Goal: Task Accomplishment & Management: Use online tool/utility

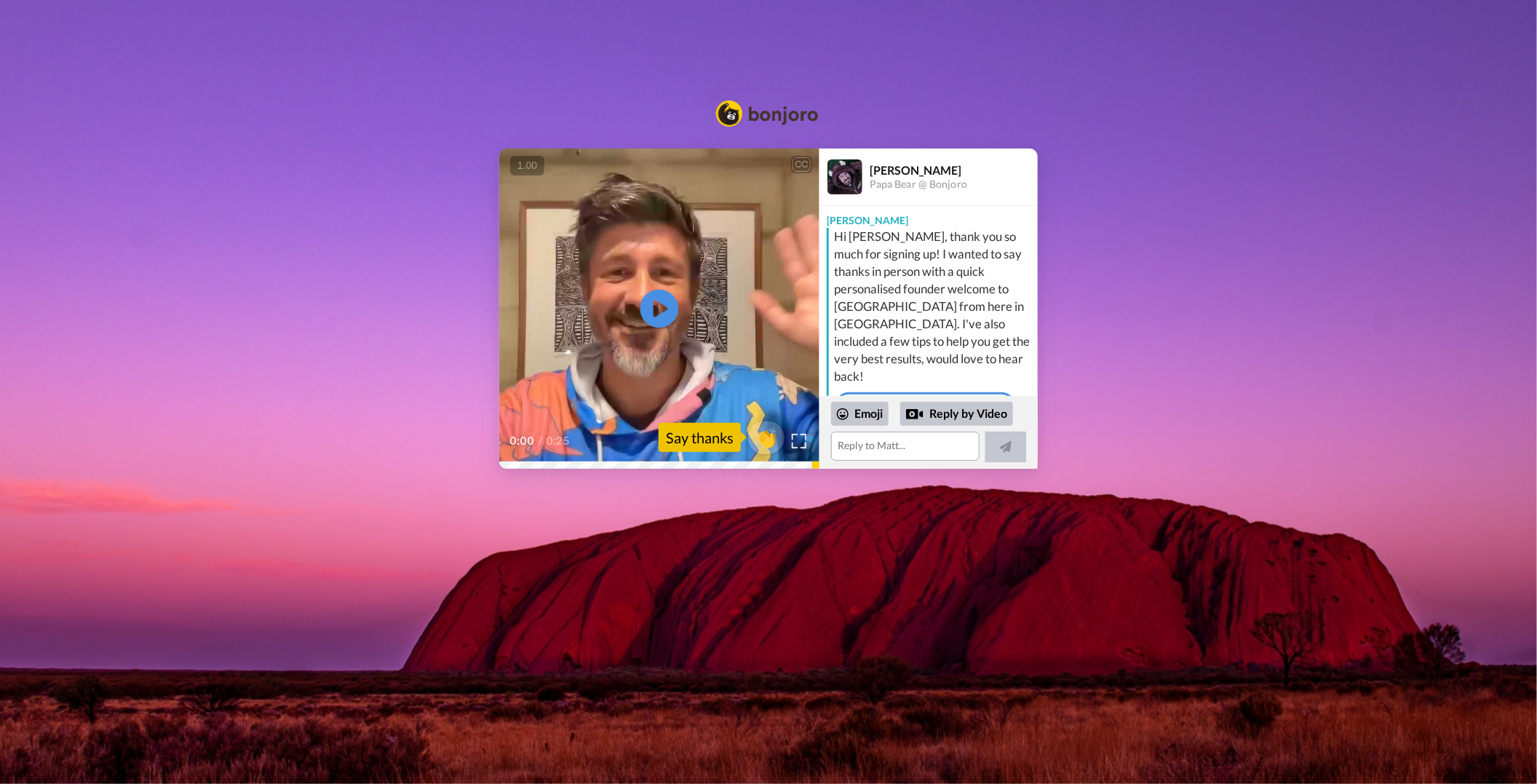
click at [658, 311] on icon "Play/Pause" at bounding box center [659, 308] width 39 height 69
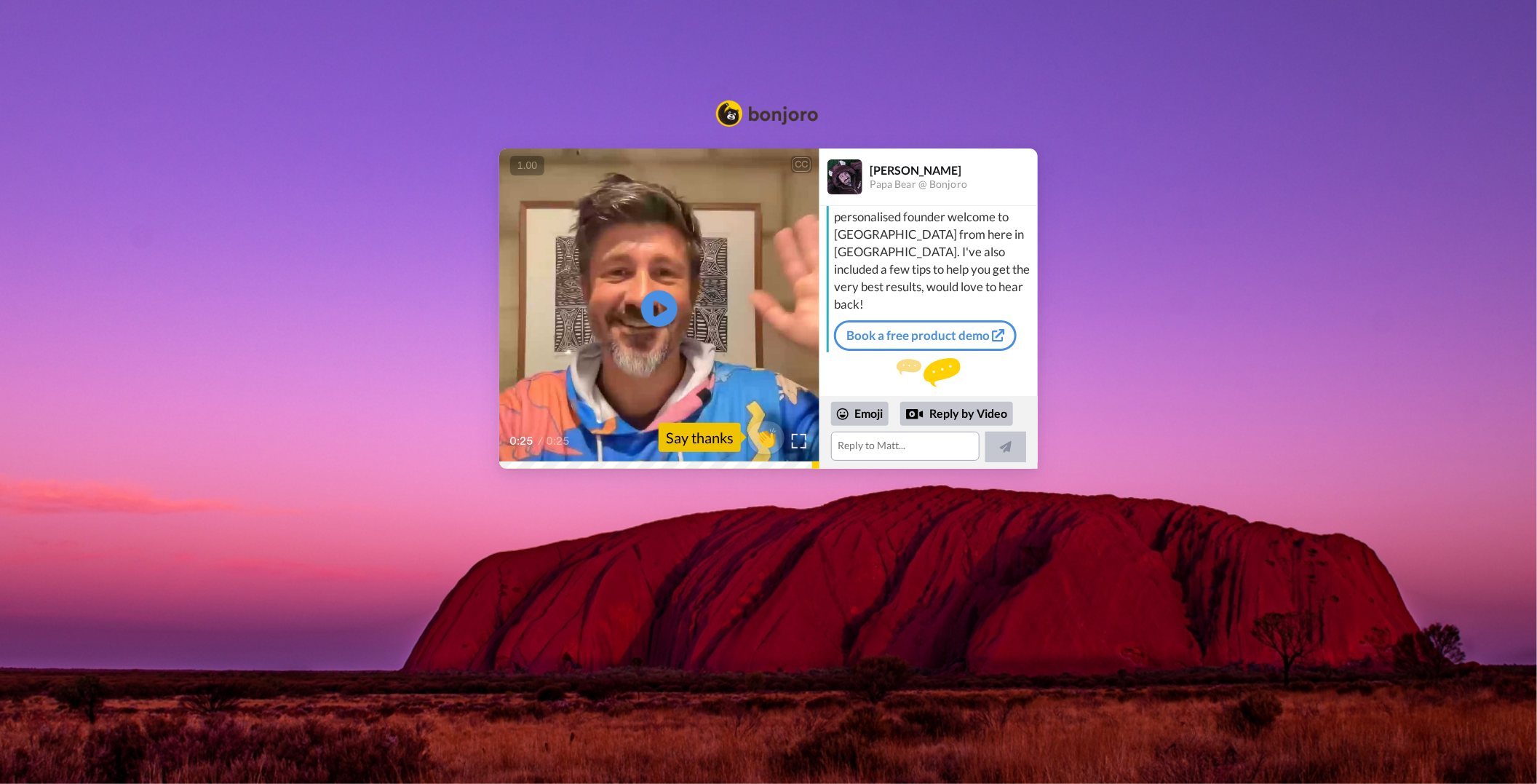
scroll to position [76, 0]
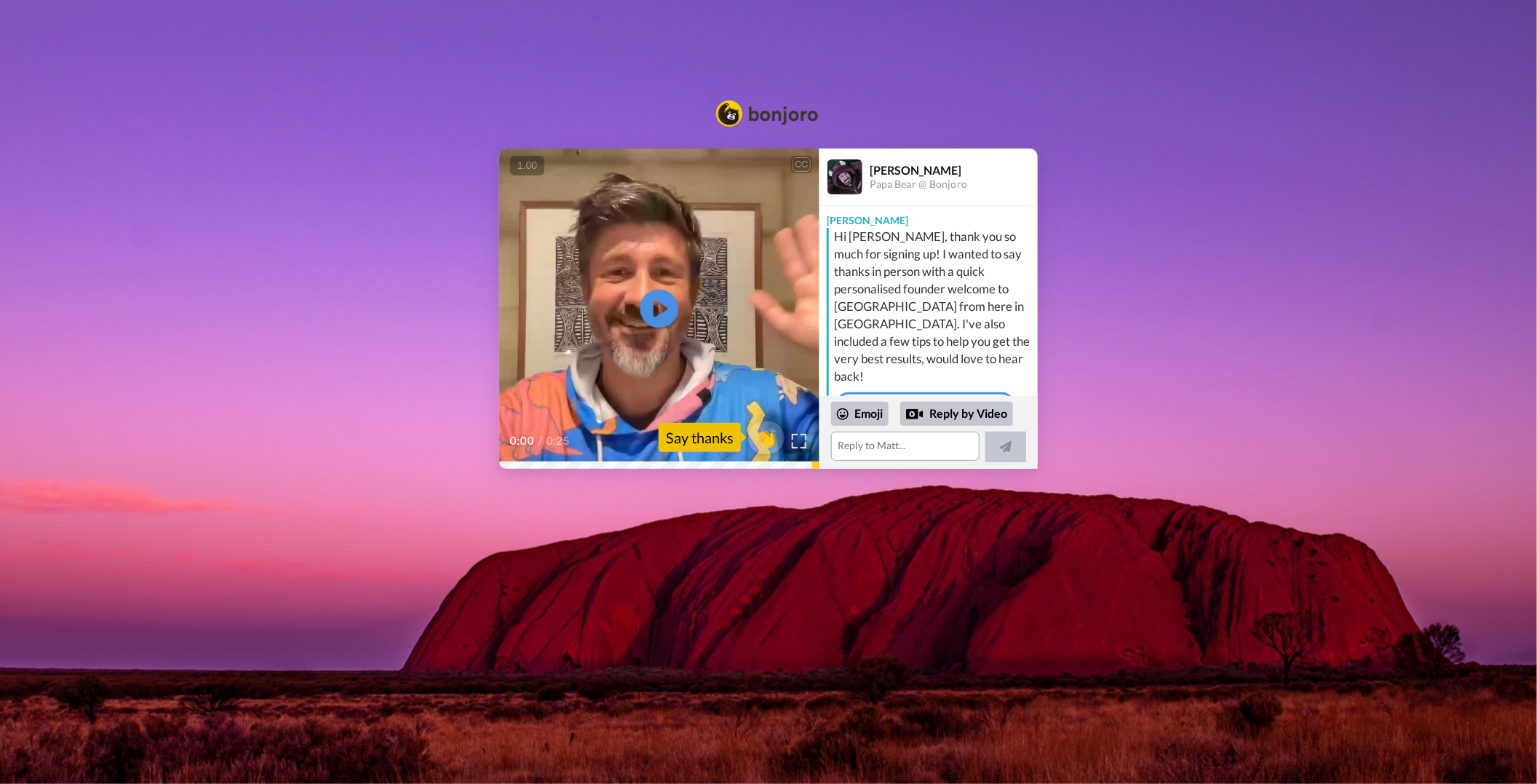
click at [670, 309] on icon at bounding box center [659, 308] width 39 height 39
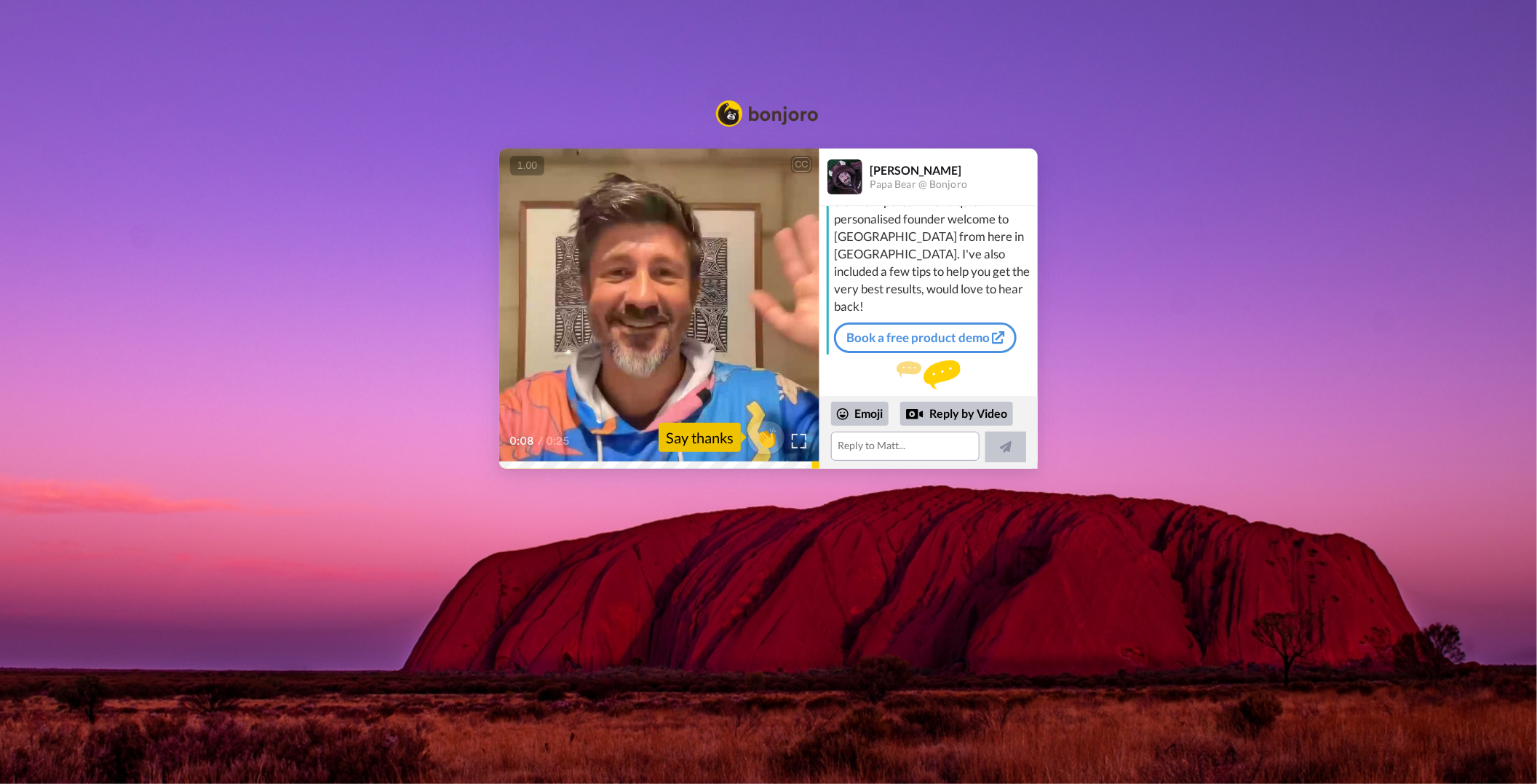
scroll to position [76, 0]
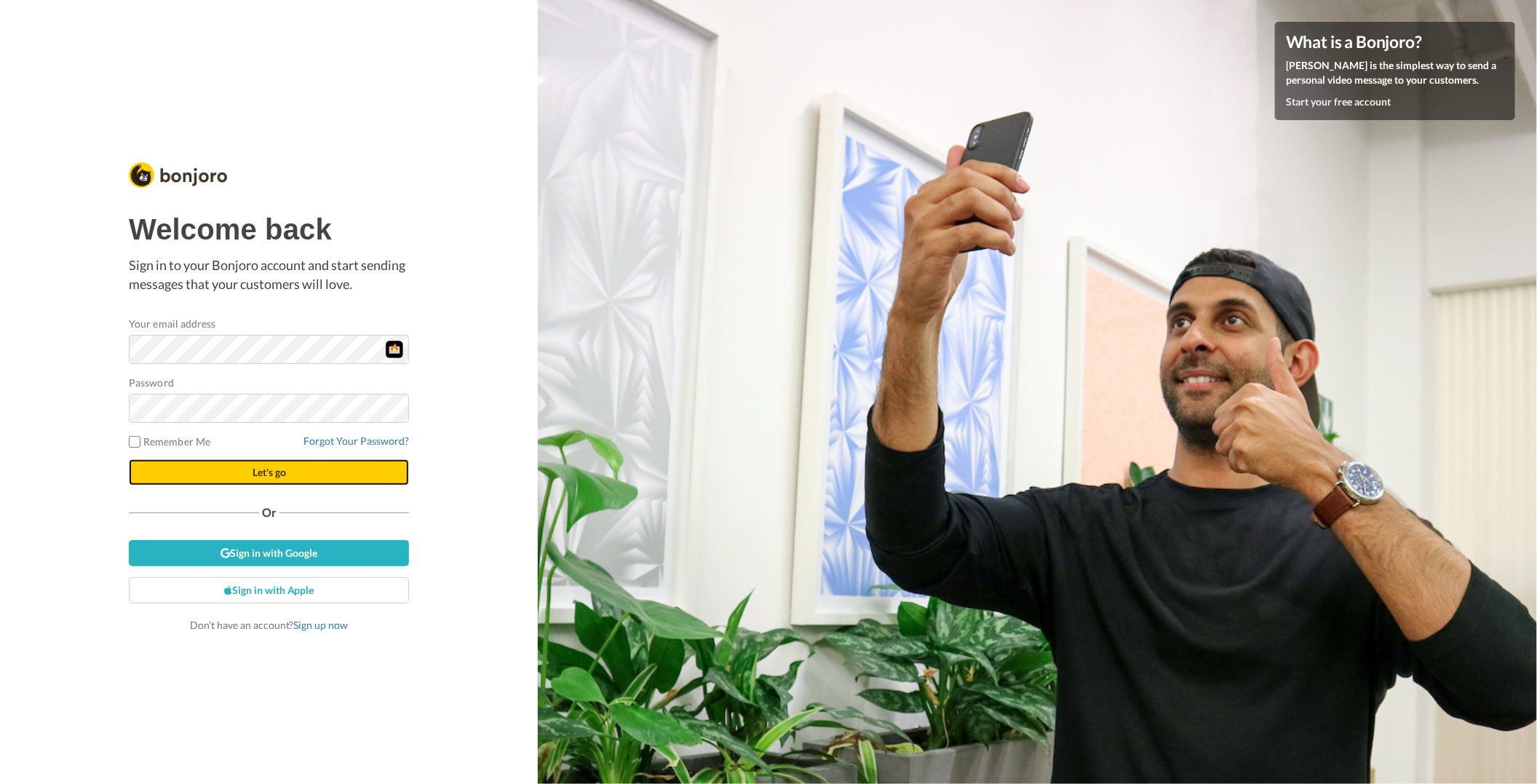
click at [243, 477] on button "Let's go" at bounding box center [268, 472] width 280 height 26
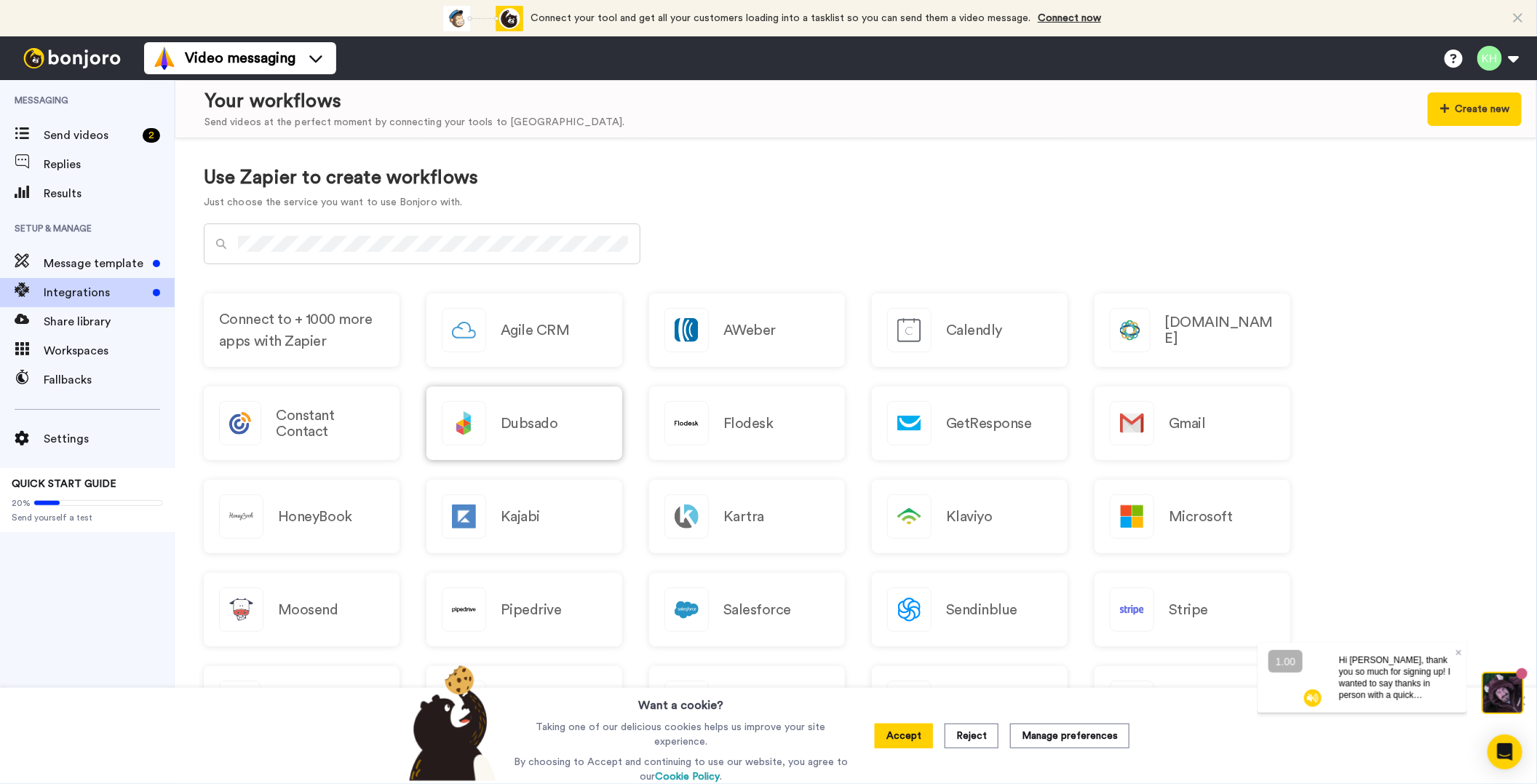
scroll to position [569, 0]
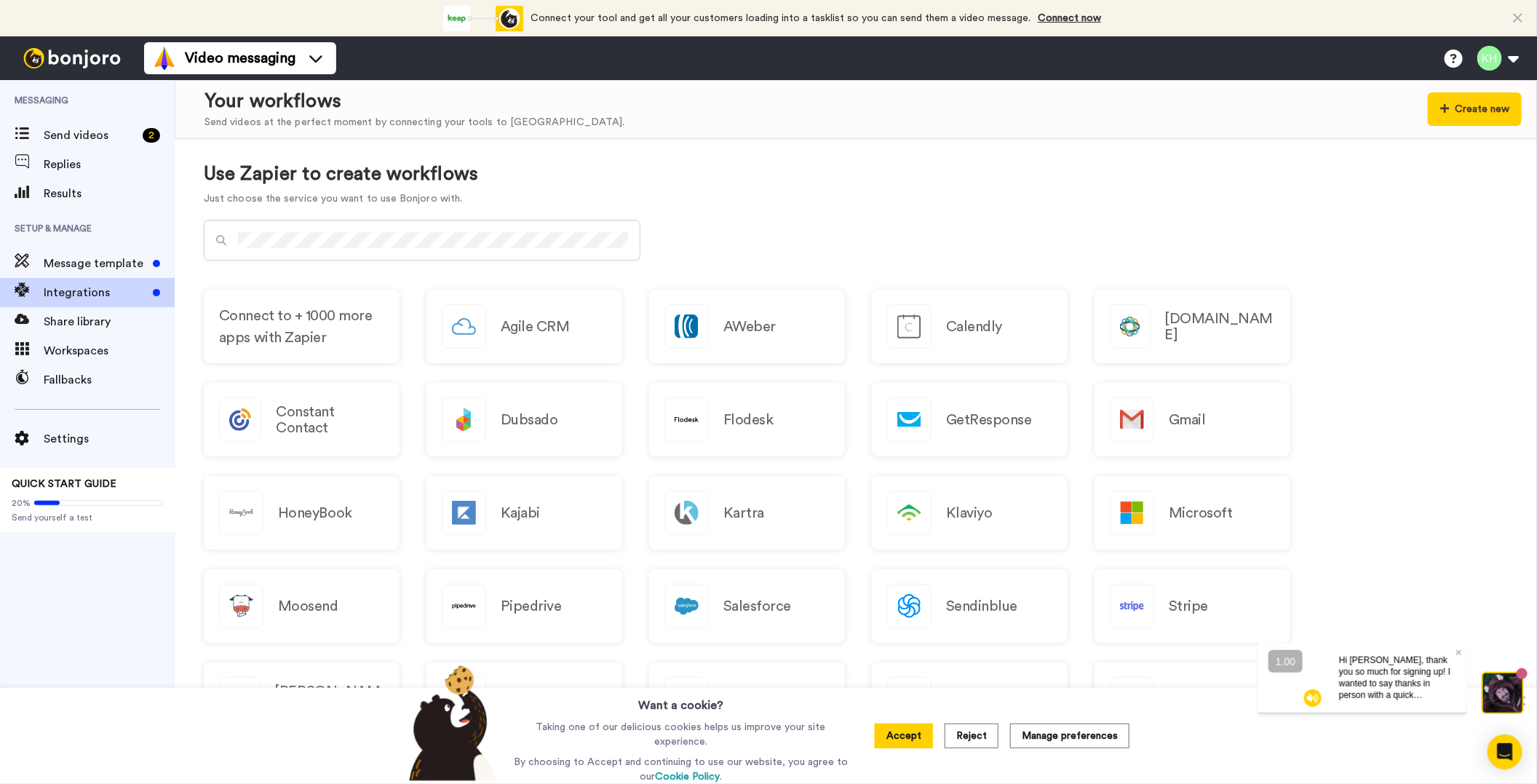
click at [1447, 419] on div "Connect to + 1000 more apps with Zapier Agile CRM AWeber Calendly Close.com Con…" at bounding box center [856, 522] width 1304 height 466
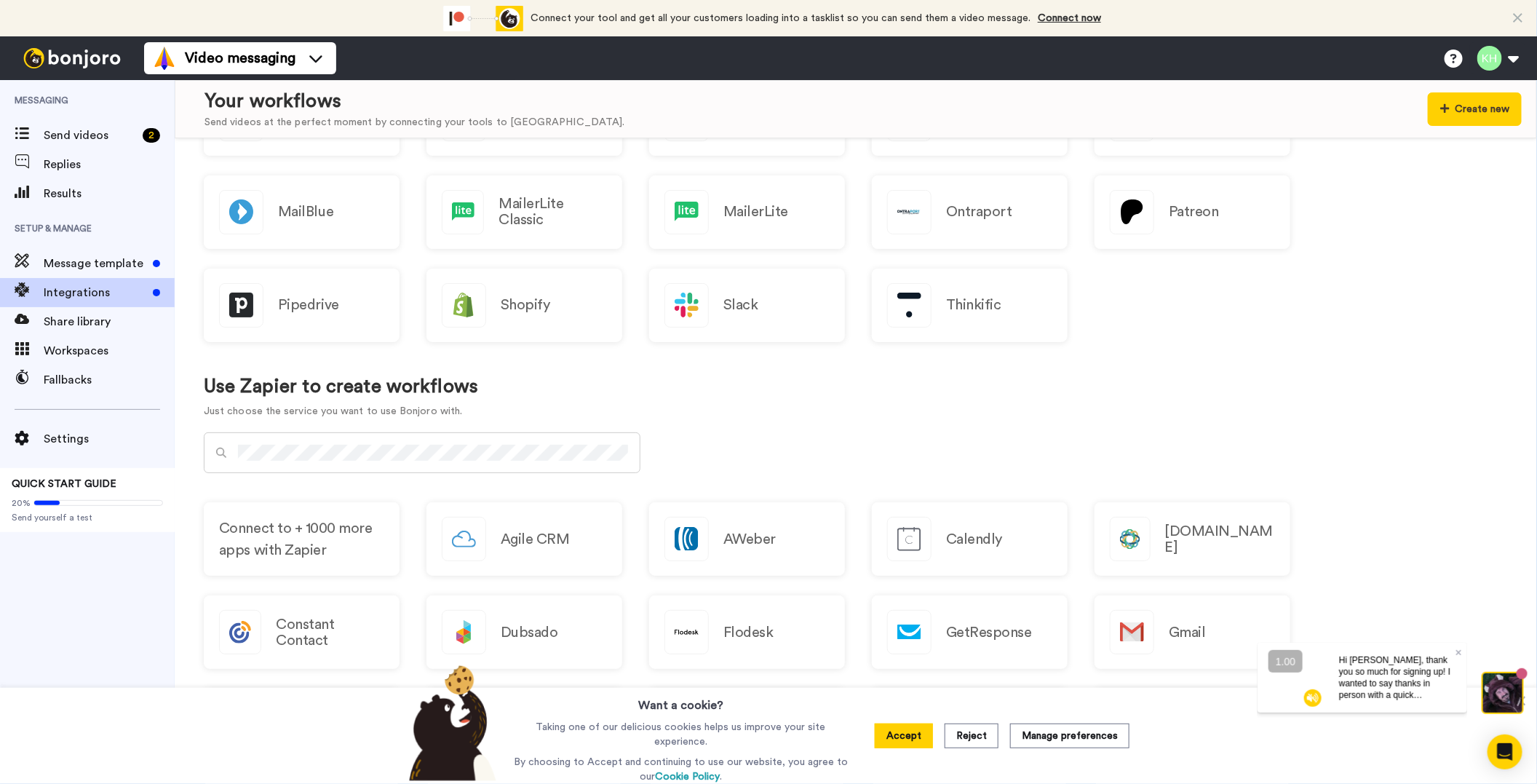
click at [1381, 438] on div "Create new Integrate Just choose the service you want to use Bonjoro with. Acti…" at bounding box center [856, 461] width 1362 height 646
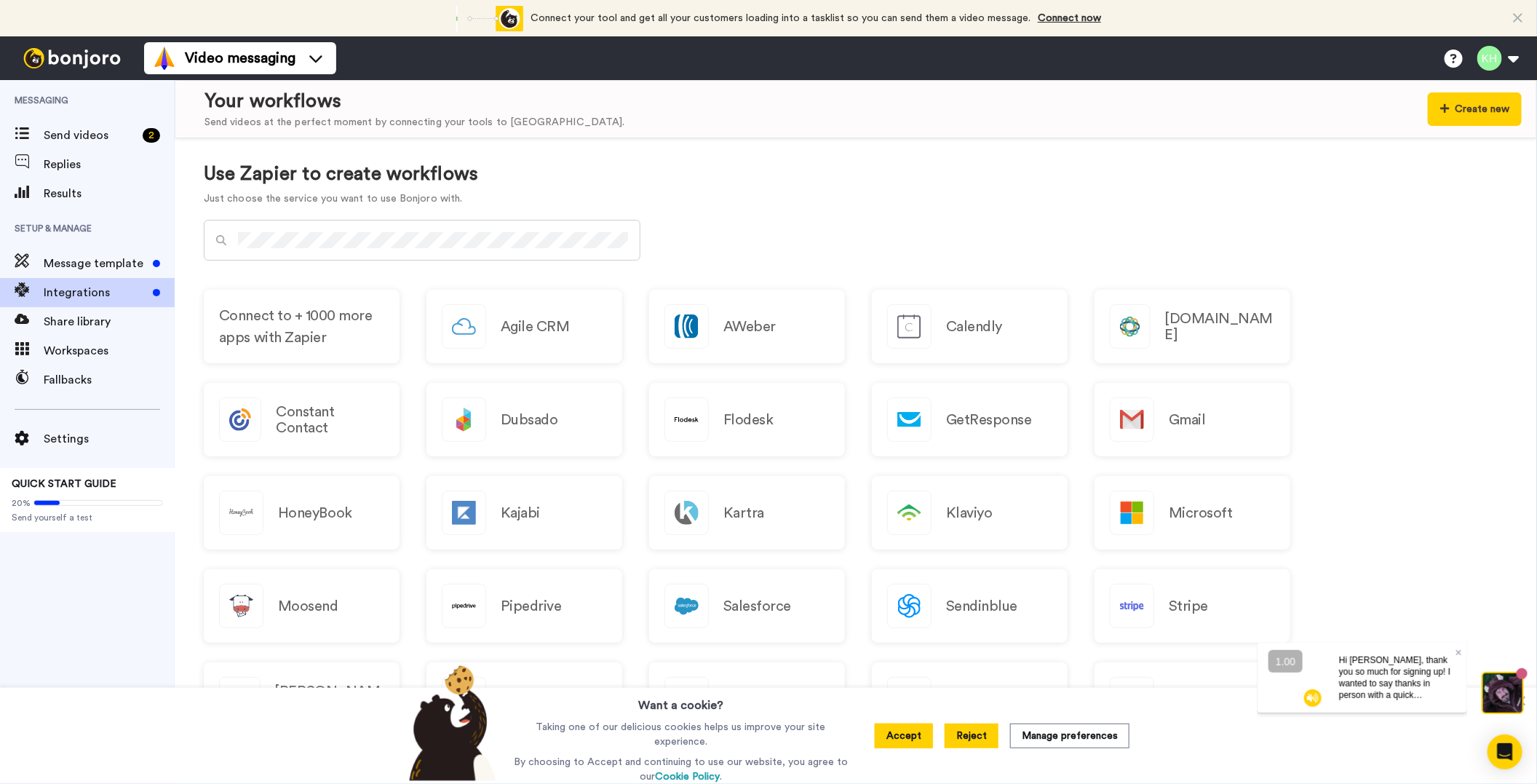
click at [984, 733] on button "Reject" at bounding box center [971, 736] width 54 height 25
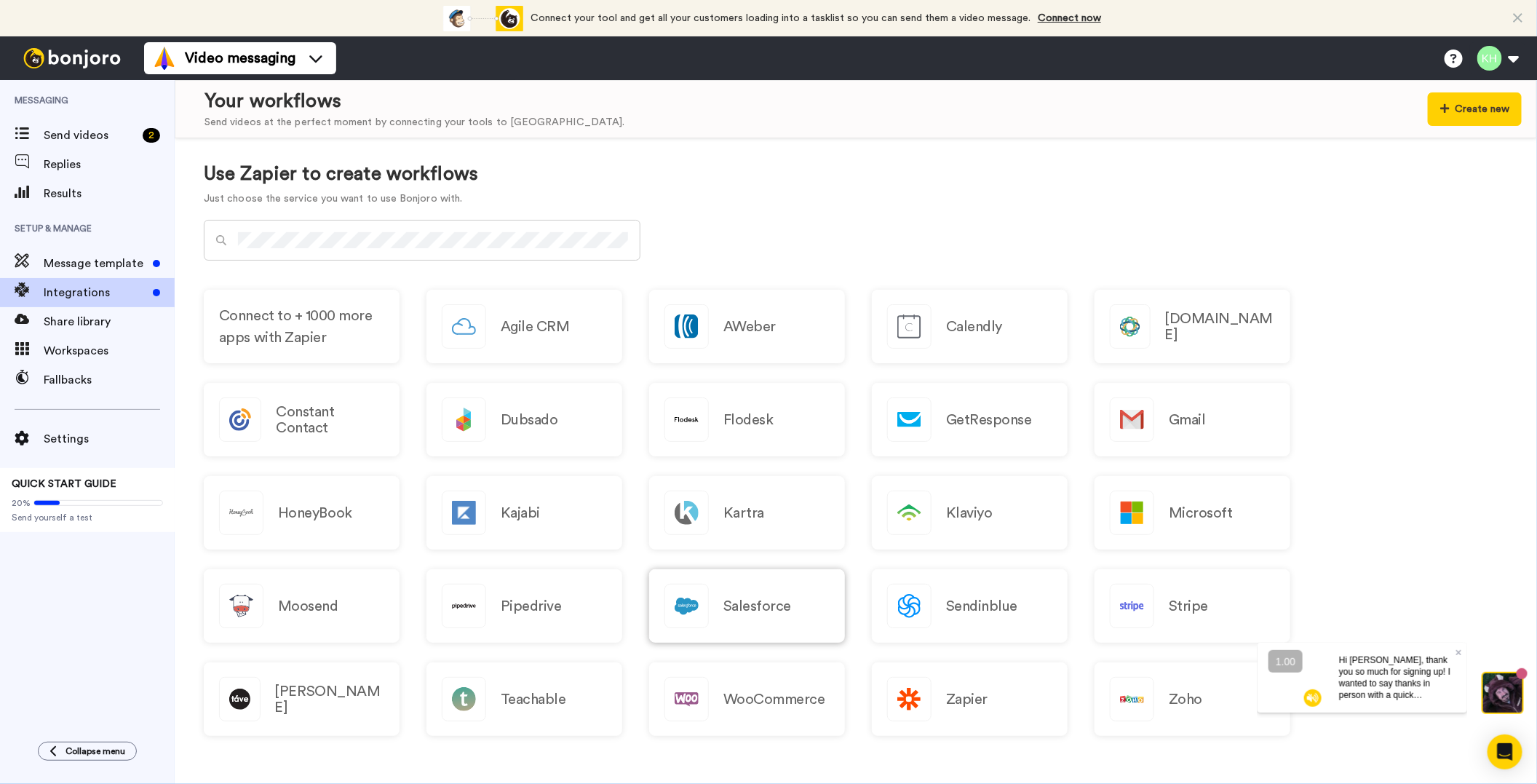
scroll to position [0, 0]
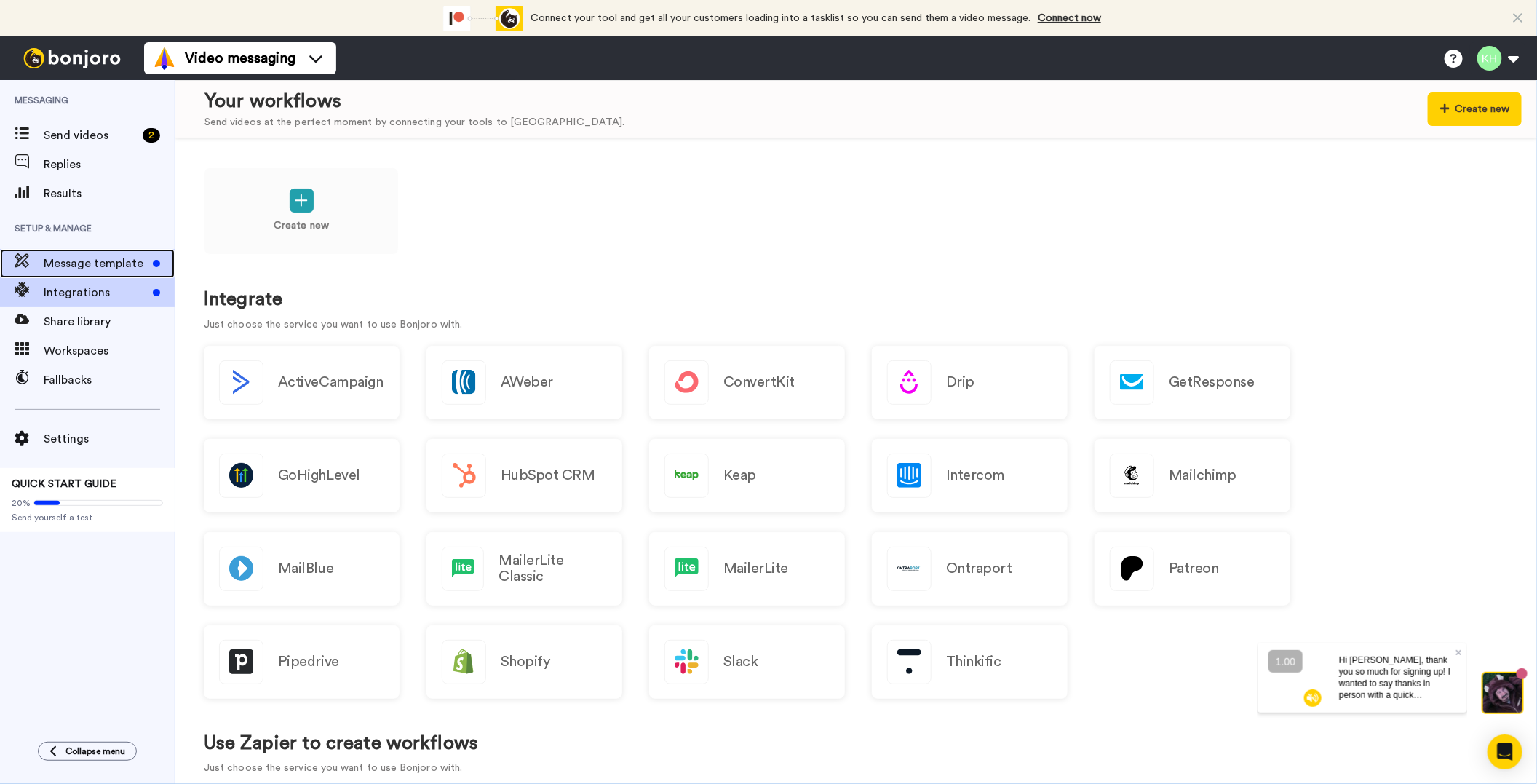
click at [99, 269] on span "Message template" at bounding box center [95, 263] width 104 height 17
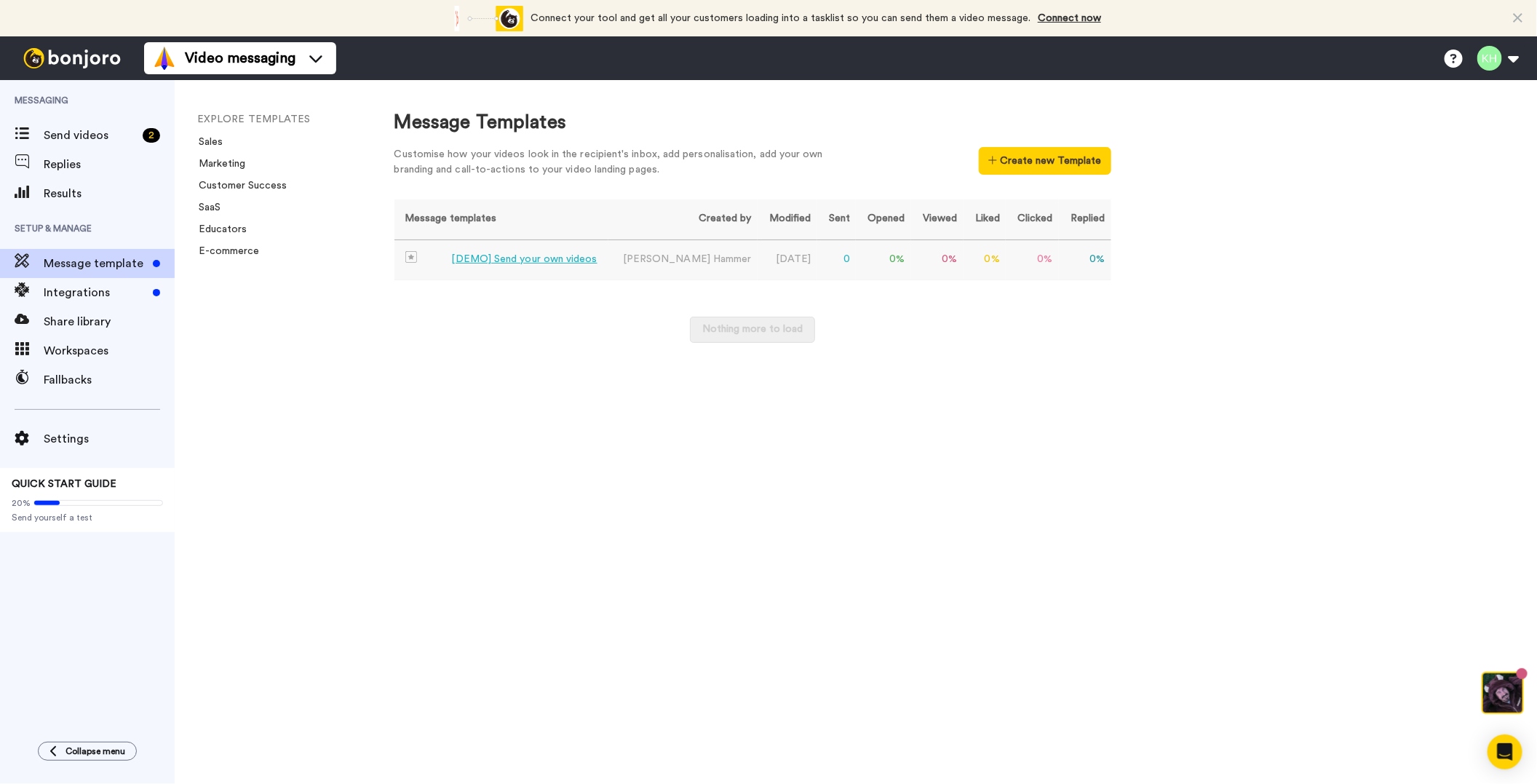
click at [554, 263] on div "[DEMO] Send your own videos" at bounding box center [525, 259] width 146 height 15
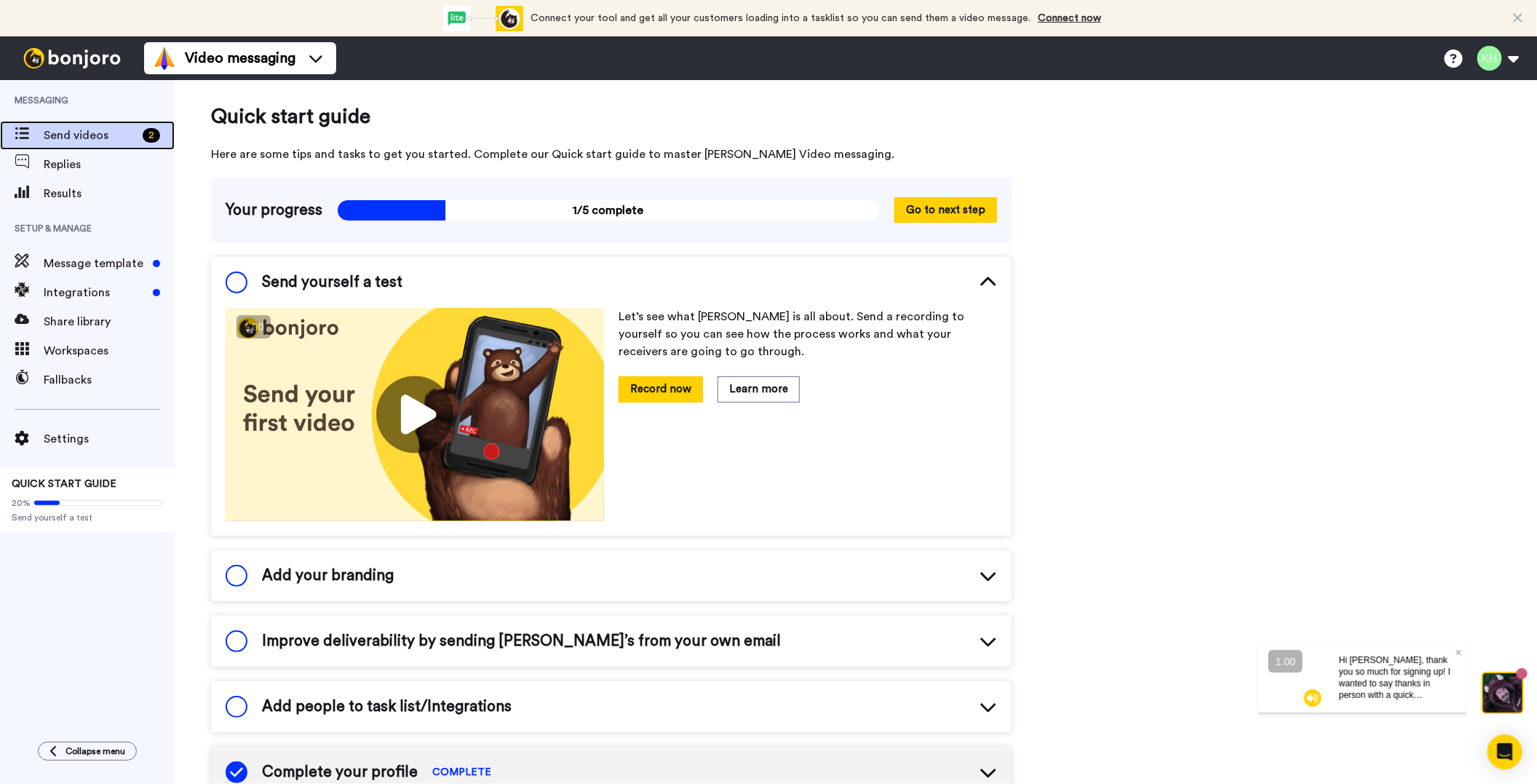
click at [86, 135] on span "Send videos" at bounding box center [90, 135] width 93 height 17
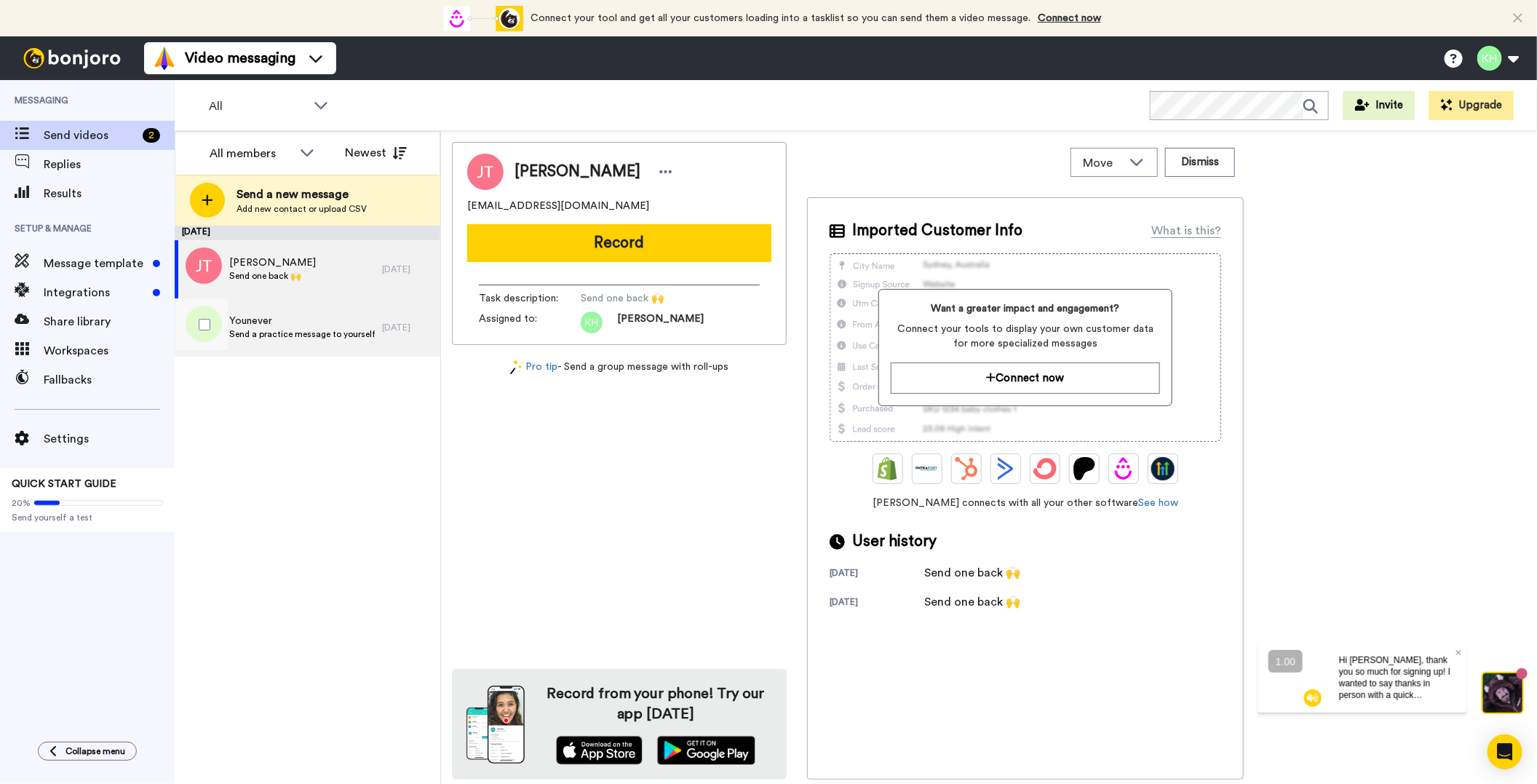
click at [356, 328] on span "Send a practice message to yourself" at bounding box center [302, 333] width 146 height 11
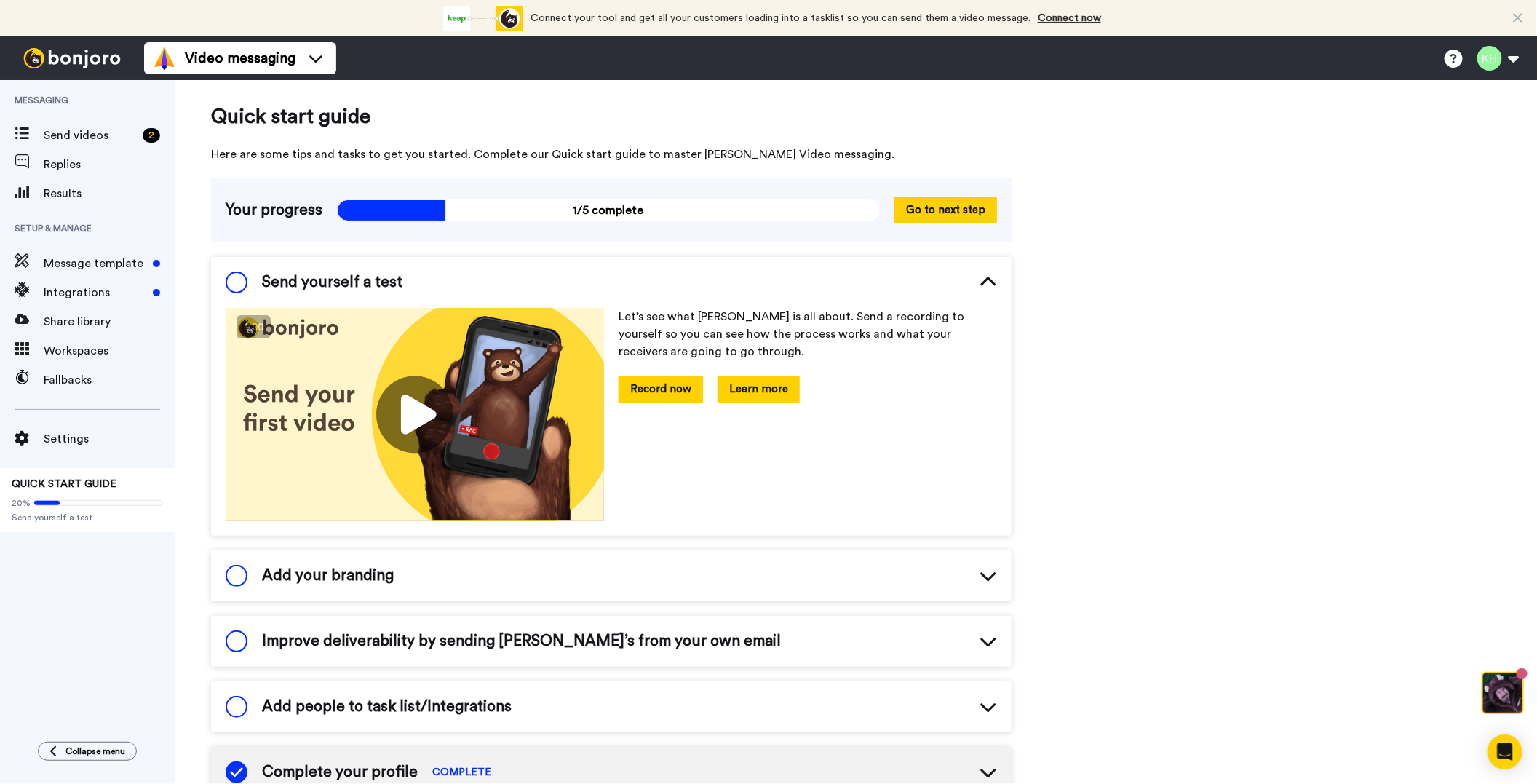
click at [771, 388] on button "Learn more" at bounding box center [758, 389] width 82 height 26
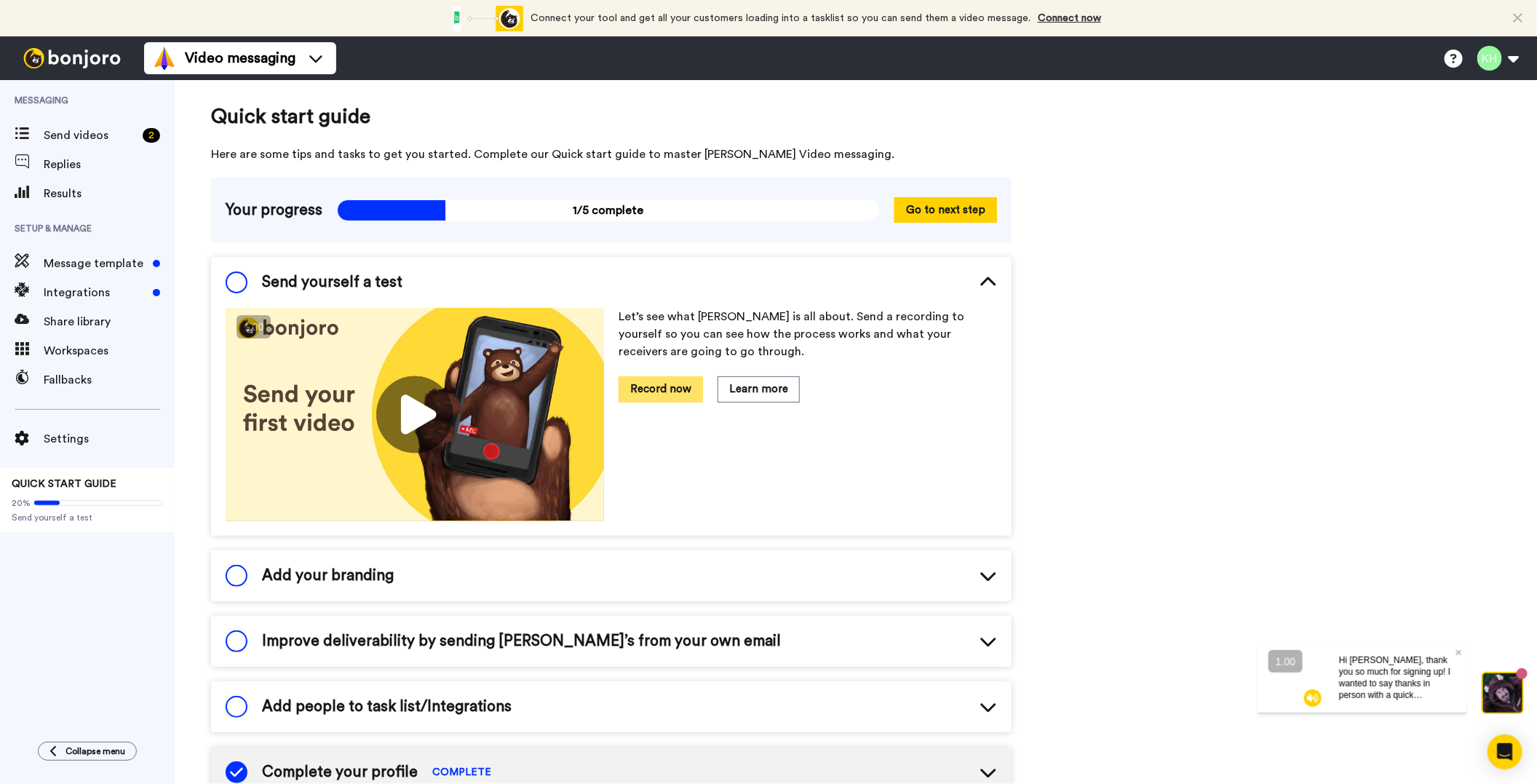
click at [674, 395] on button "Record now" at bounding box center [661, 389] width 85 height 26
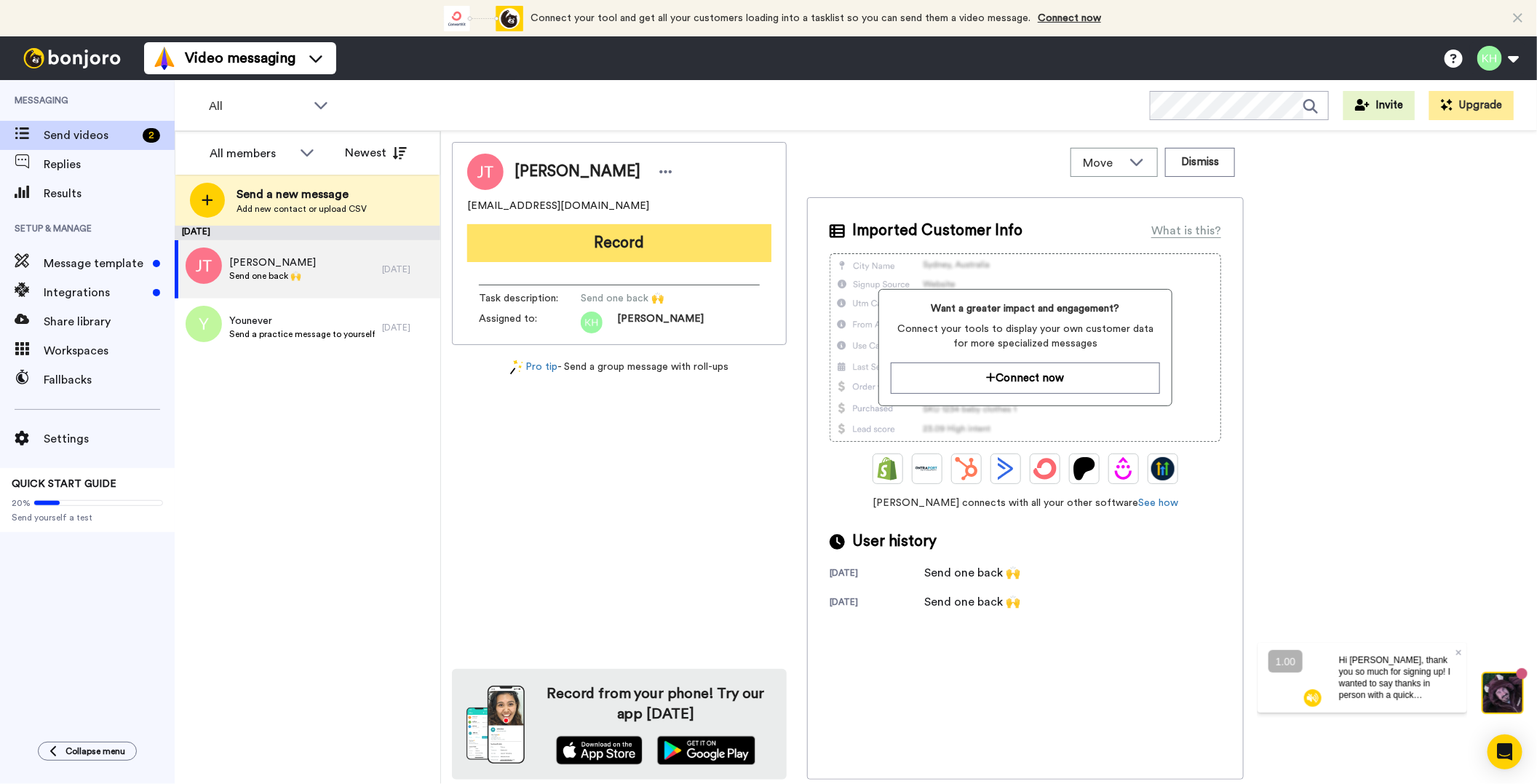
click at [629, 250] on button "Record" at bounding box center [619, 243] width 304 height 38
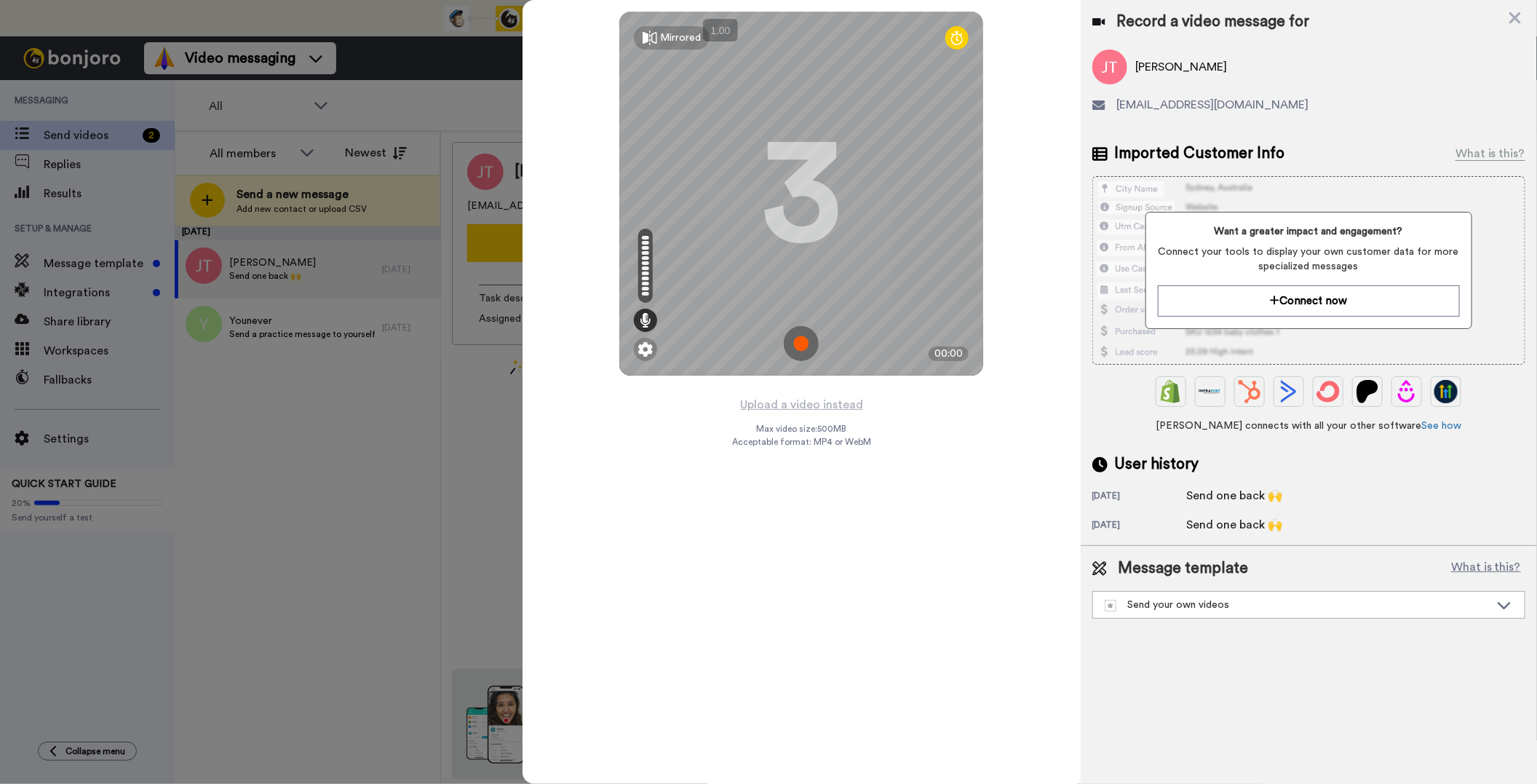
click at [804, 346] on img at bounding box center [801, 343] width 35 height 35
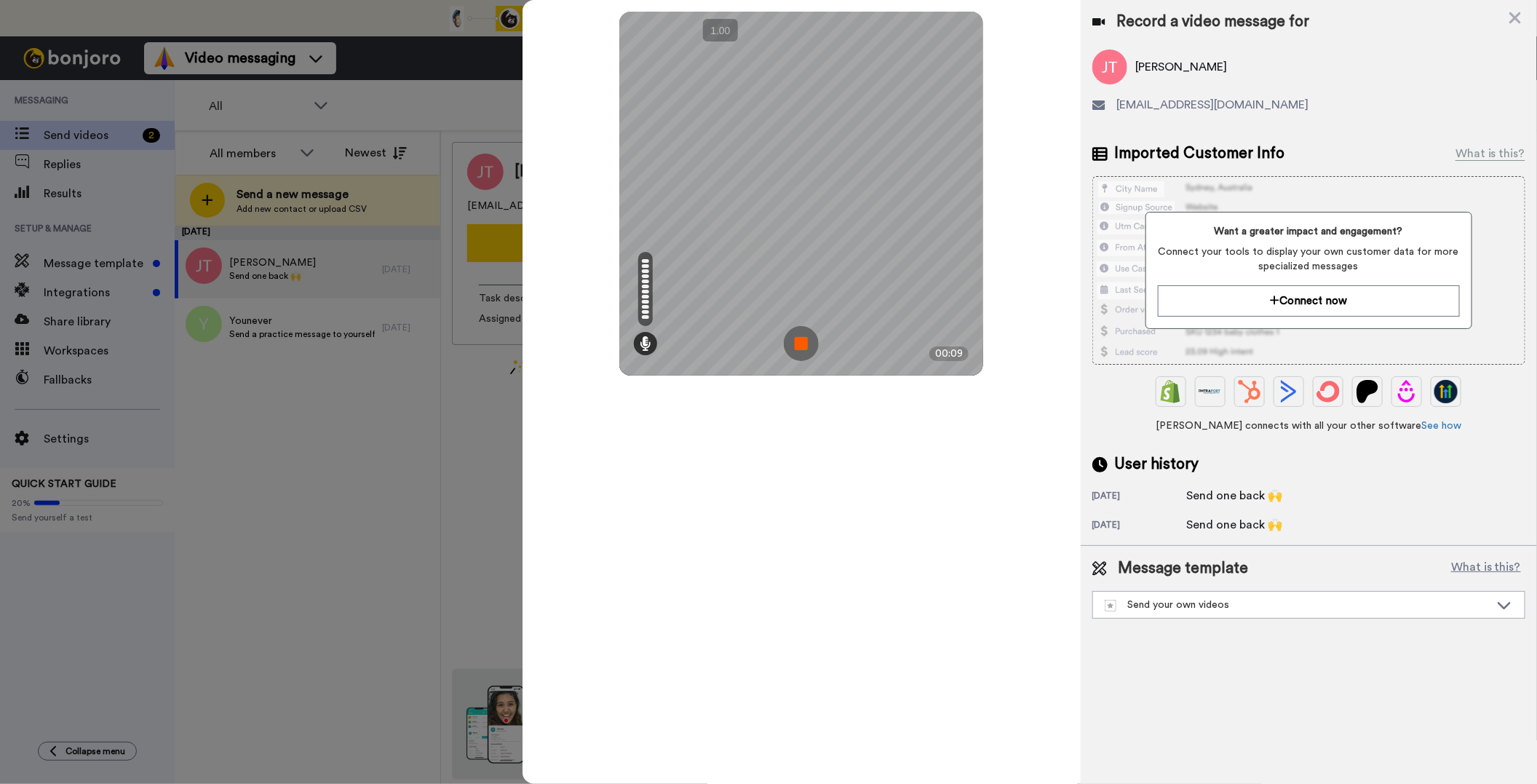
click at [803, 353] on img at bounding box center [801, 343] width 35 height 35
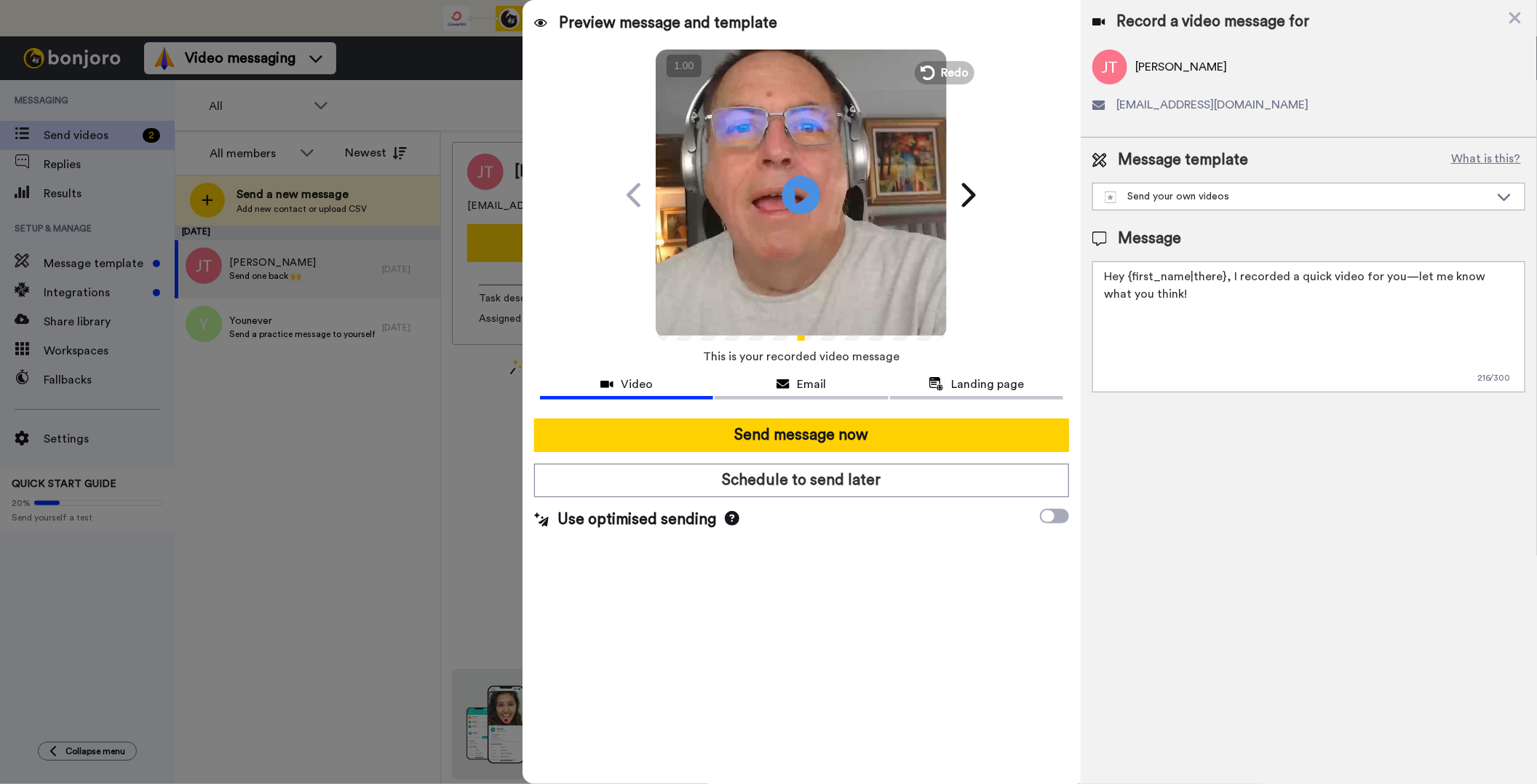
click at [808, 191] on icon at bounding box center [801, 194] width 39 height 39
click at [1281, 195] on div "Send your own videos" at bounding box center [1297, 196] width 385 height 14
click at [1515, 15] on icon at bounding box center [1515, 18] width 14 height 18
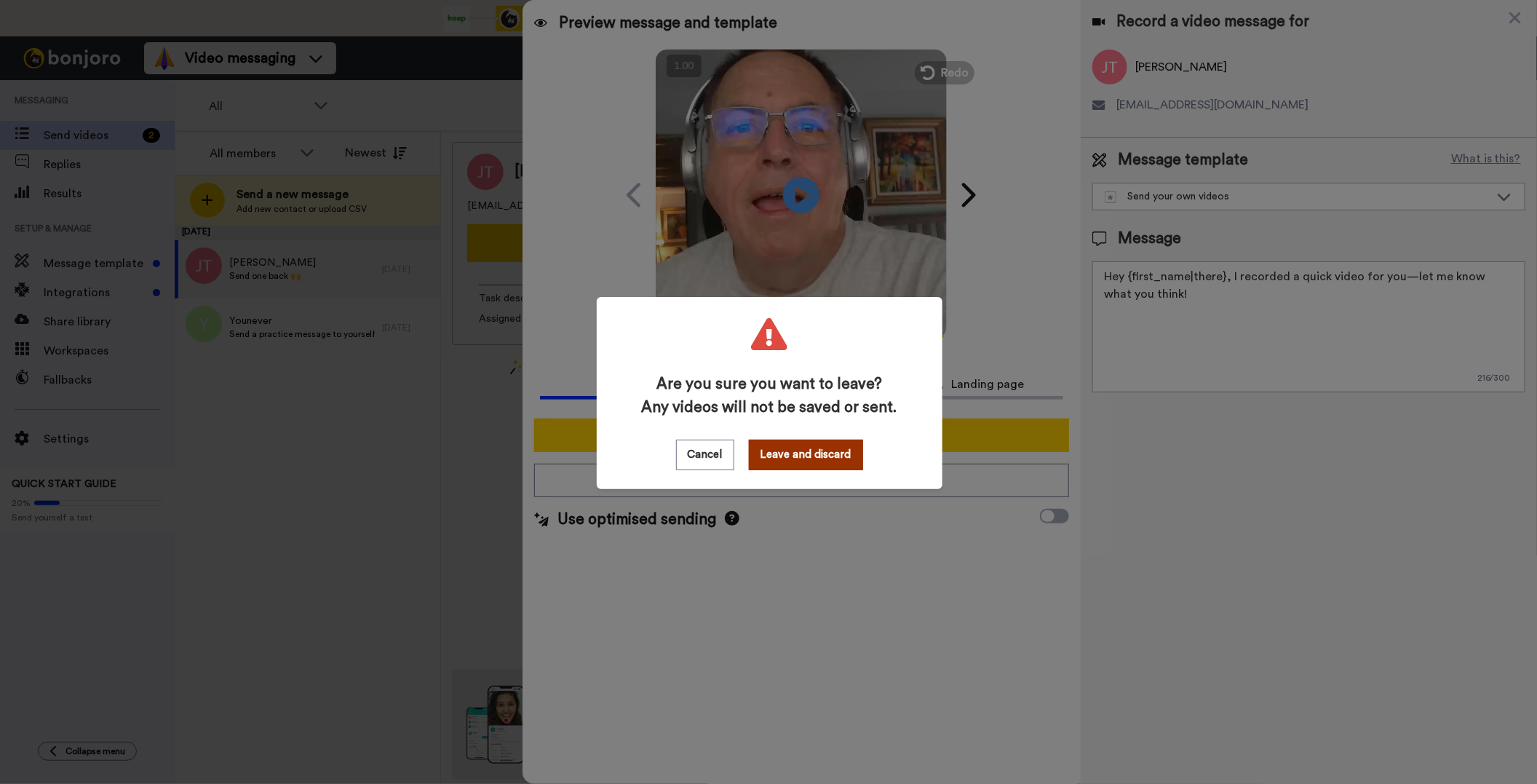
click at [778, 448] on button "Leave and discard" at bounding box center [806, 454] width 114 height 30
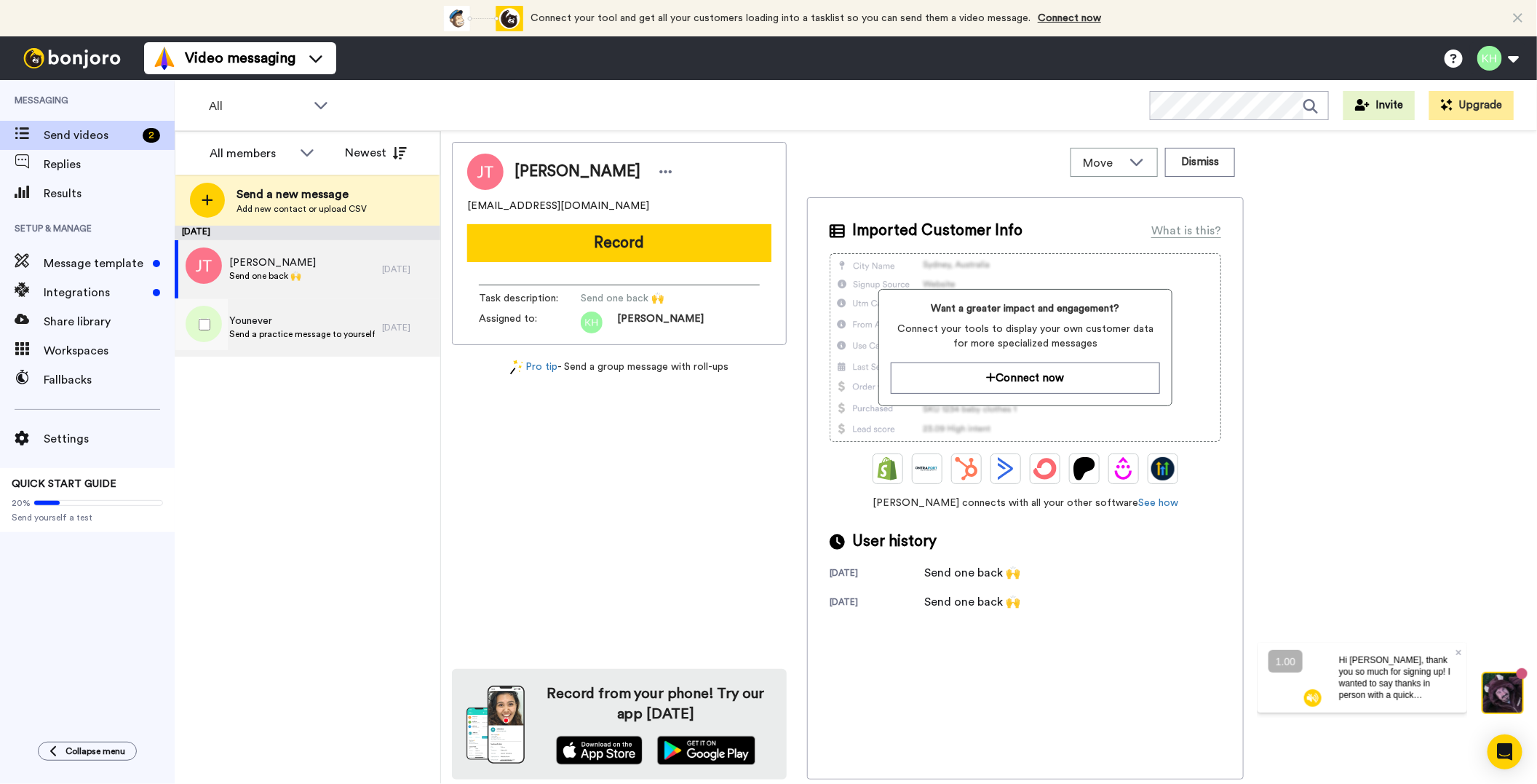
click at [305, 343] on div "Younever Send a practice message to yourself" at bounding box center [278, 327] width 207 height 58
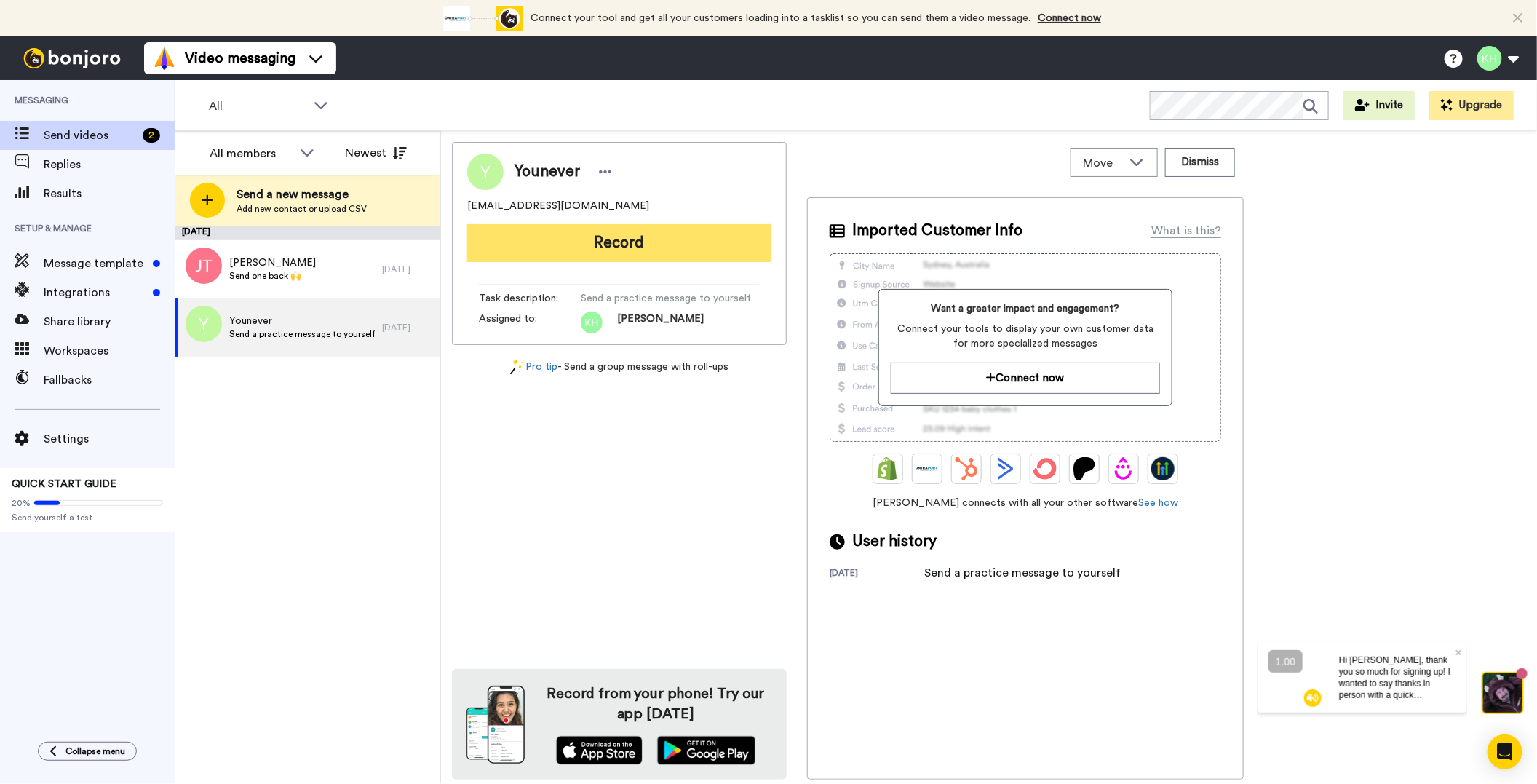
click at [602, 251] on button "Record" at bounding box center [619, 243] width 304 height 38
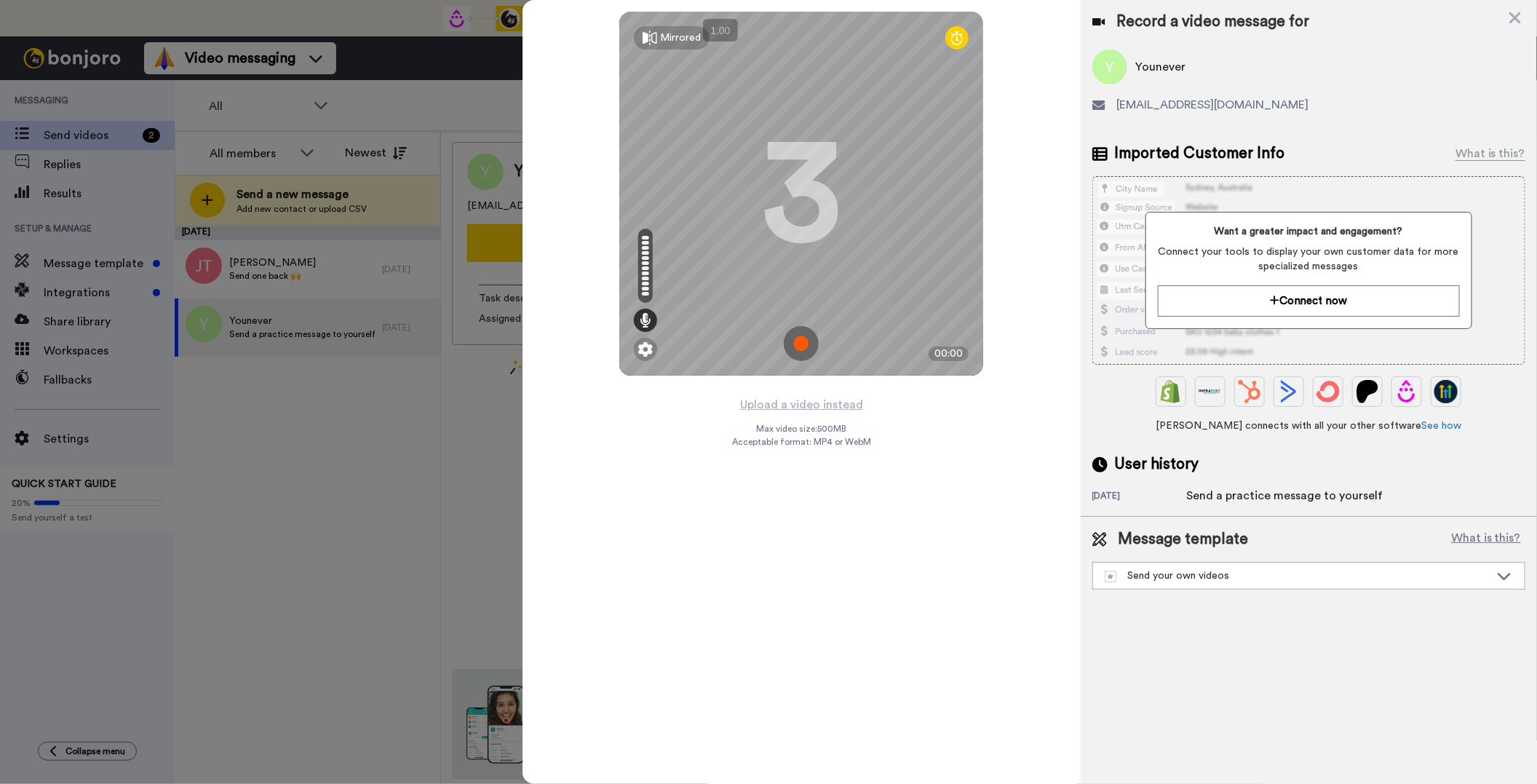
click at [801, 341] on img at bounding box center [801, 343] width 35 height 35
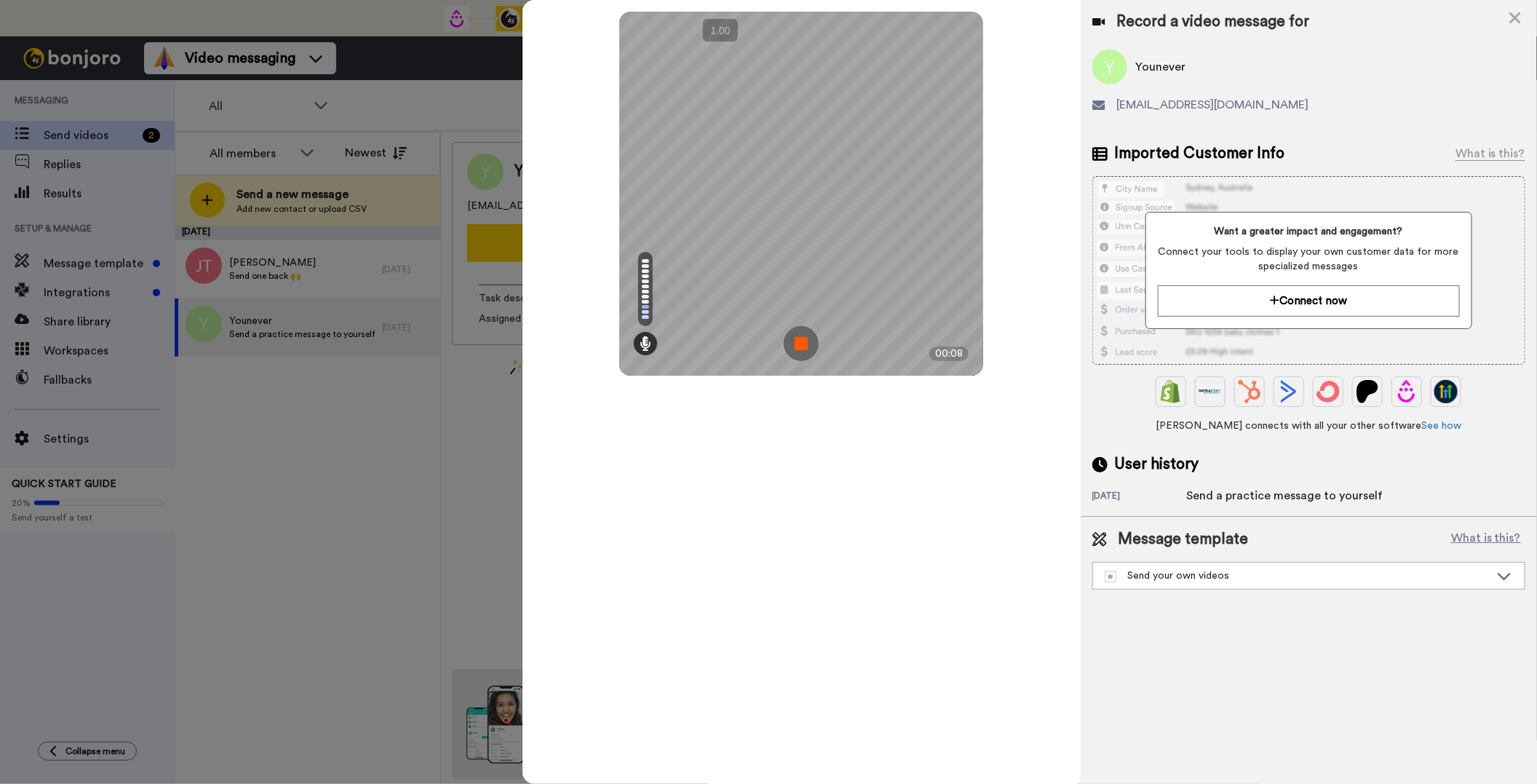
click at [808, 349] on img at bounding box center [801, 343] width 35 height 35
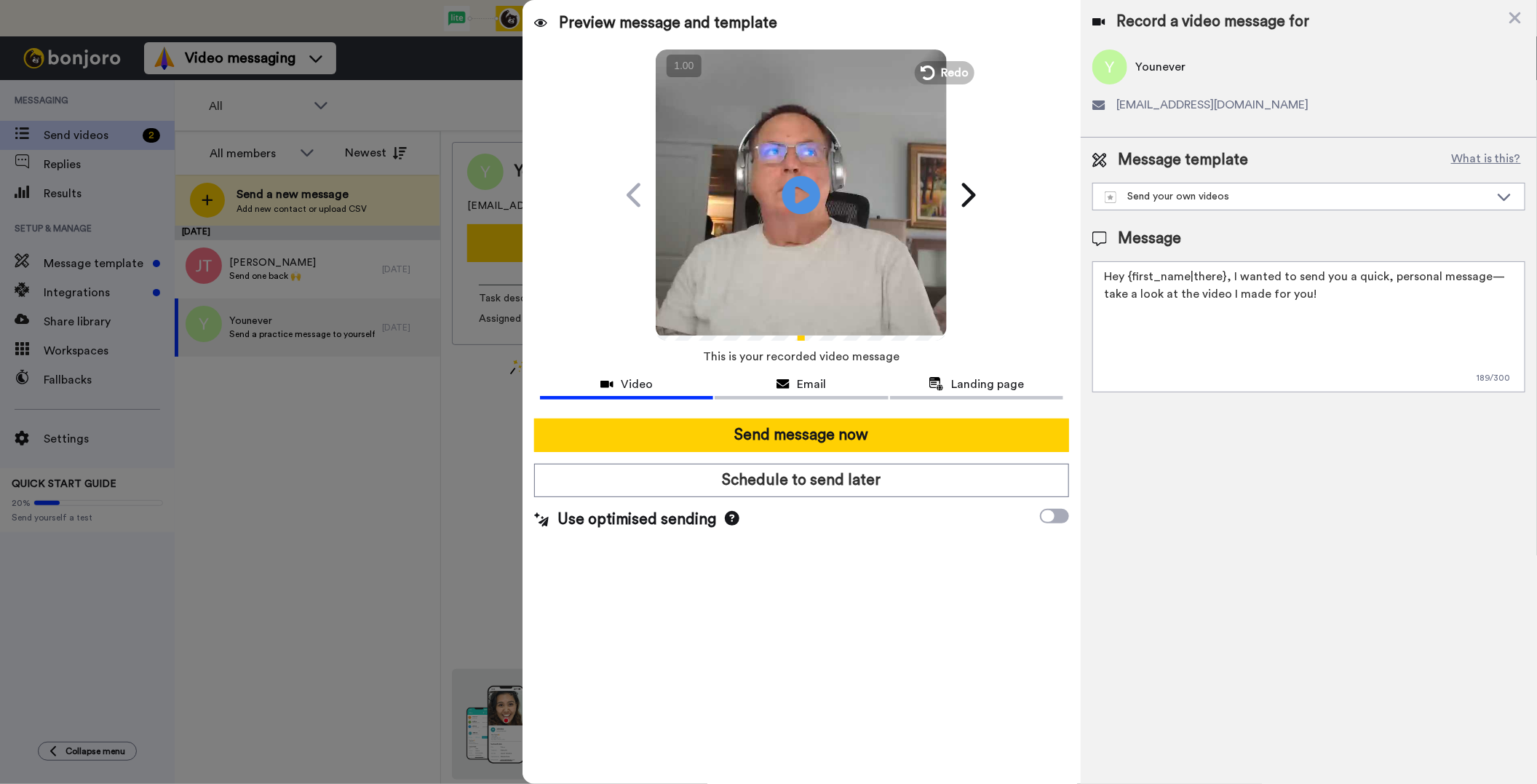
click at [808, 197] on icon at bounding box center [801, 194] width 39 height 39
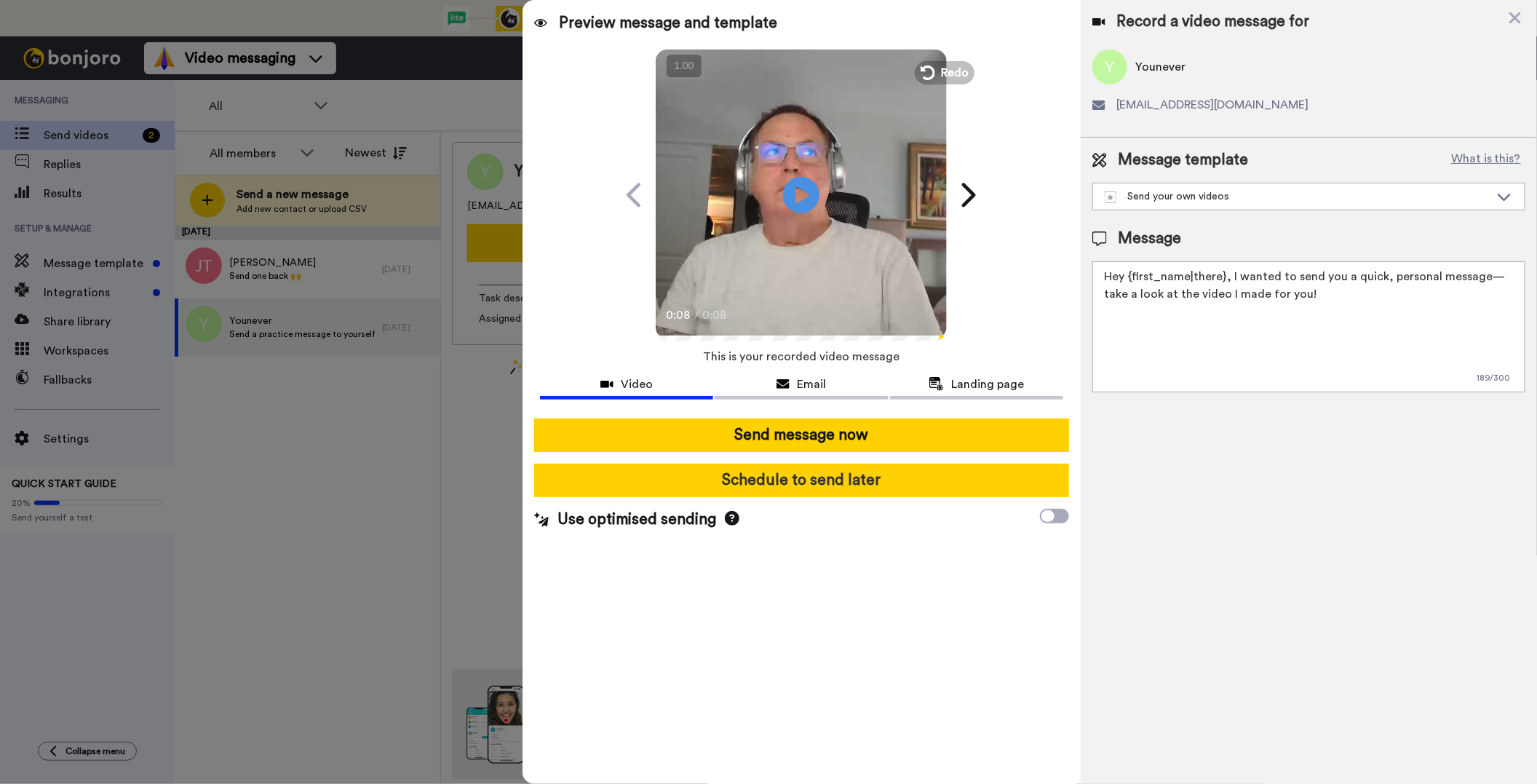
click at [819, 483] on button "Schedule to send later" at bounding box center [802, 480] width 535 height 33
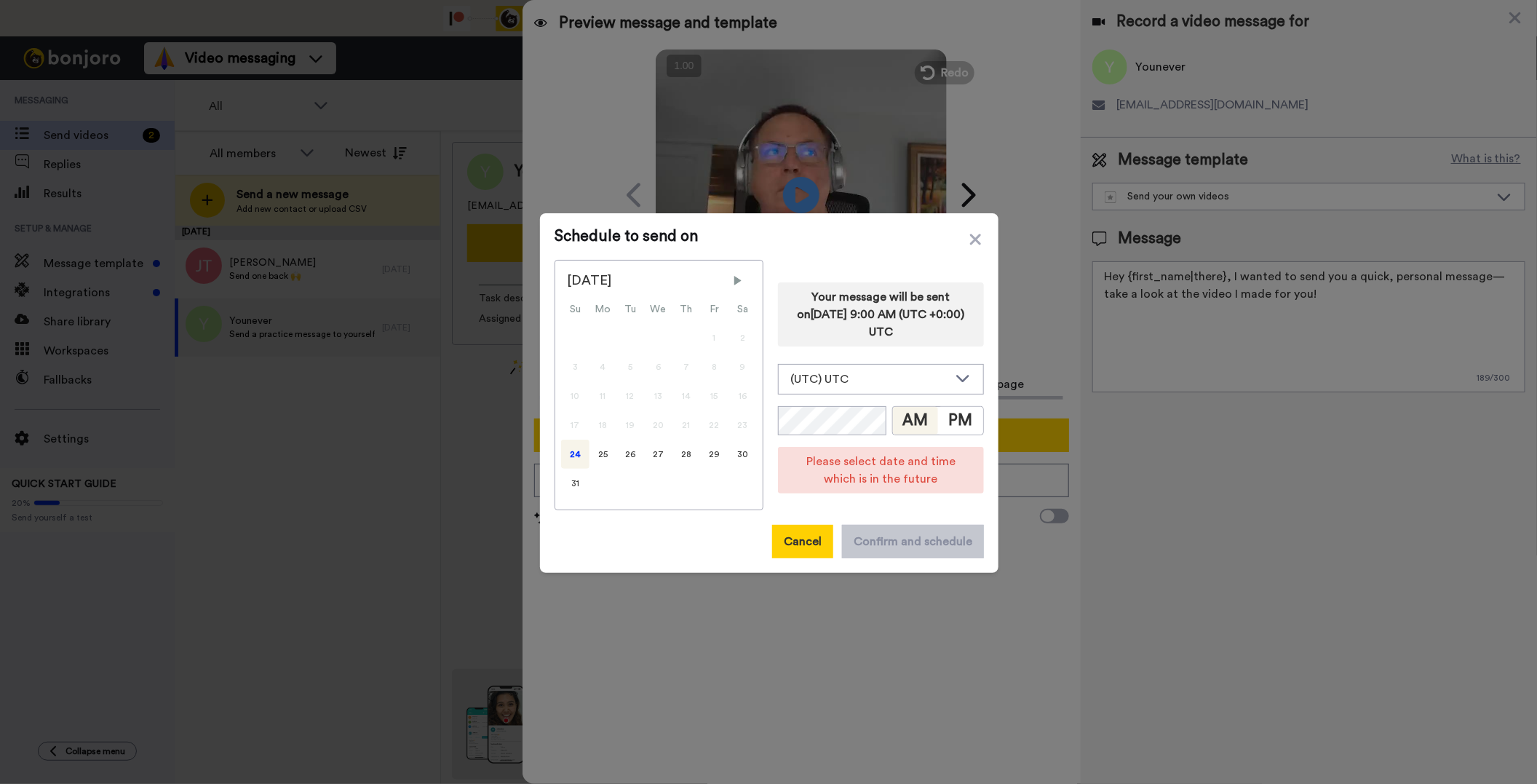
click at [813, 548] on button "Cancel" at bounding box center [802, 541] width 61 height 33
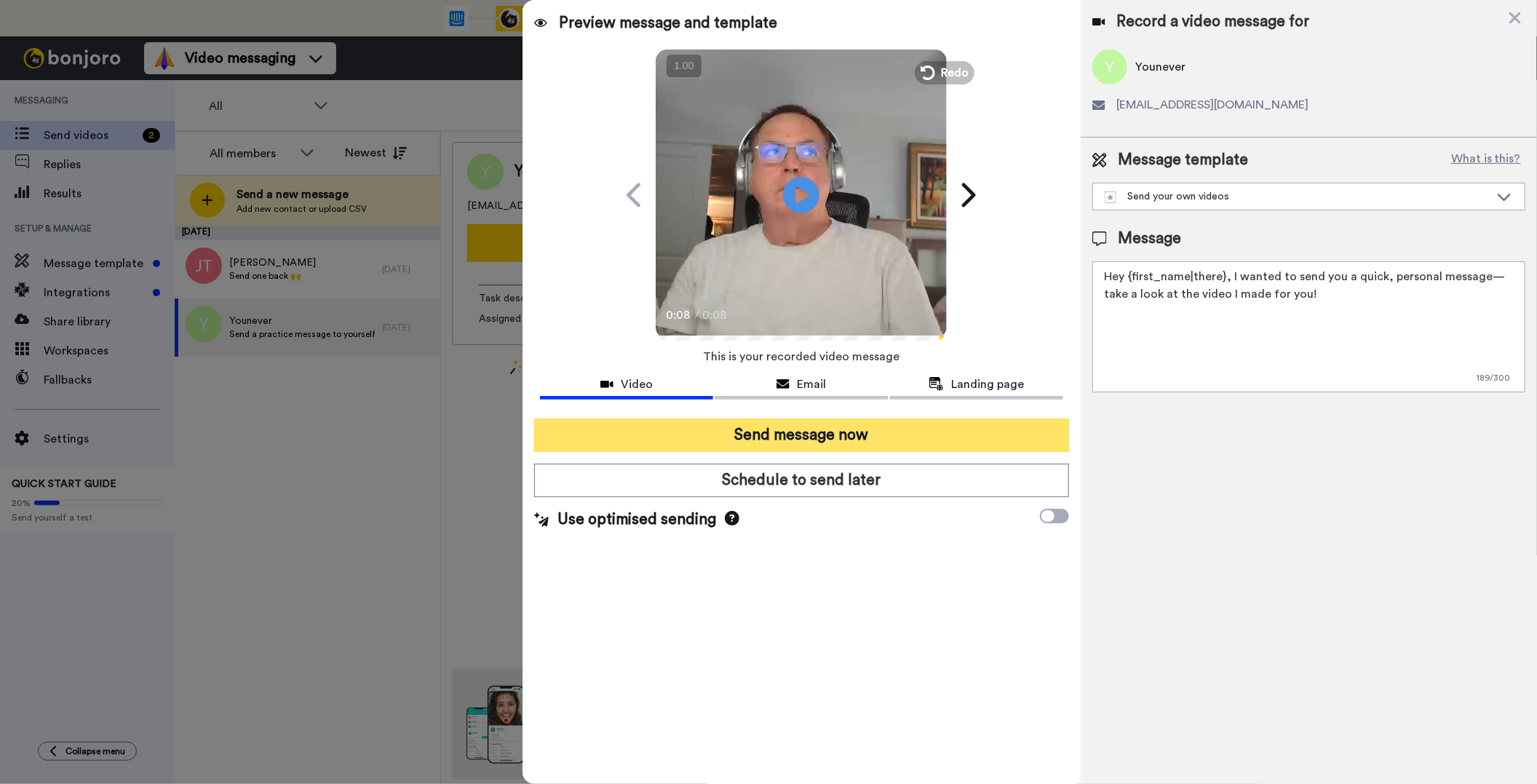
click at [773, 430] on button "Send message now" at bounding box center [802, 435] width 535 height 33
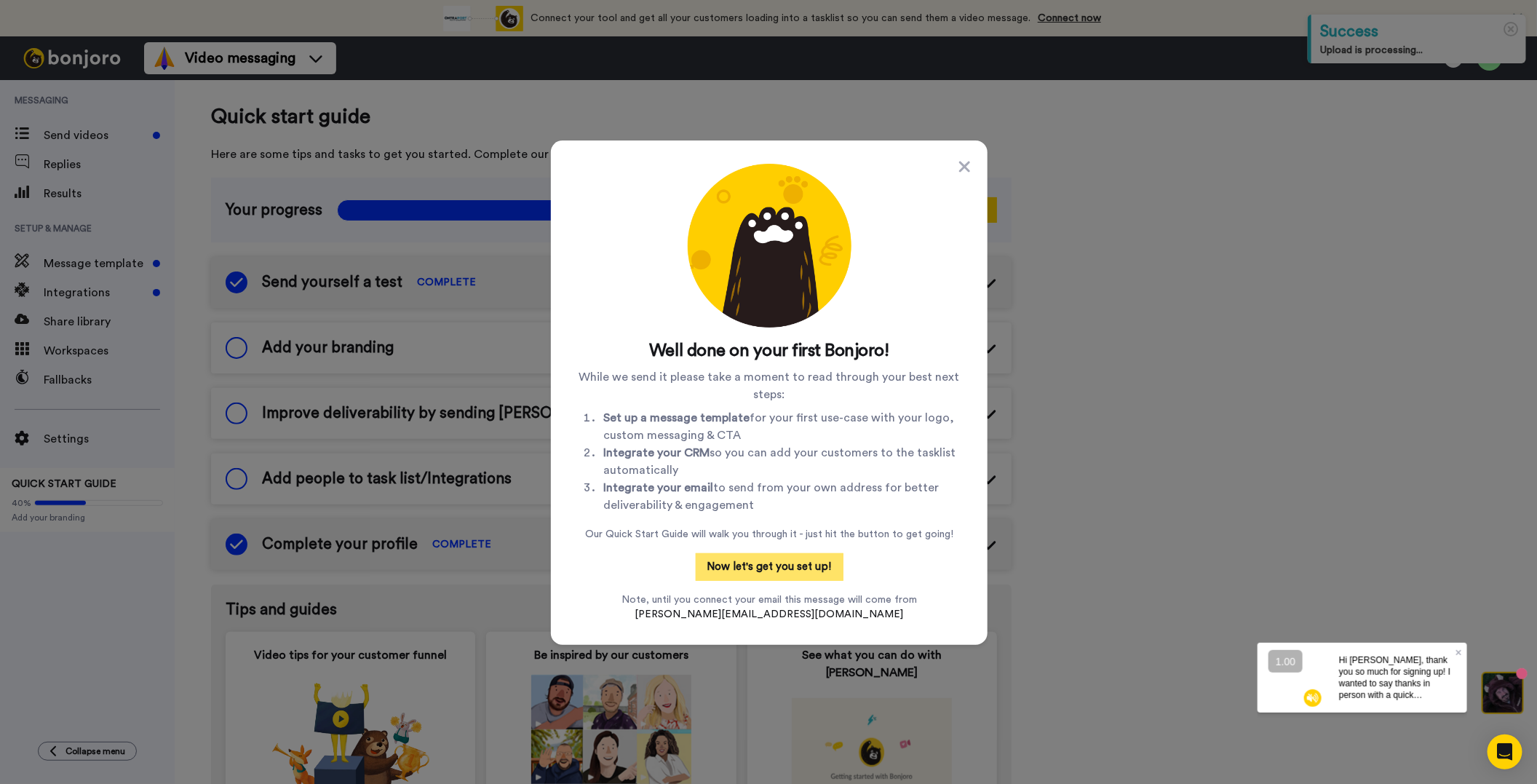
click at [771, 562] on button "Now let's get you set up!" at bounding box center [769, 567] width 147 height 28
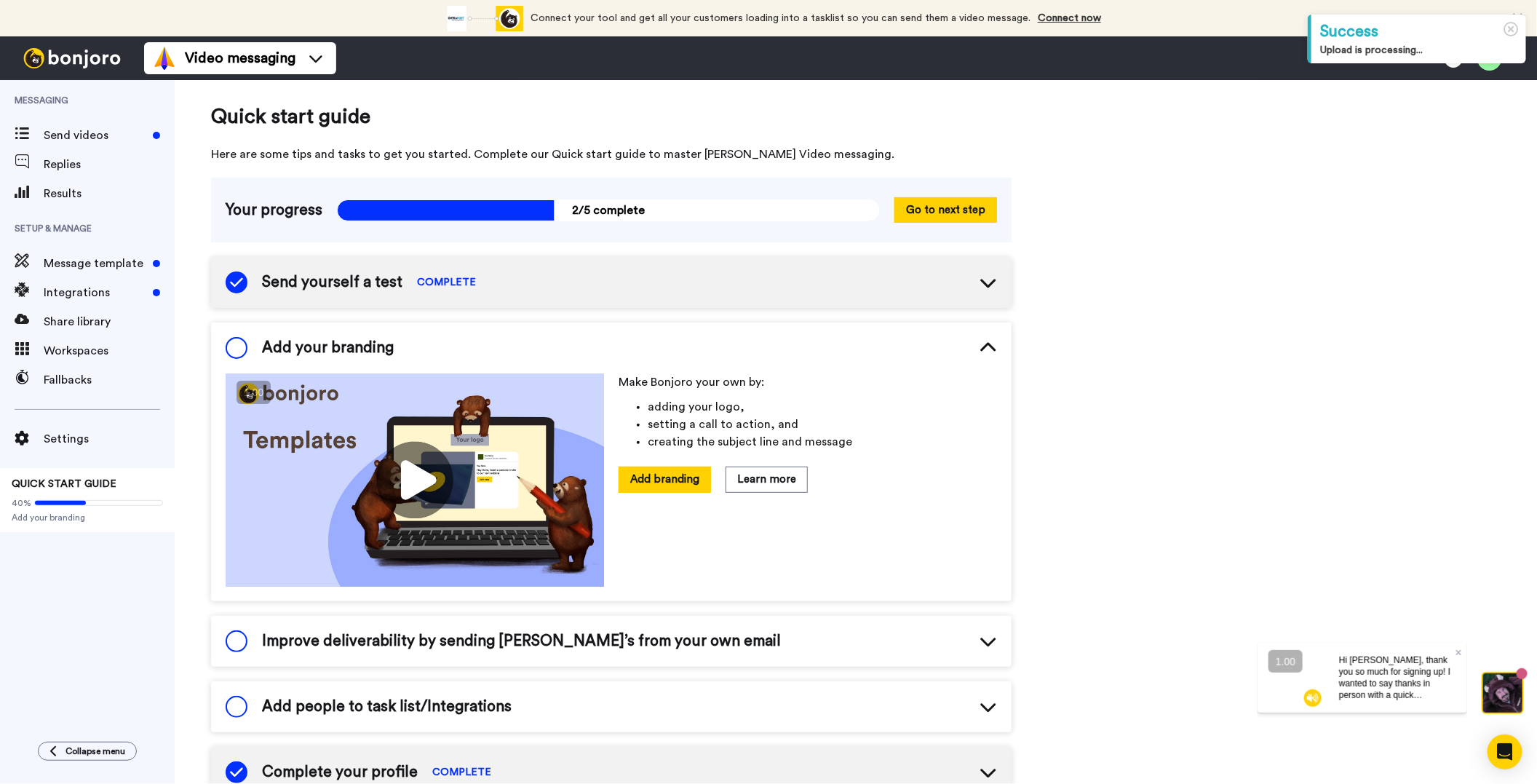
scroll to position [29, 0]
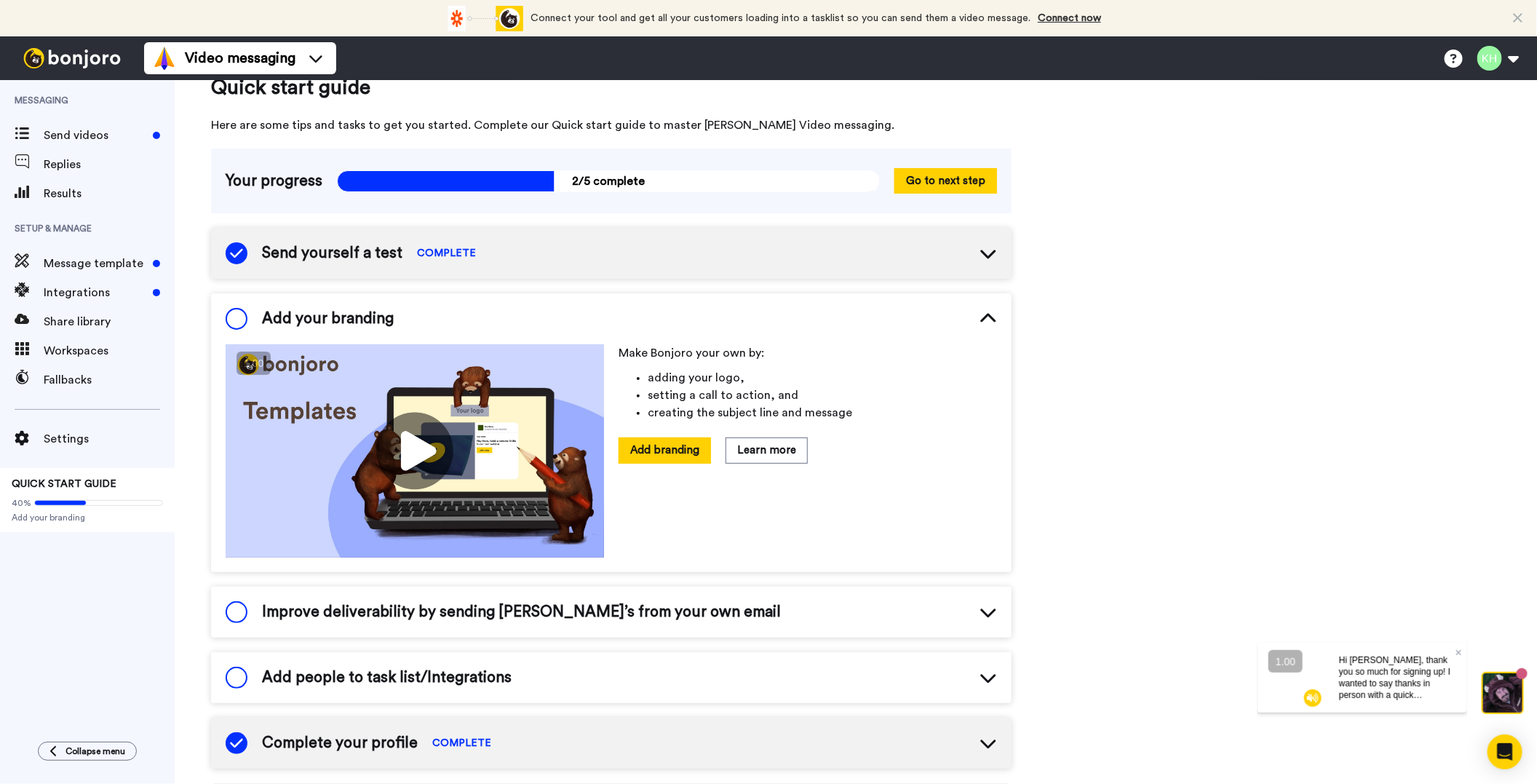
click at [243, 318] on span at bounding box center [236, 318] width 22 height 22
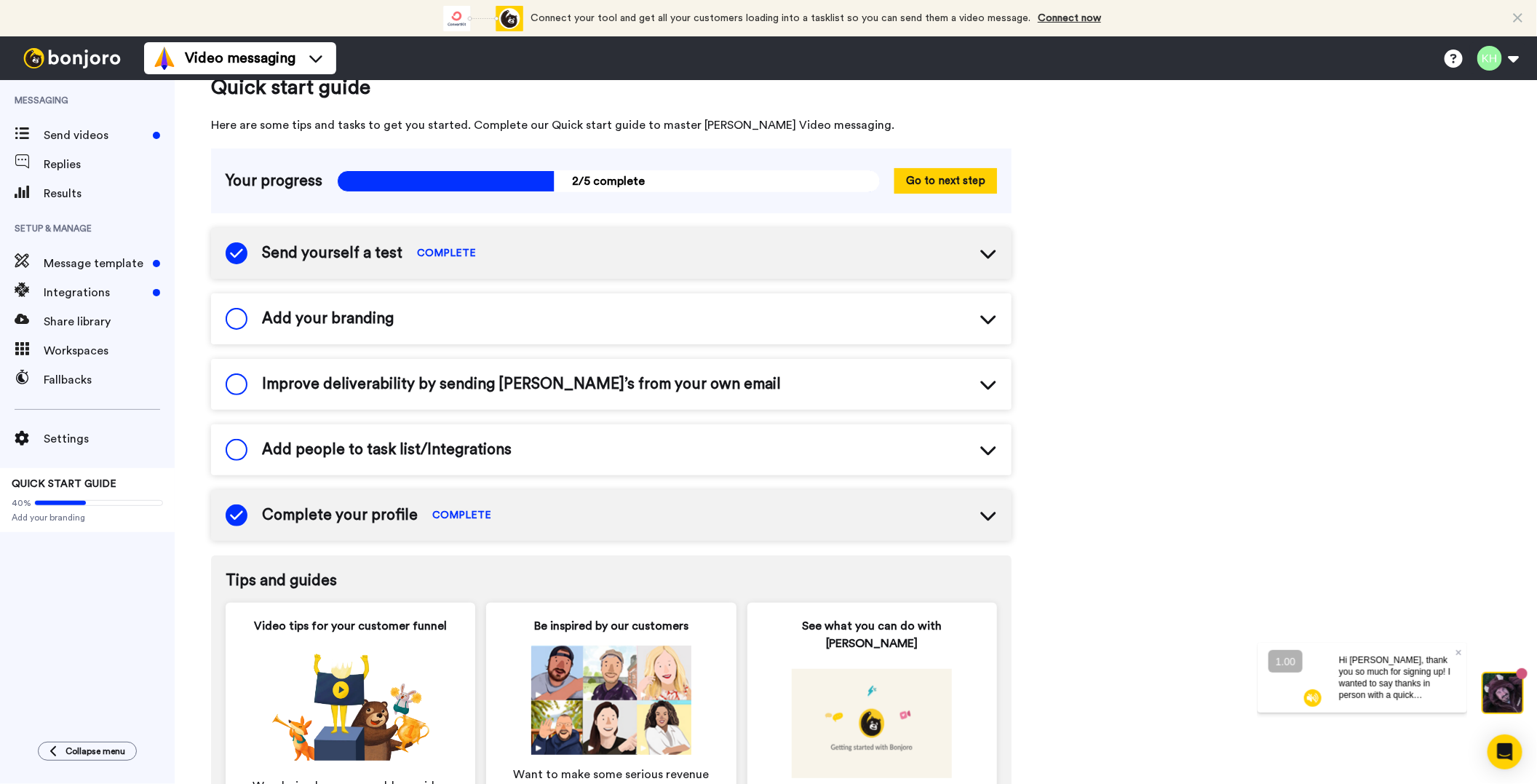
click at [234, 320] on span at bounding box center [236, 318] width 22 height 22
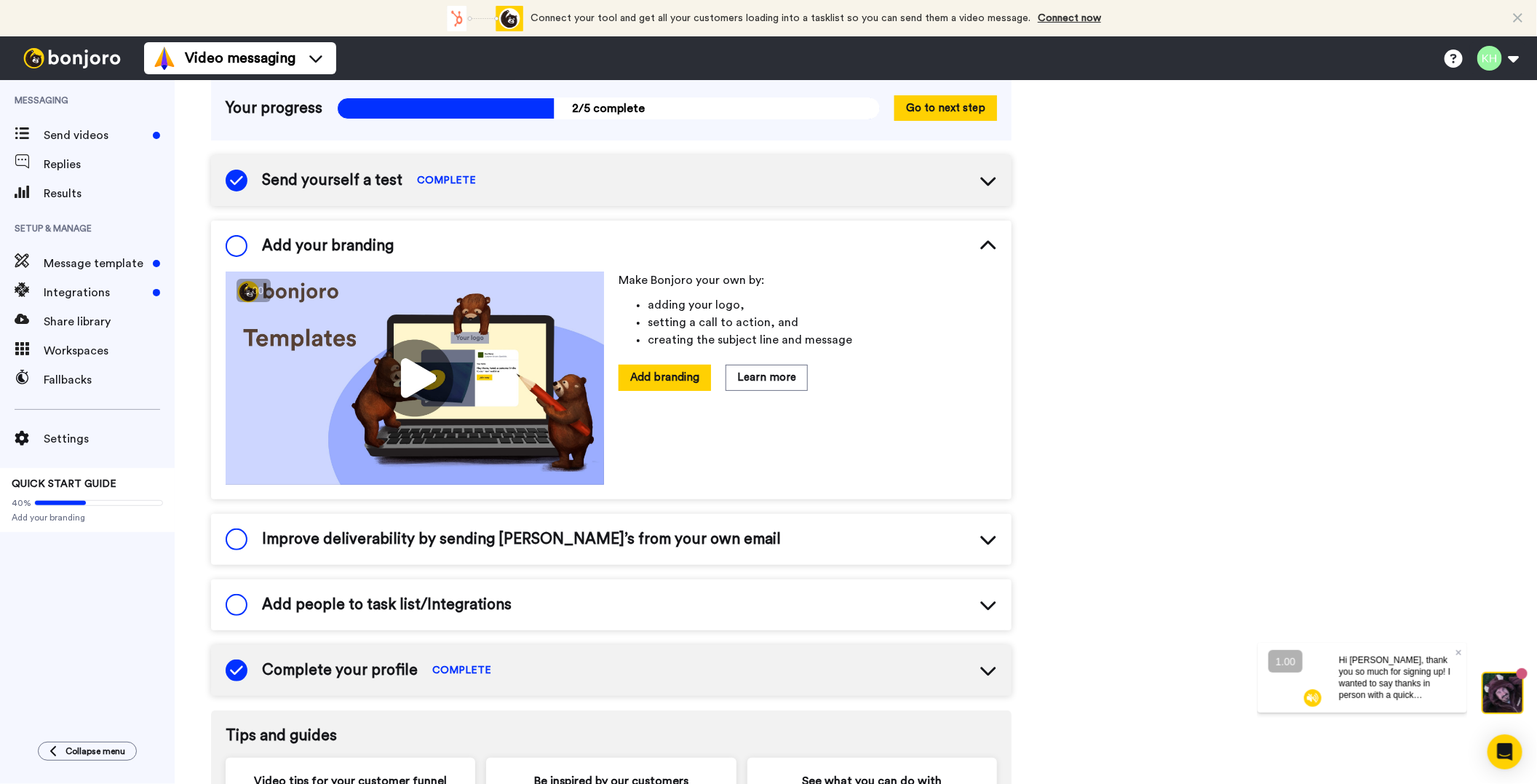
scroll to position [102, 0]
click at [671, 373] on button "Add branding" at bounding box center [665, 377] width 92 height 26
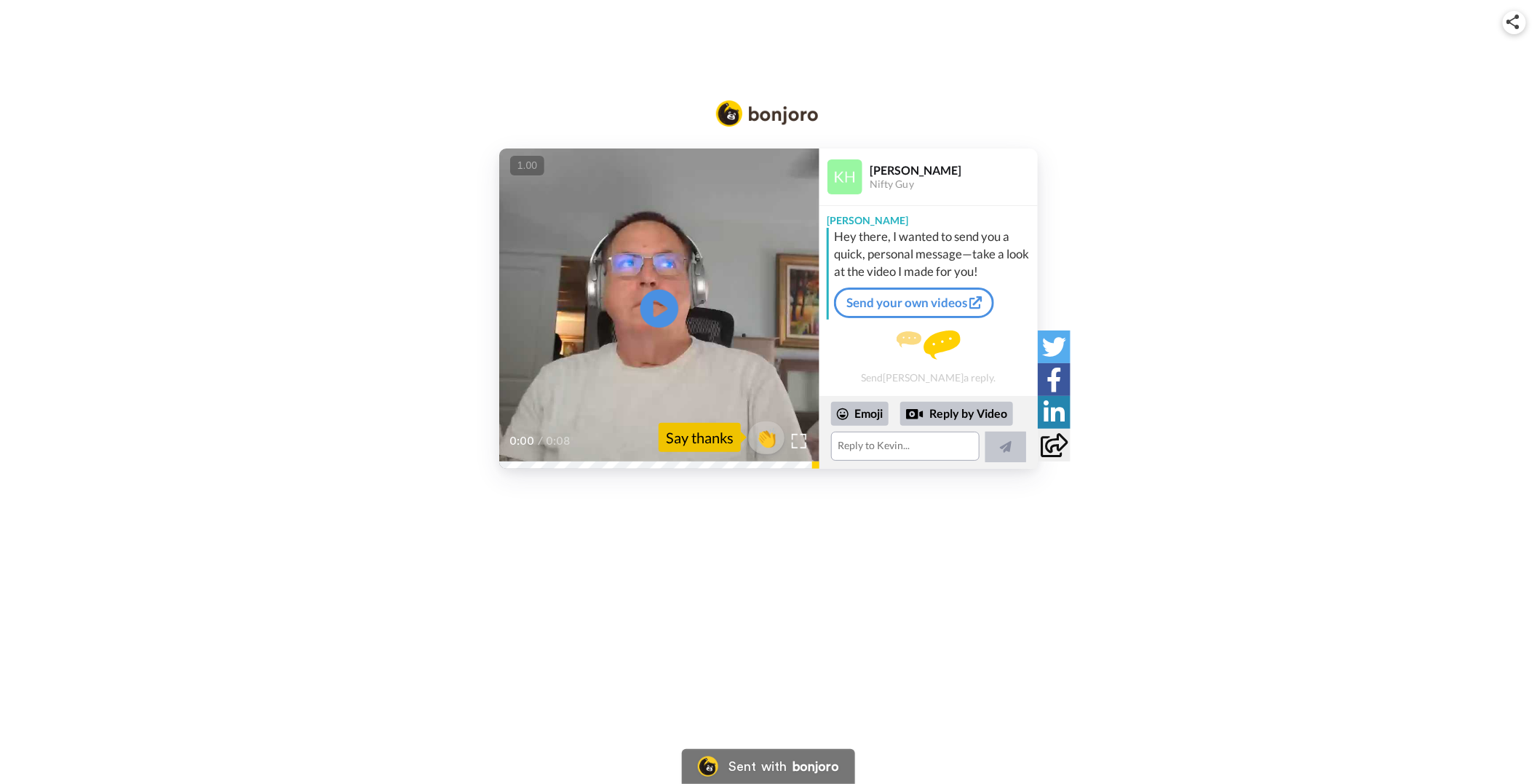
click at [671, 302] on icon at bounding box center [659, 308] width 39 height 39
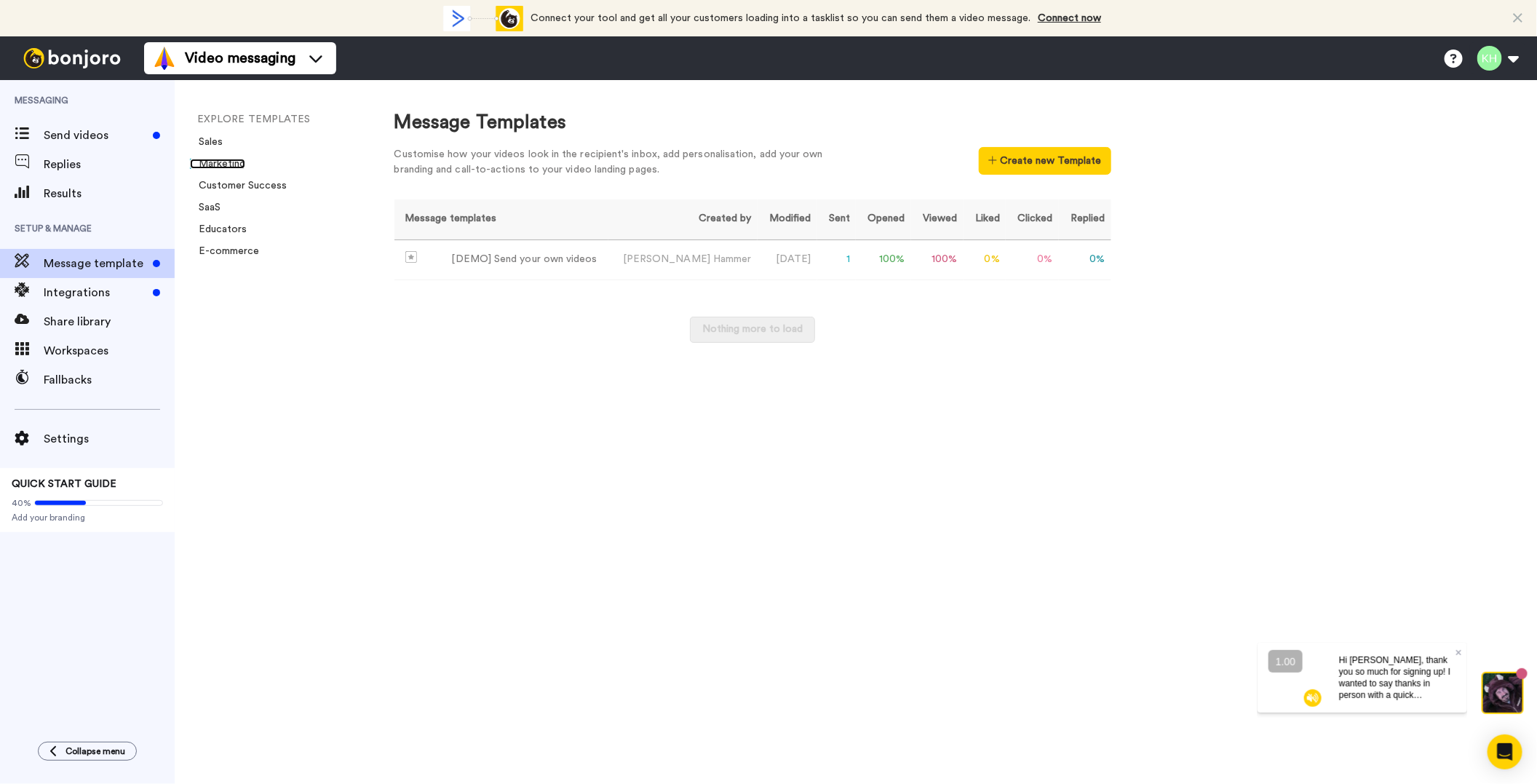
click at [221, 161] on link "Marketing" at bounding box center [217, 163] width 55 height 10
click at [222, 166] on link "Marketing" at bounding box center [217, 163] width 55 height 10
click at [219, 256] on link "E-commerce" at bounding box center [224, 250] width 69 height 10
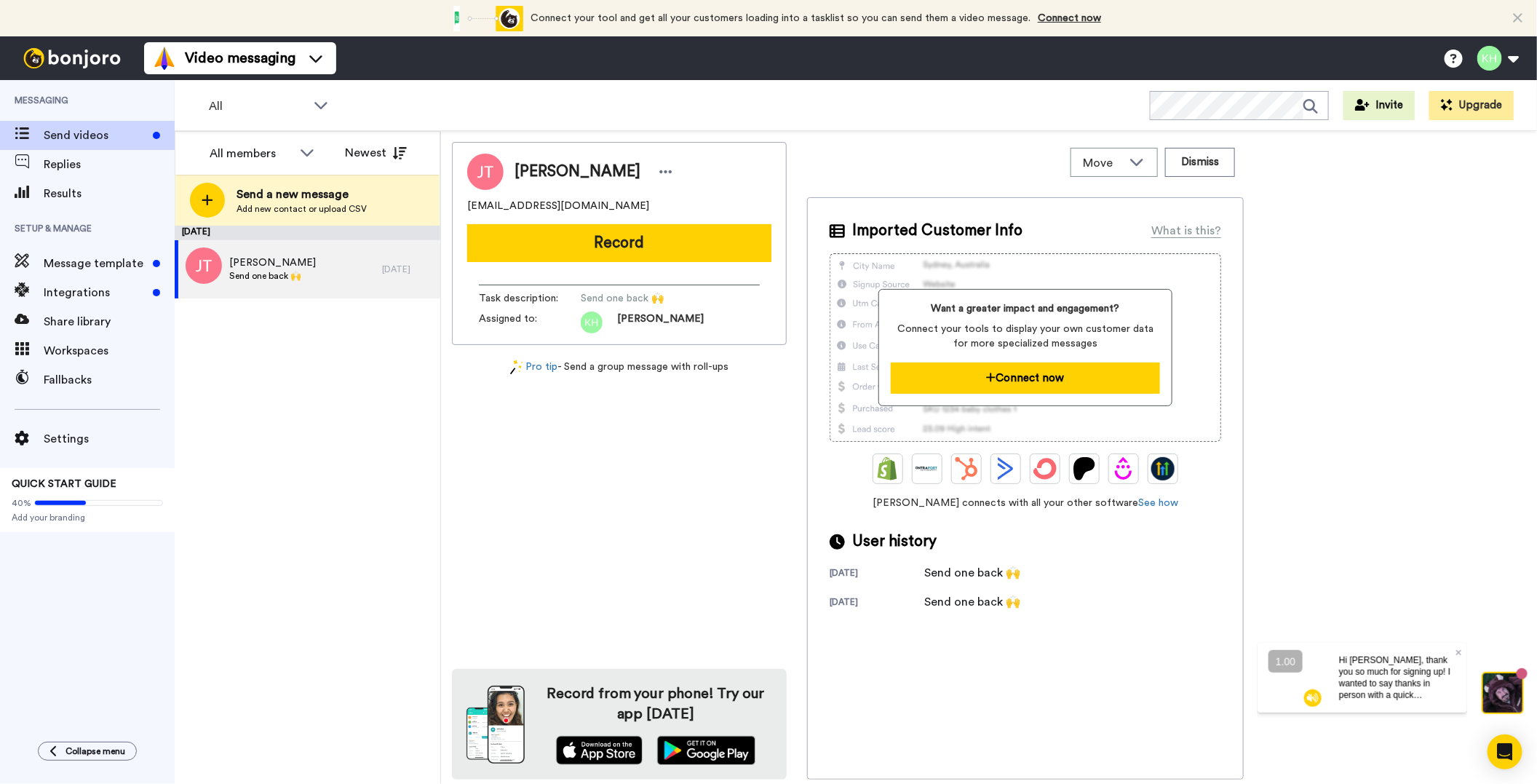
click at [1005, 383] on button "Connect now" at bounding box center [1024, 377] width 268 height 31
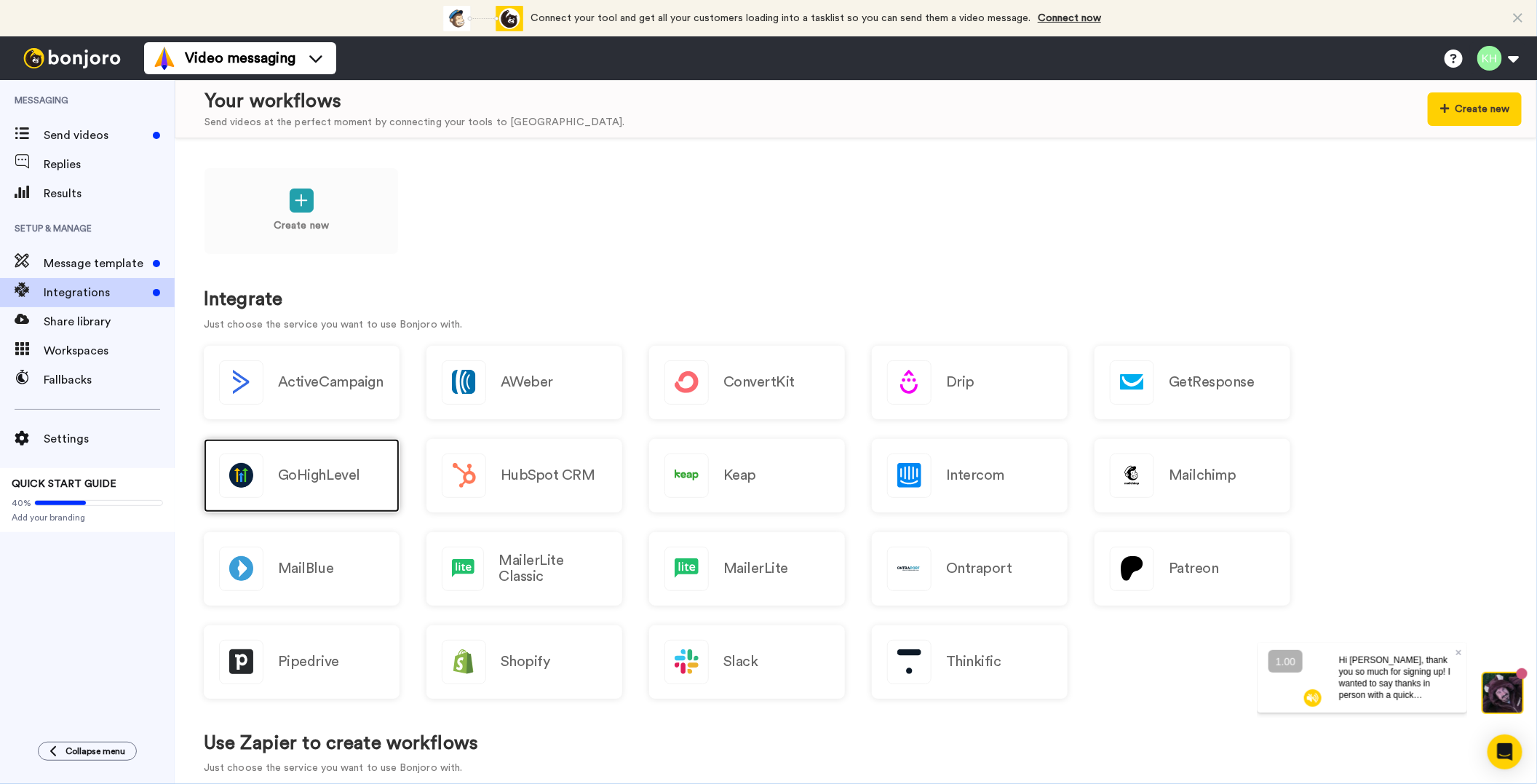
click at [317, 463] on div "GoHighLevel" at bounding box center [302, 475] width 196 height 73
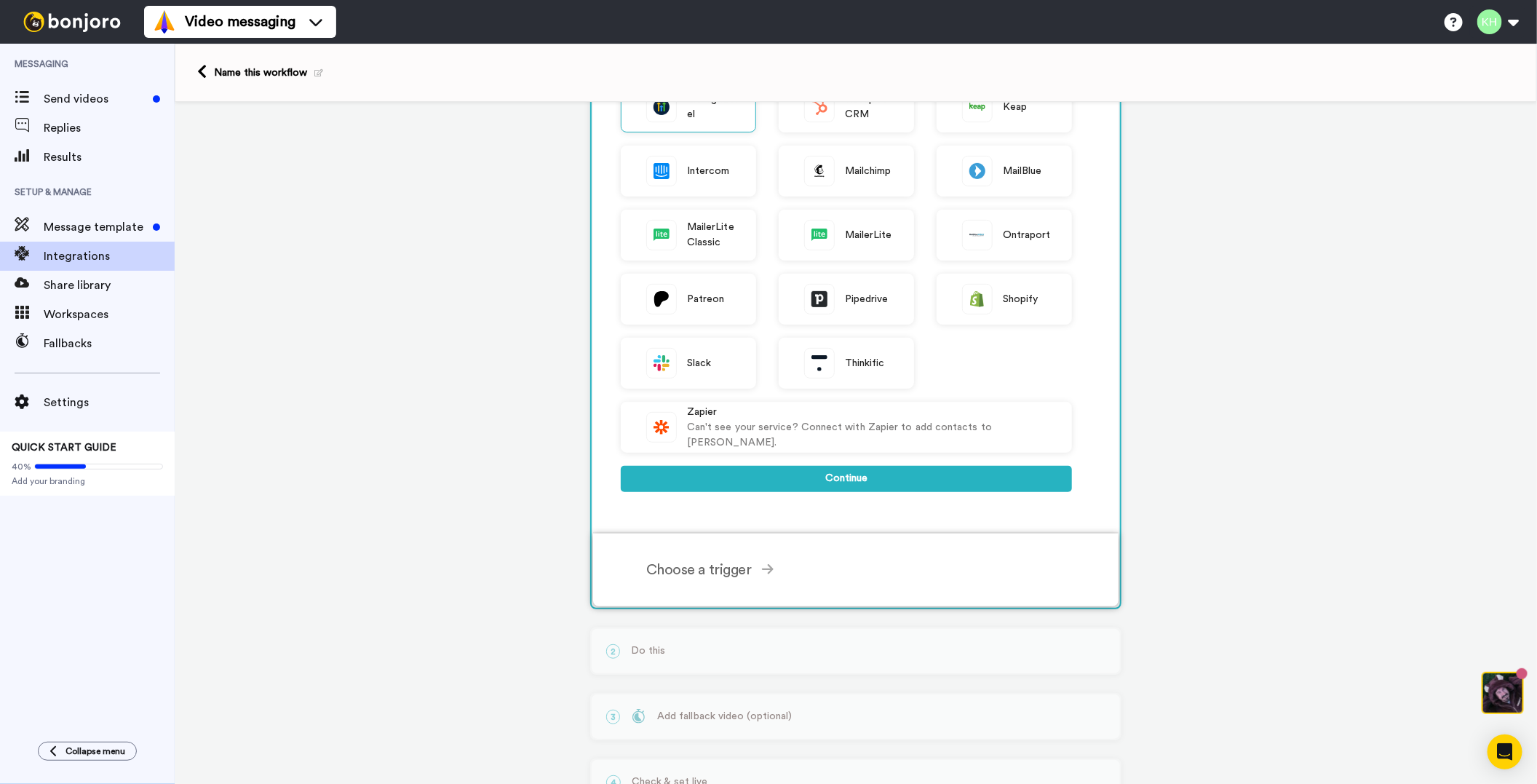
scroll to position [332, 0]
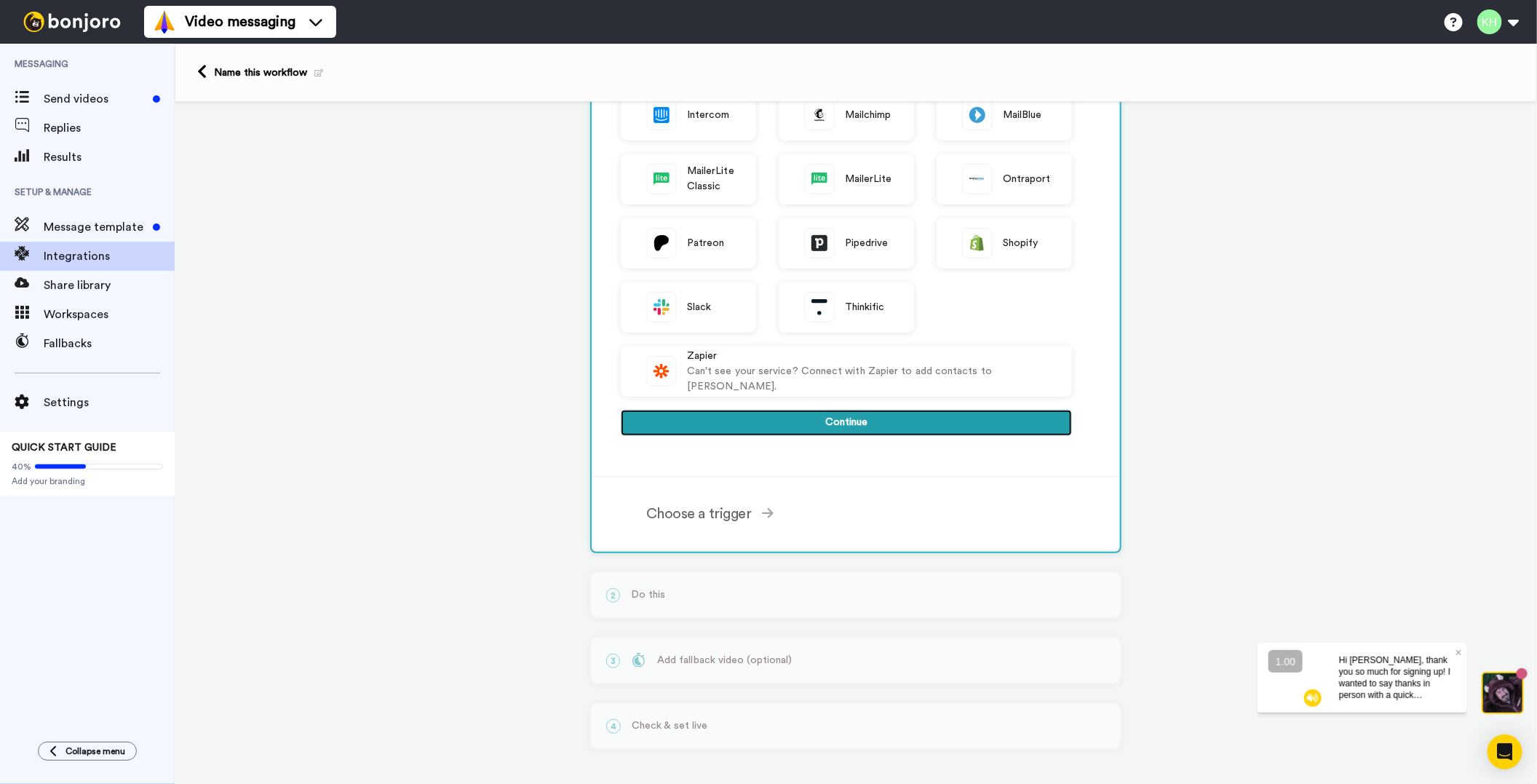
click at [830, 432] on button "Continue" at bounding box center [846, 423] width 451 height 26
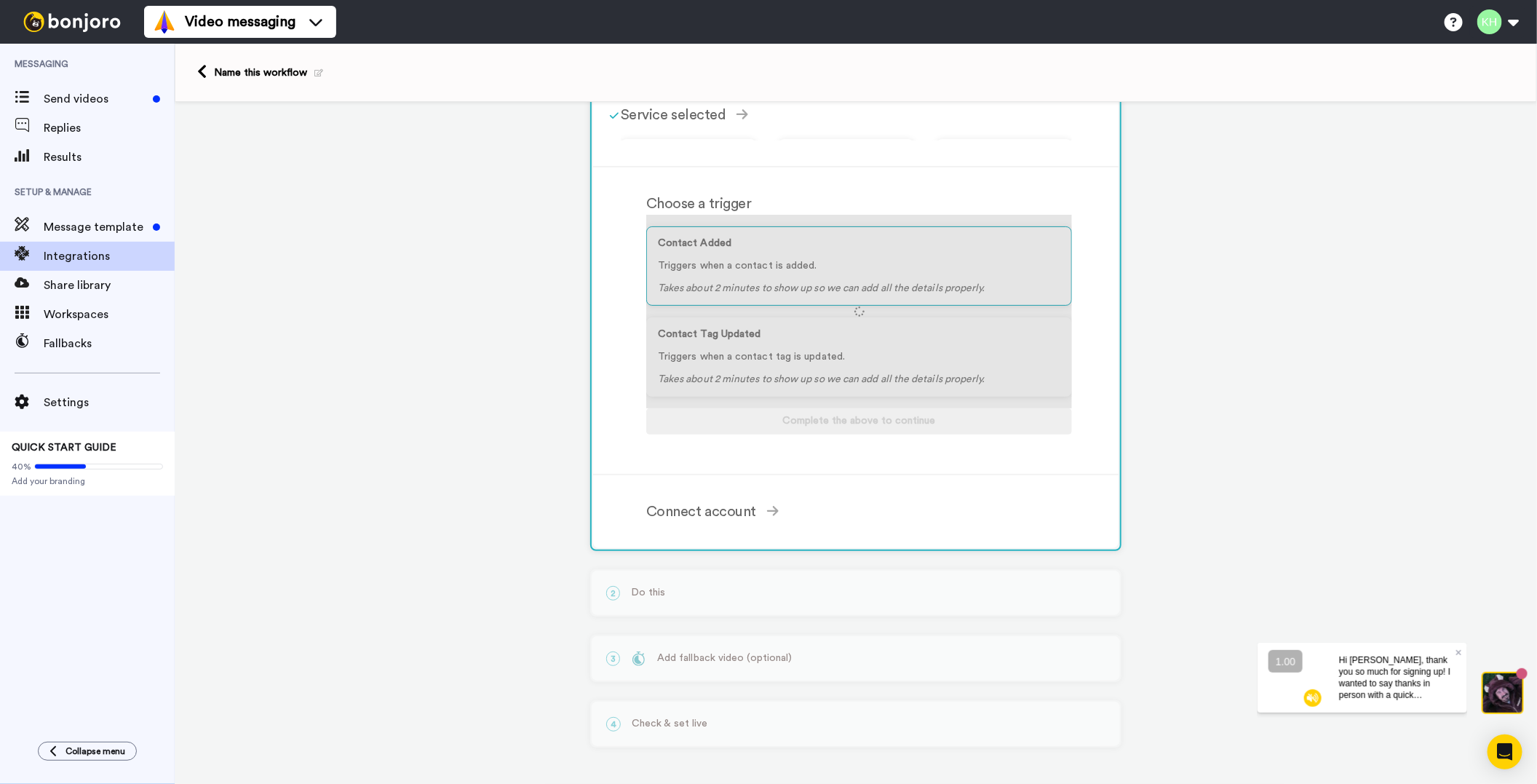
scroll to position [73, 0]
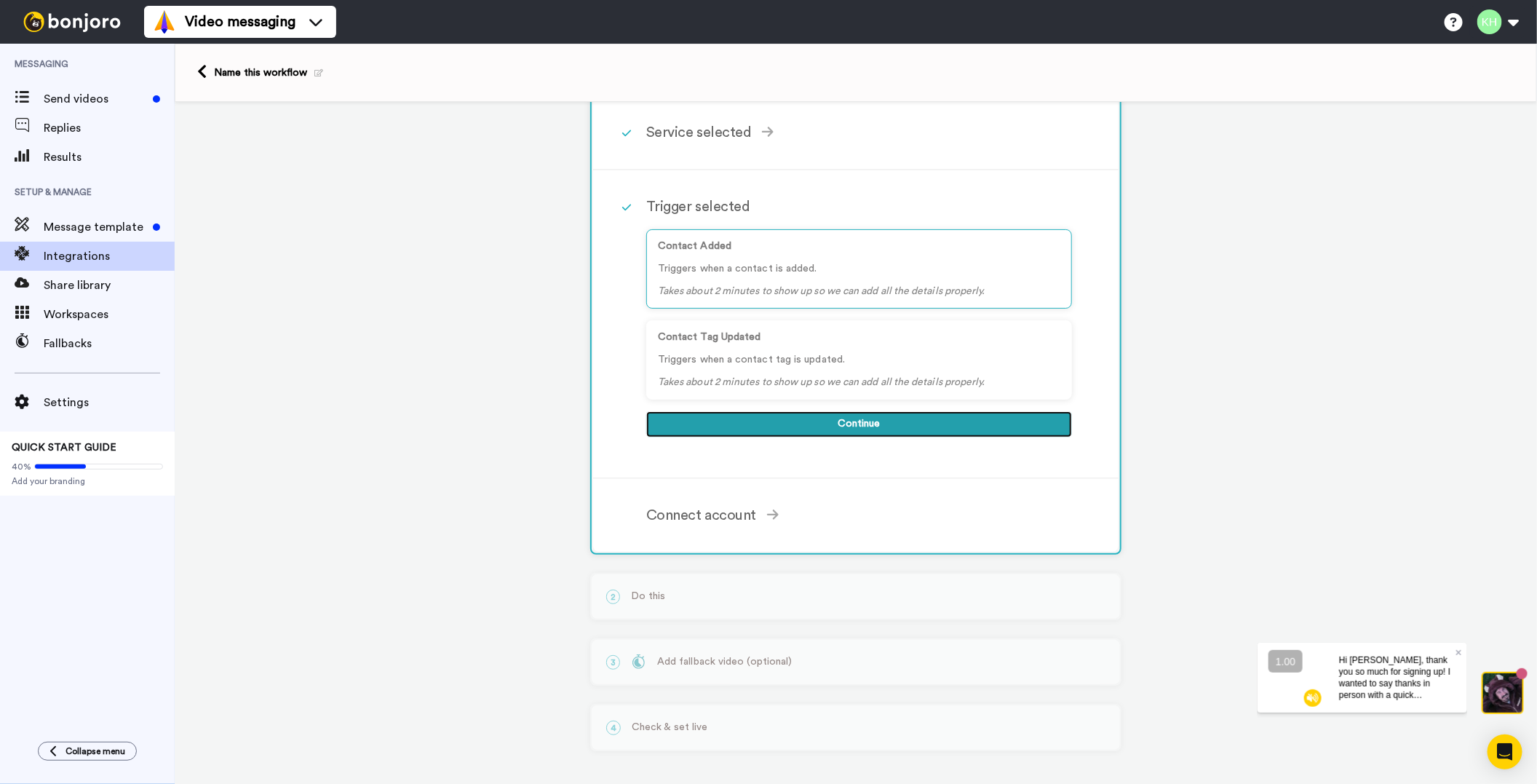
click at [776, 425] on button "Continue" at bounding box center [859, 424] width 426 height 26
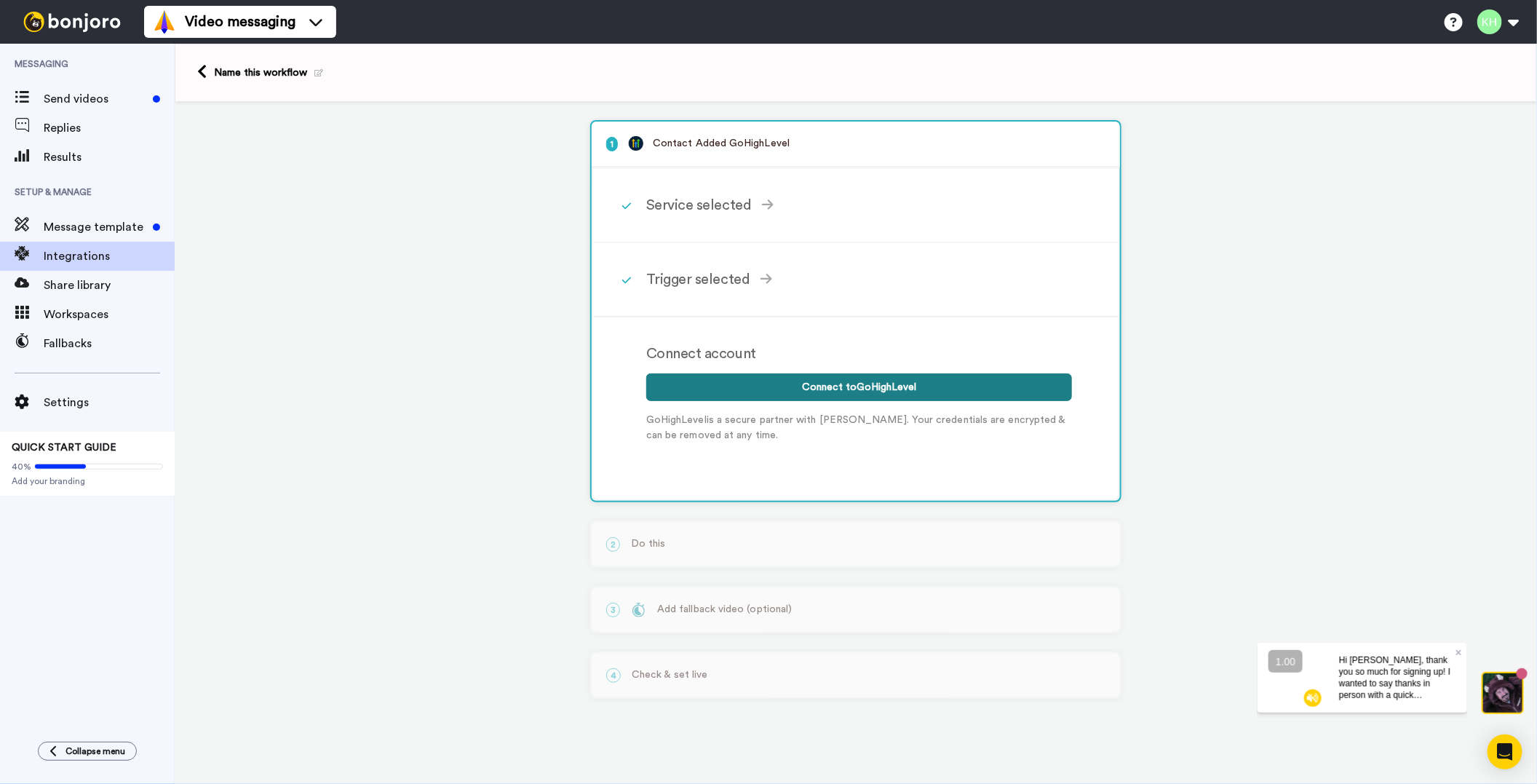
click at [741, 386] on button "Connect to GoHighLevel" at bounding box center [859, 387] width 426 height 28
click at [803, 380] on button "Connect to GoHighLevel" at bounding box center [859, 387] width 426 height 28
click at [905, 389] on button "Connect to GoHighLevel" at bounding box center [859, 387] width 426 height 28
click at [203, 71] on icon at bounding box center [202, 72] width 10 height 15
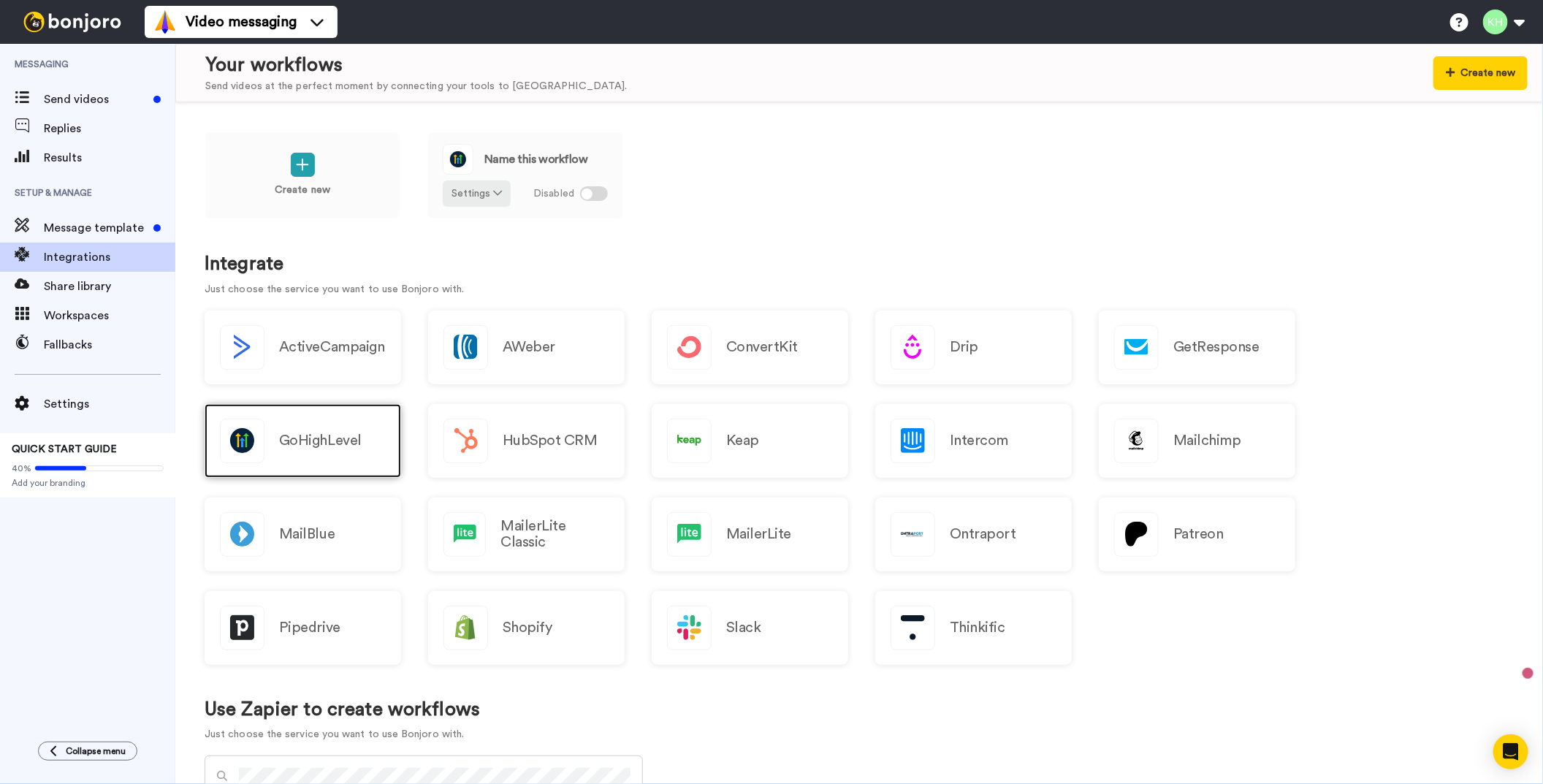
click at [290, 433] on h2 "GoHighLevel" at bounding box center [320, 440] width 83 height 16
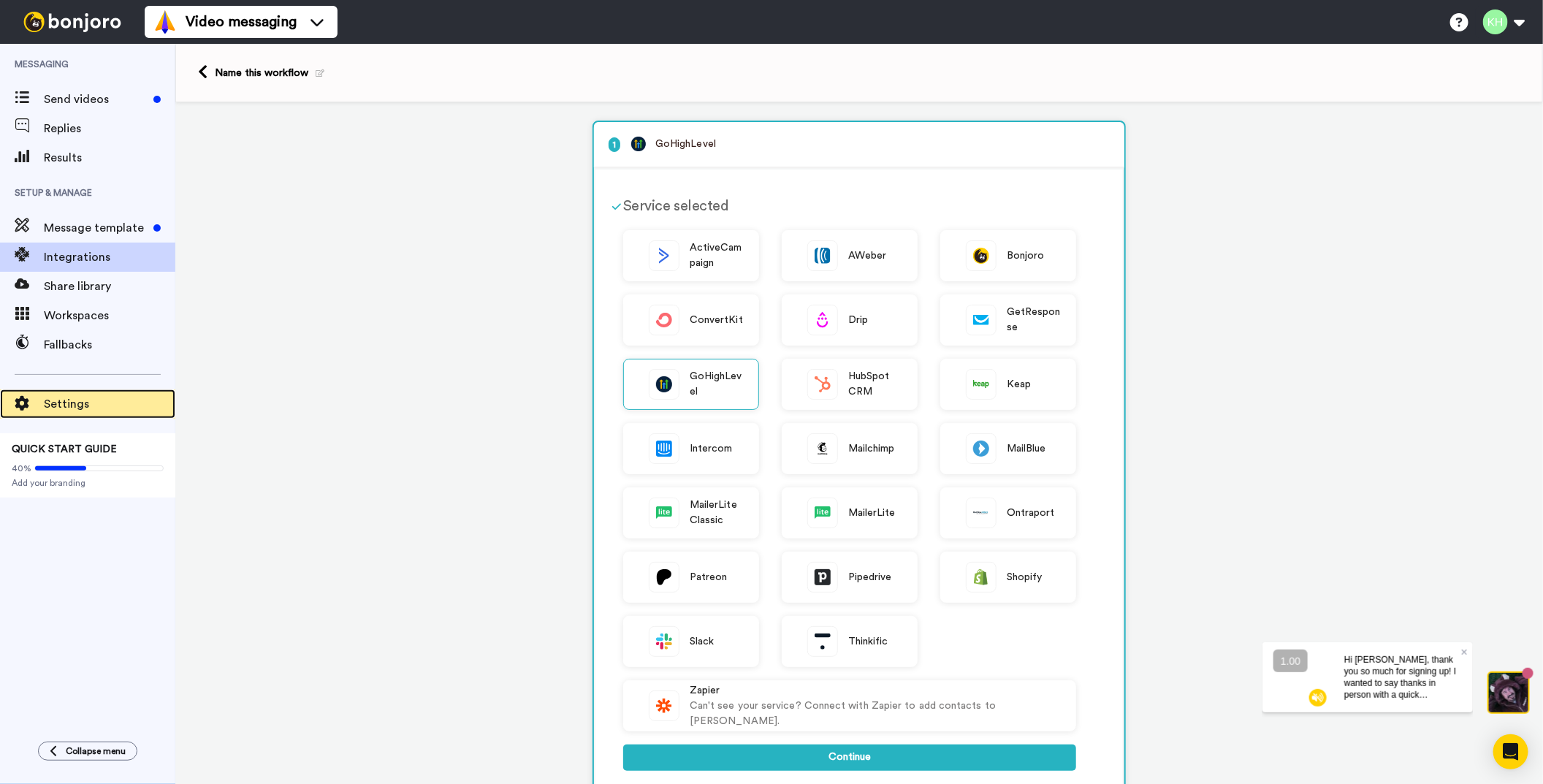
click at [44, 399] on span "Settings" at bounding box center [109, 404] width 131 height 17
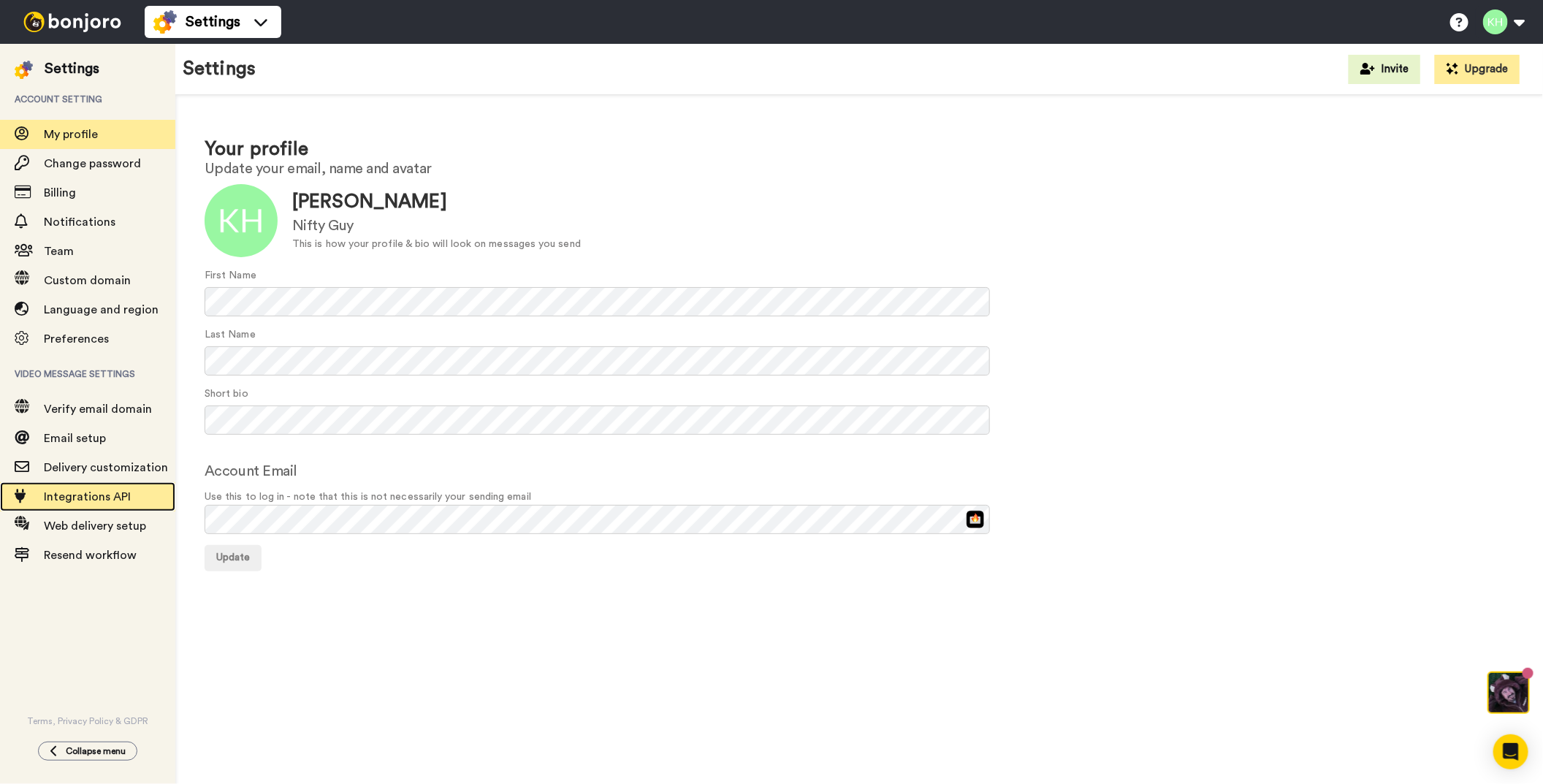
click at [102, 499] on span "Integrations API" at bounding box center [87, 496] width 87 height 11
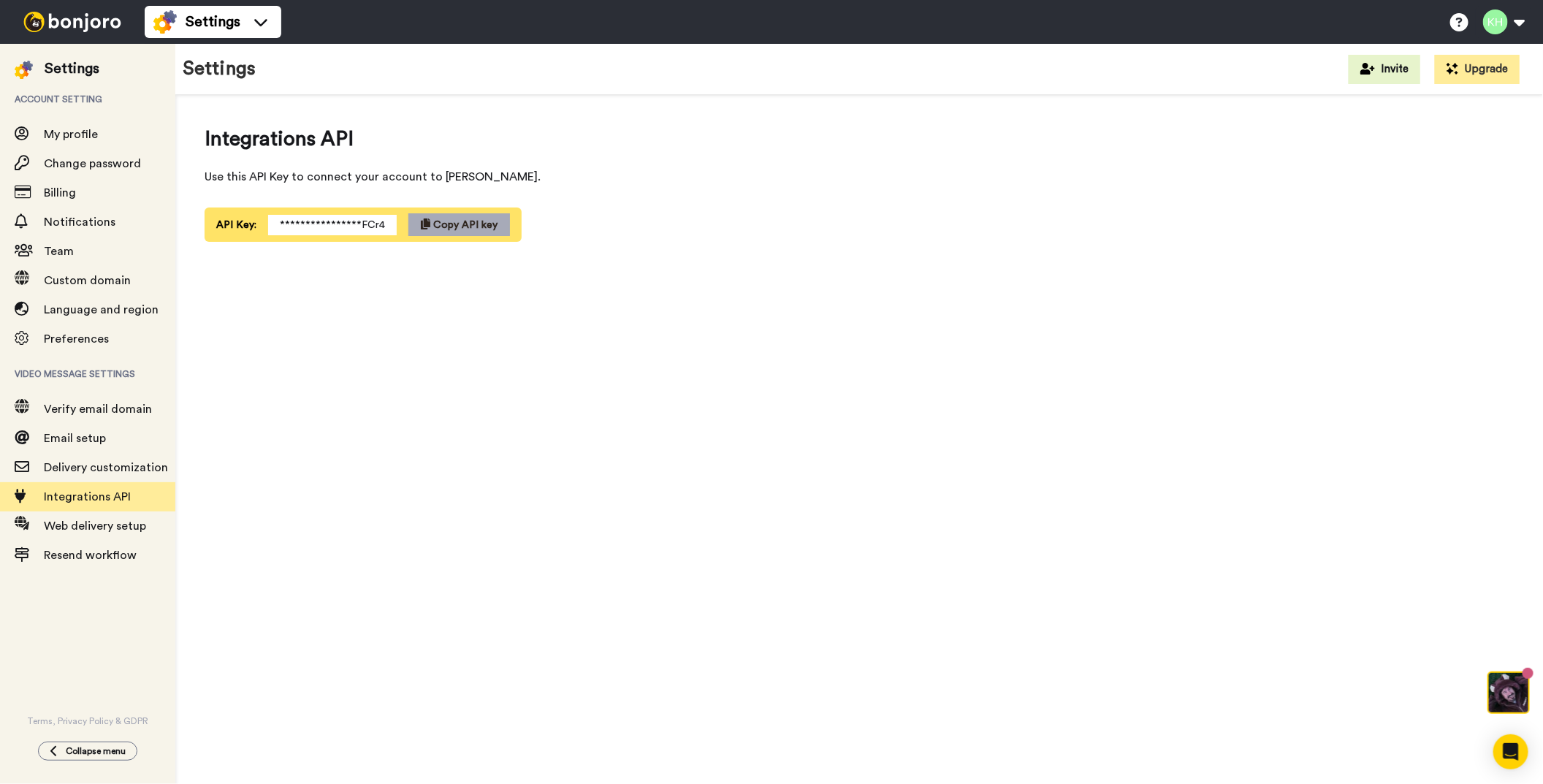
click at [477, 223] on span "Copy API key" at bounding box center [465, 225] width 65 height 10
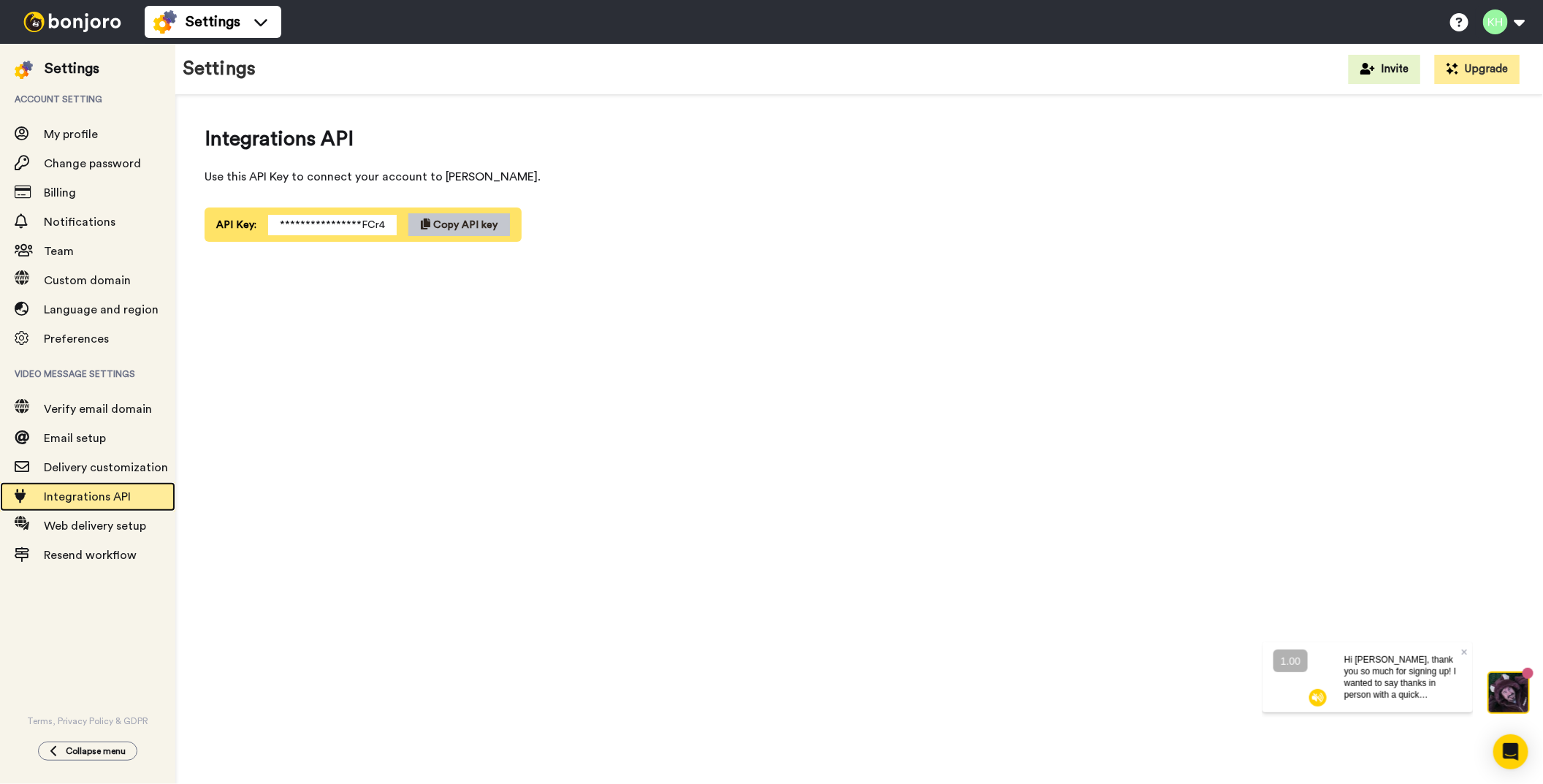
click at [99, 489] on span "Integrations API" at bounding box center [109, 496] width 131 height 17
click at [65, 16] on img at bounding box center [72, 21] width 109 height 20
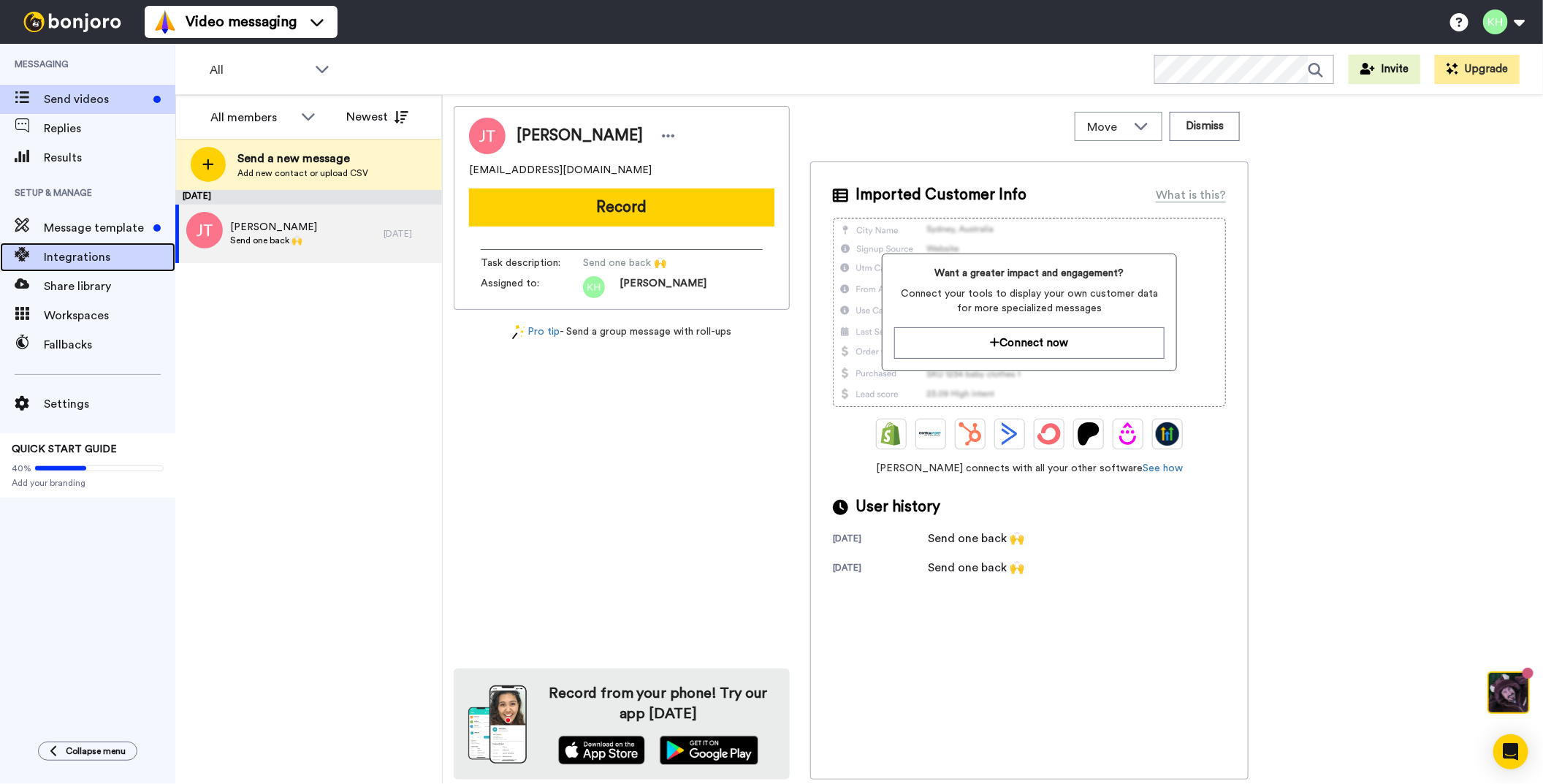
click at [91, 260] on span "Integrations" at bounding box center [109, 257] width 131 height 17
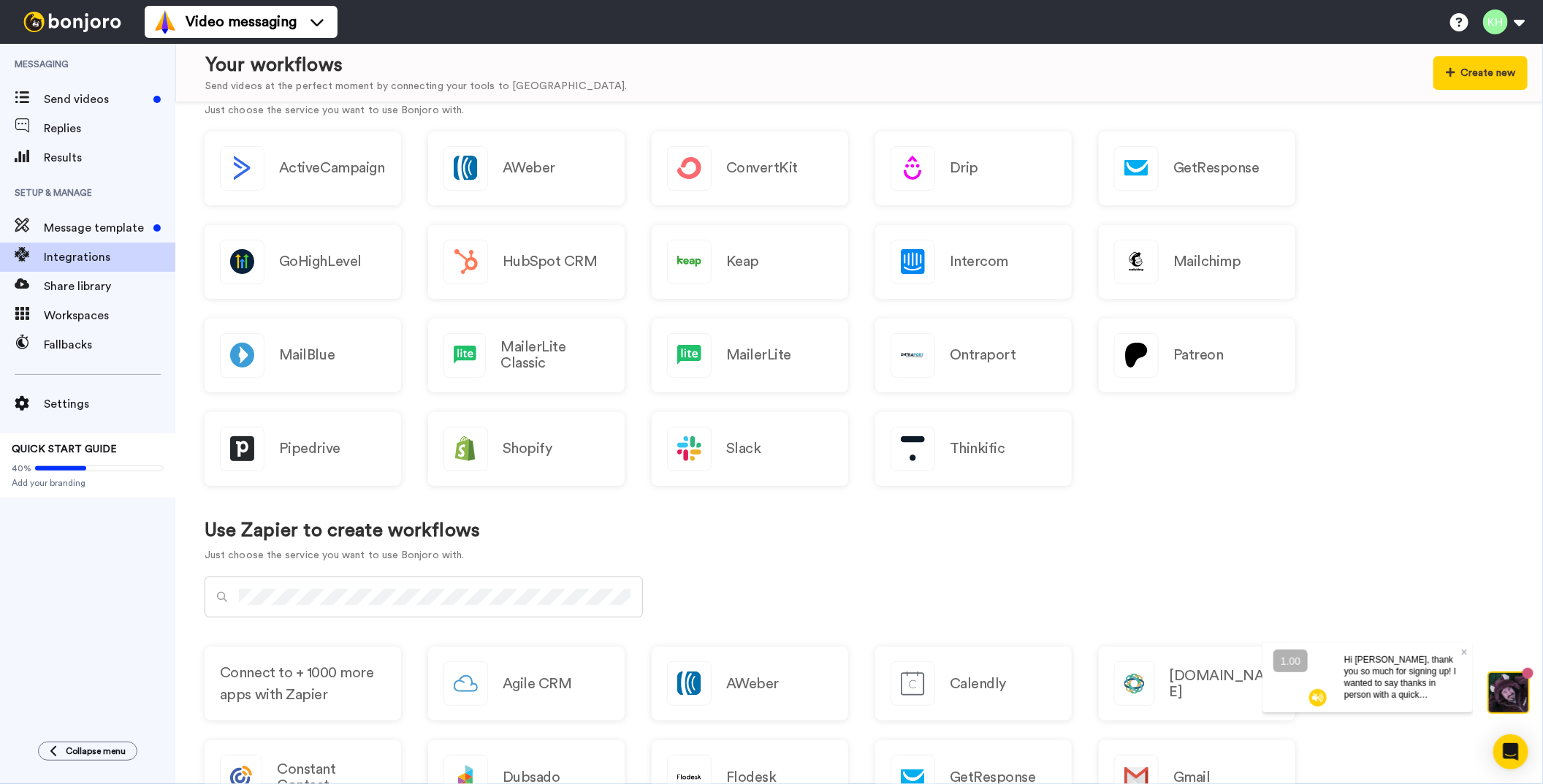
scroll to position [291, 0]
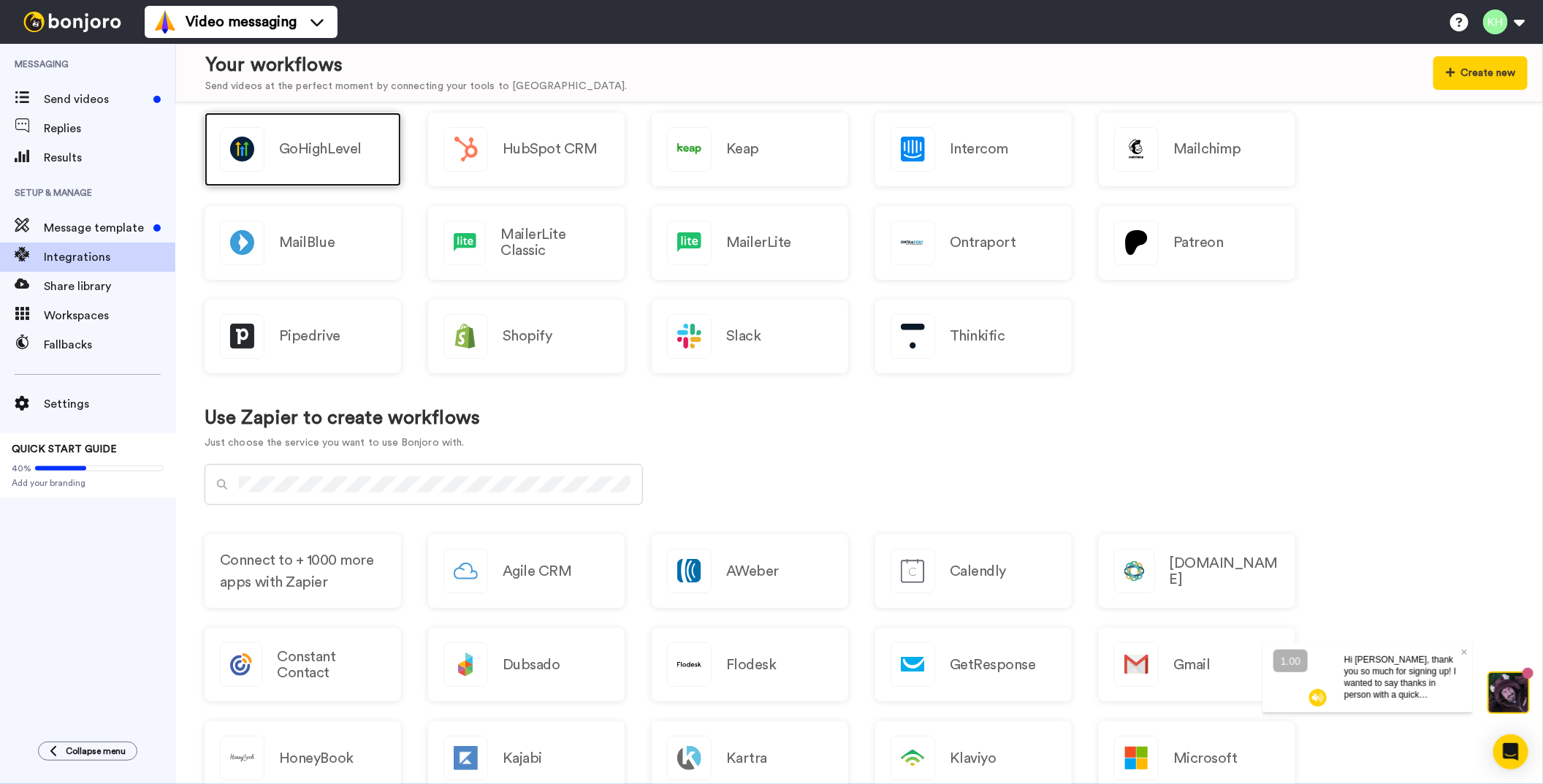
click at [288, 163] on div "GoHighLevel" at bounding box center [303, 149] width 197 height 74
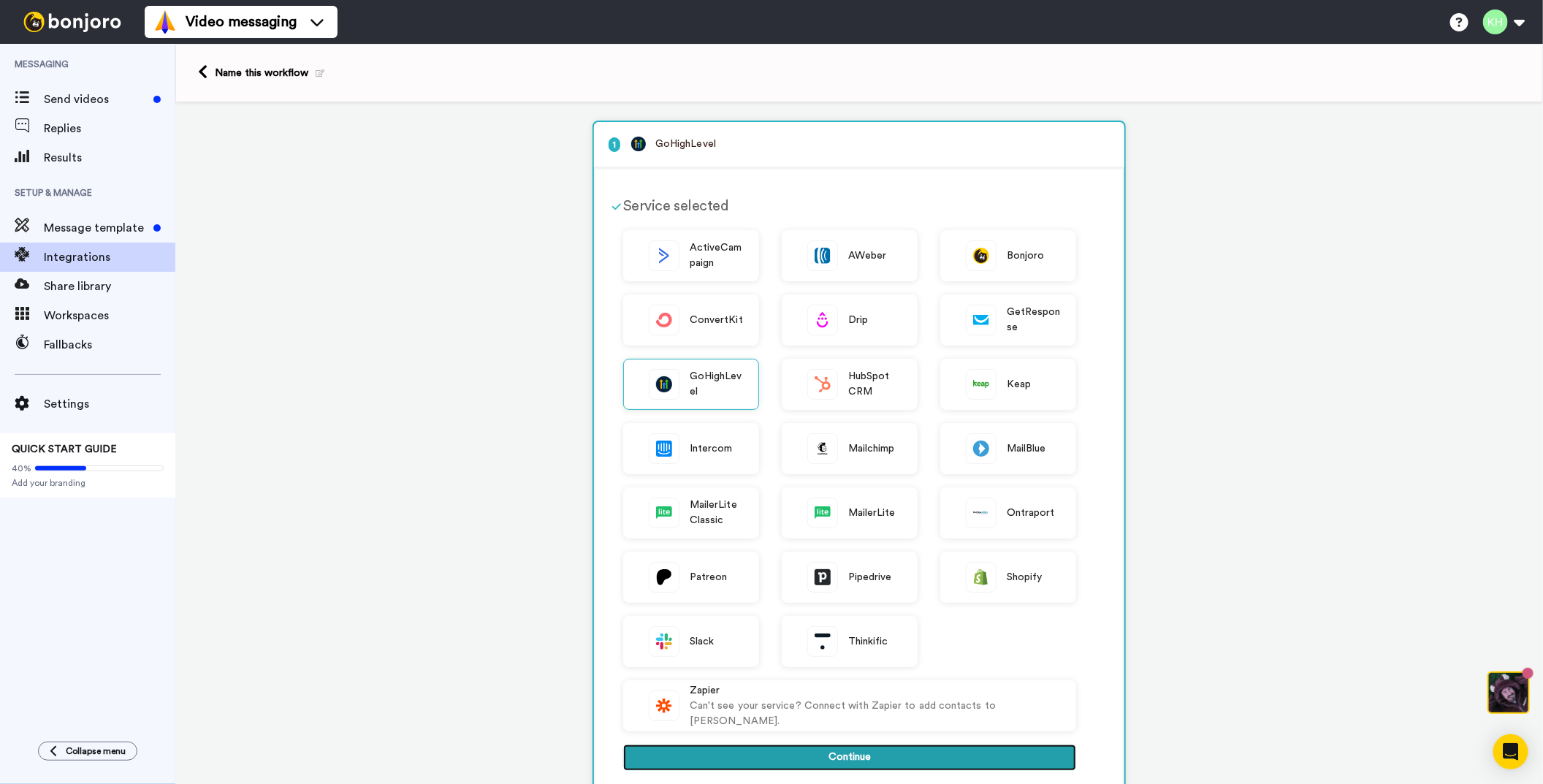
click at [731, 763] on button "Continue" at bounding box center [849, 757] width 453 height 27
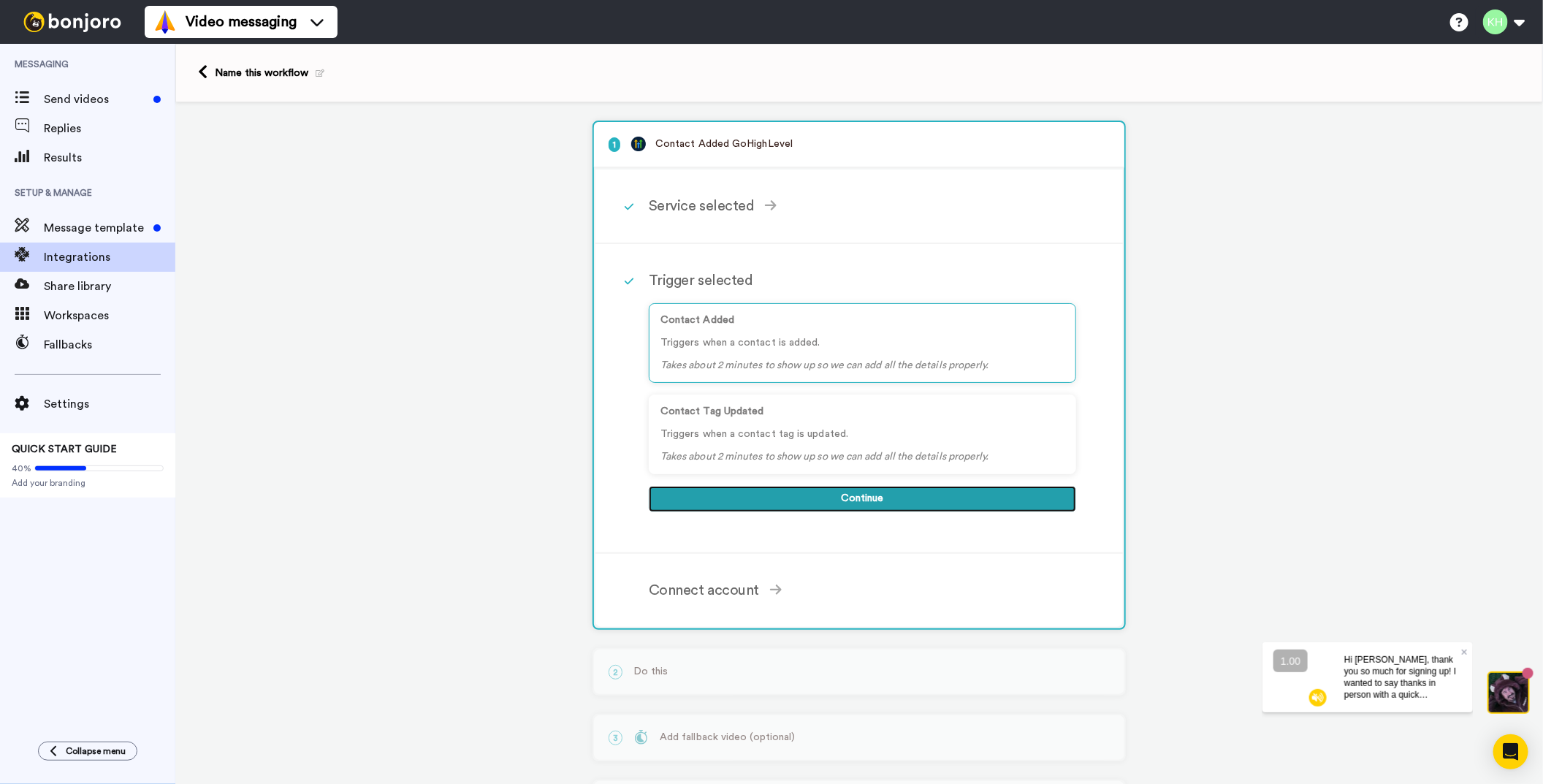
click at [844, 498] on button "Continue" at bounding box center [862, 499] width 427 height 27
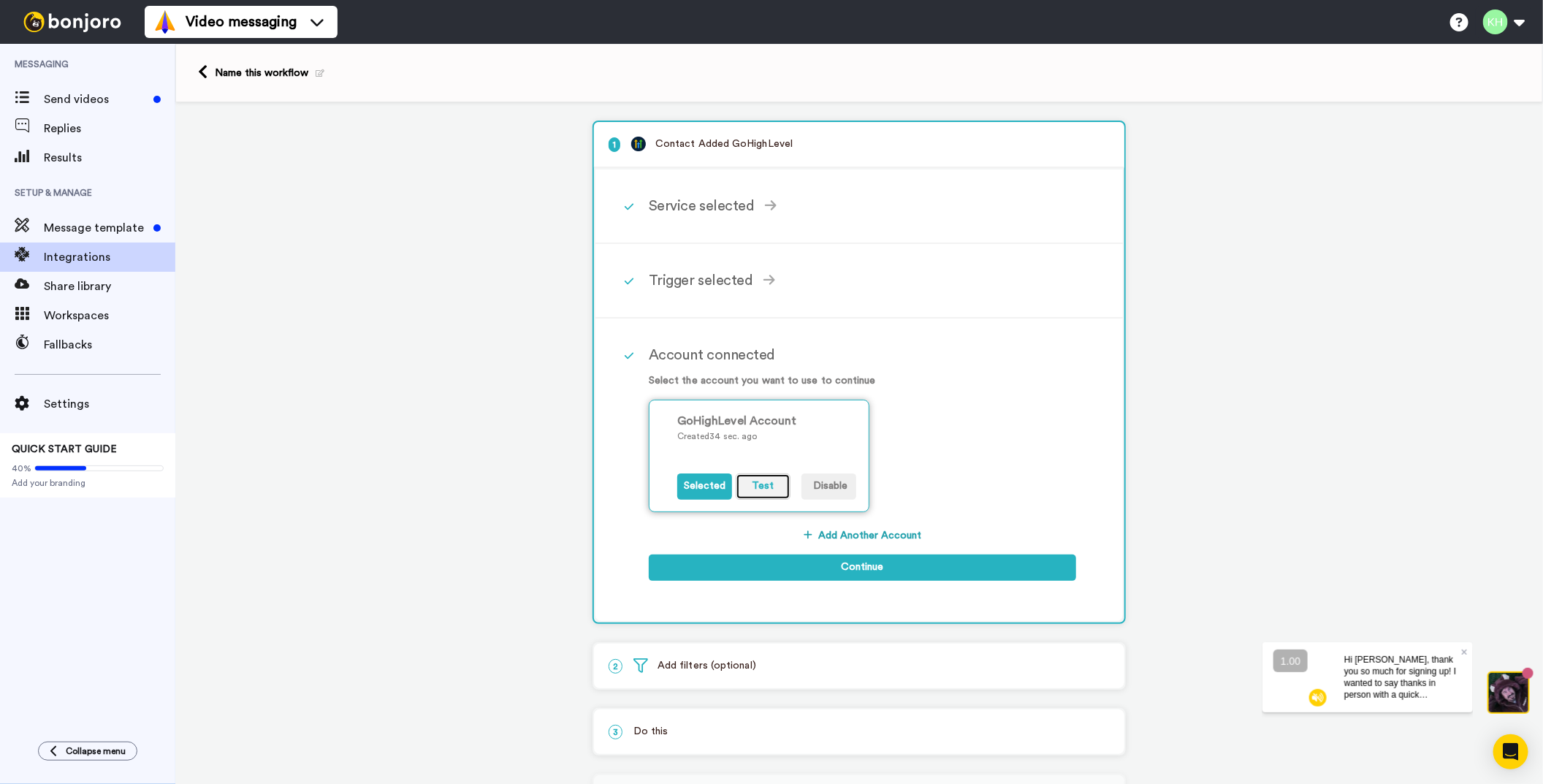
click at [749, 486] on button "Test" at bounding box center [763, 486] width 55 height 27
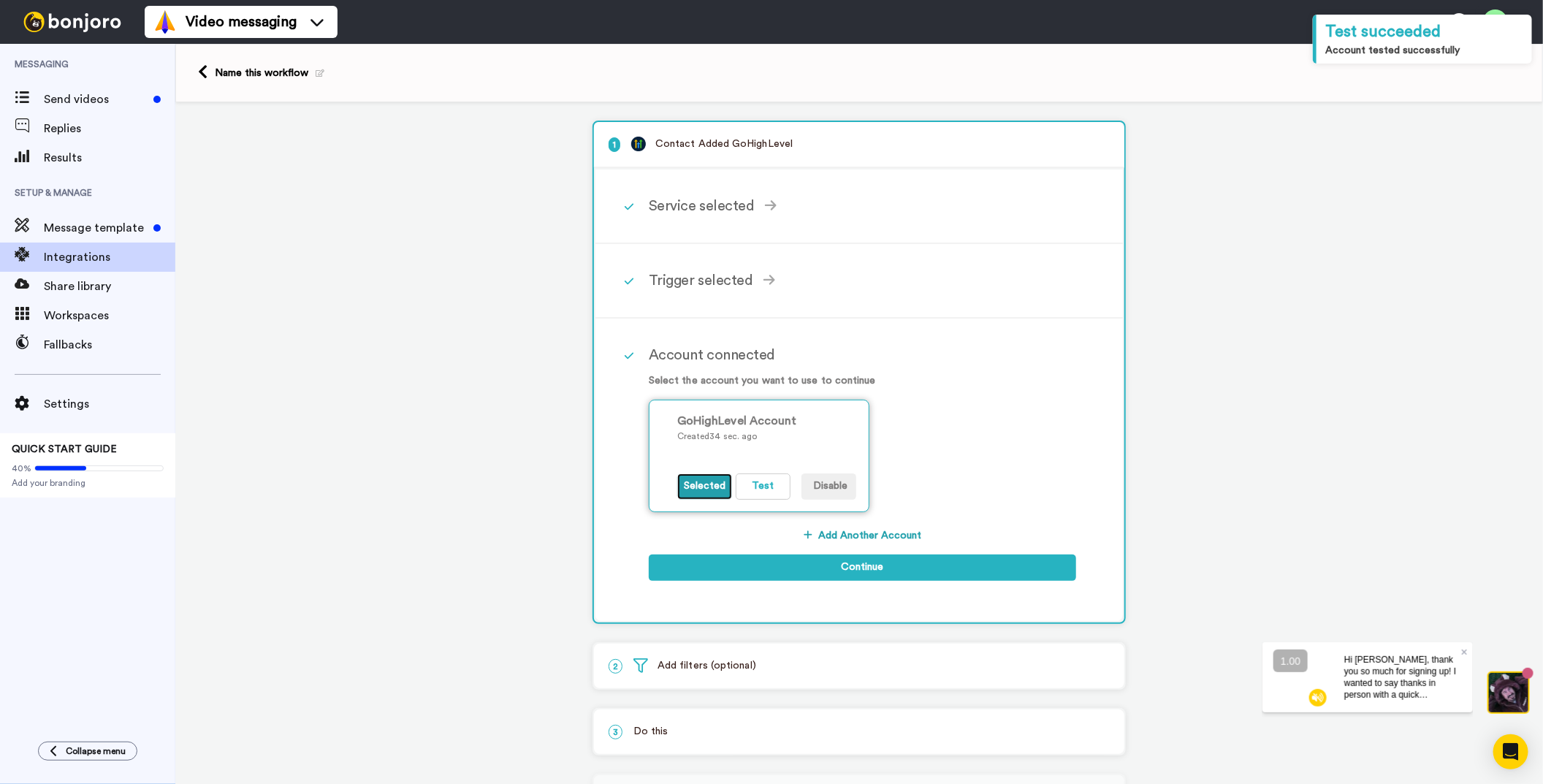
click at [696, 488] on button "Selected" at bounding box center [704, 486] width 55 height 27
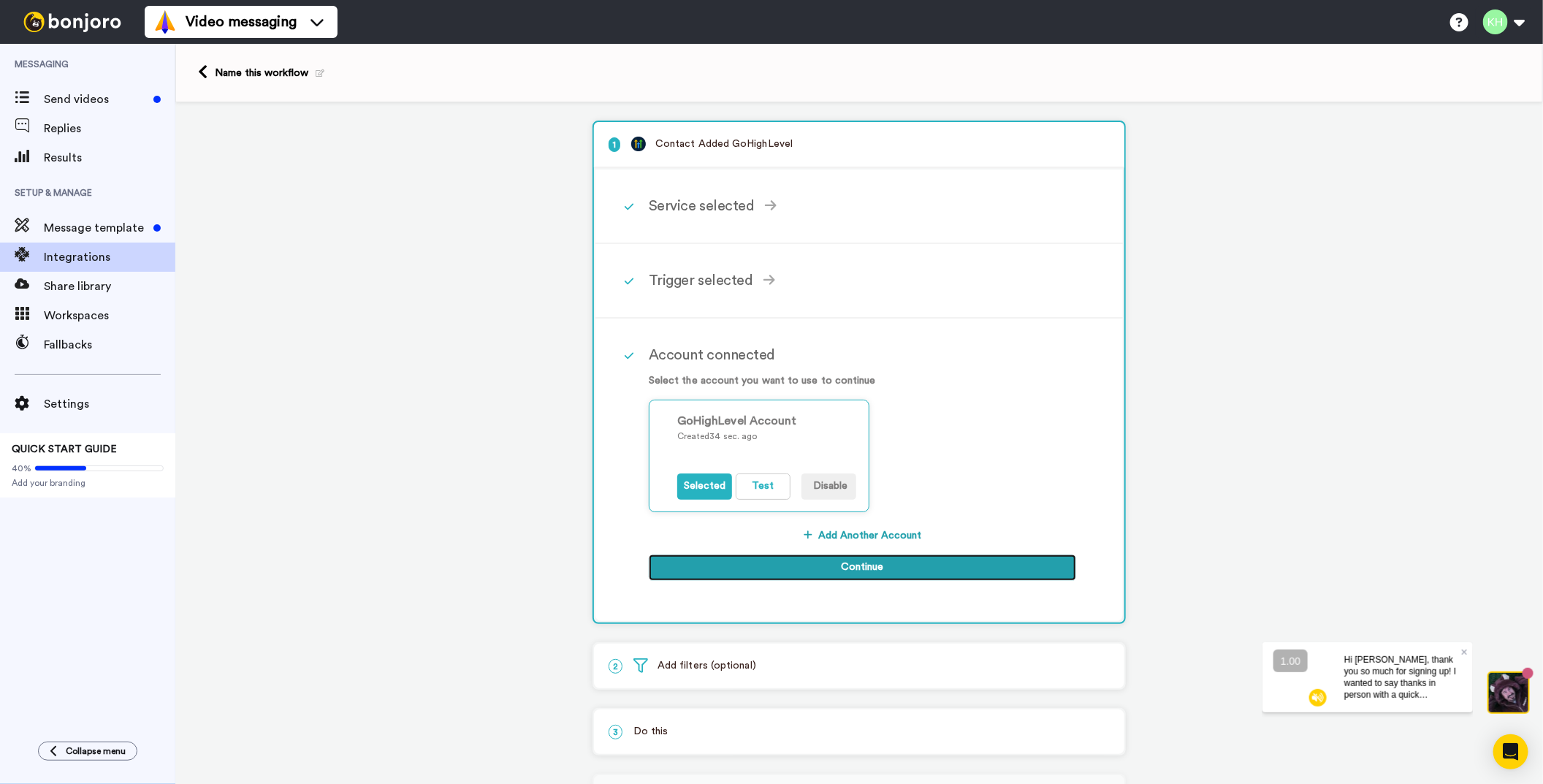
click at [739, 561] on button "Continue" at bounding box center [862, 568] width 427 height 27
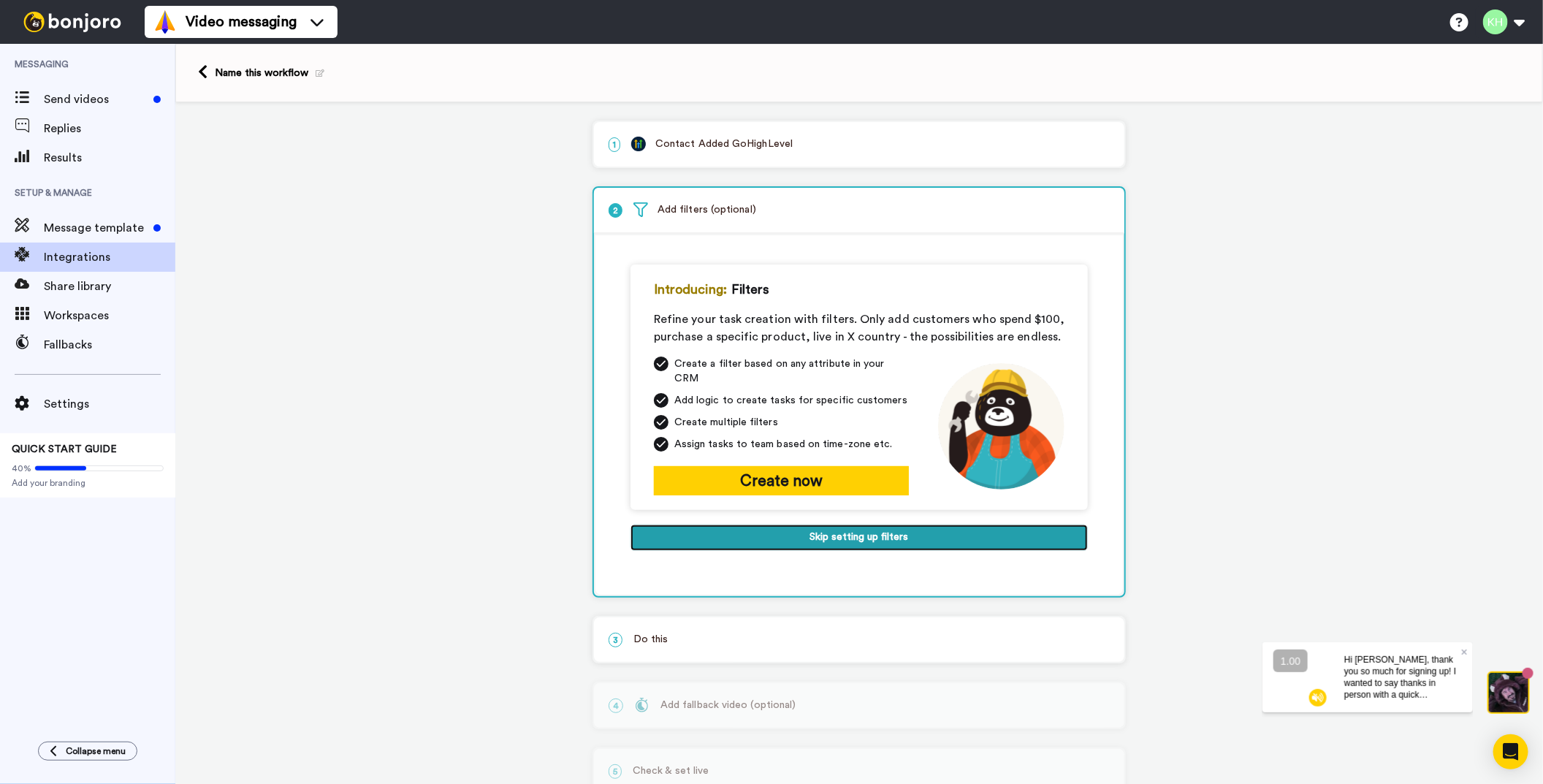
click at [839, 528] on button "Skip setting up filters" at bounding box center [859, 537] width 458 height 27
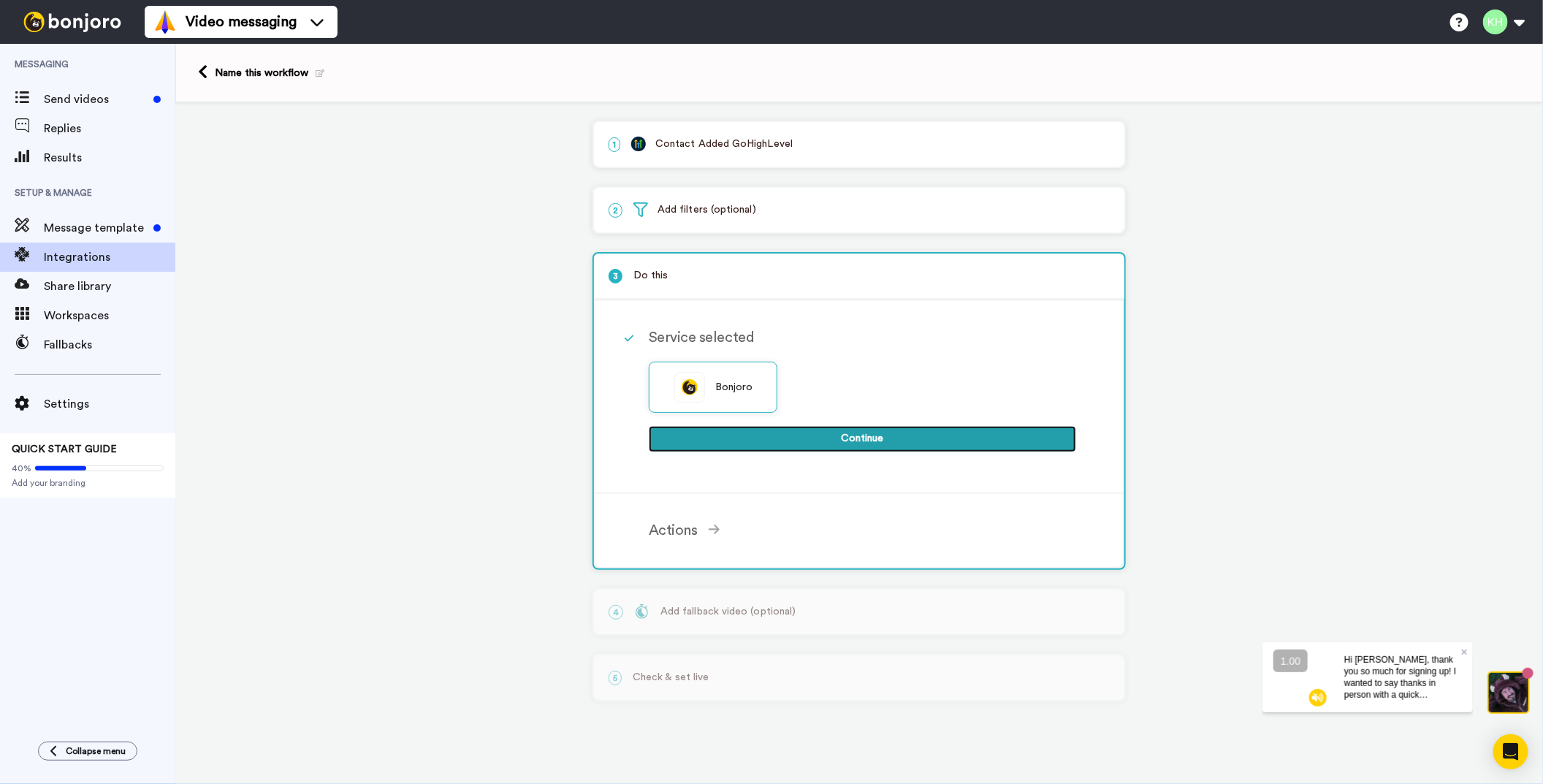
click at [849, 439] on button "Continue" at bounding box center [862, 439] width 427 height 27
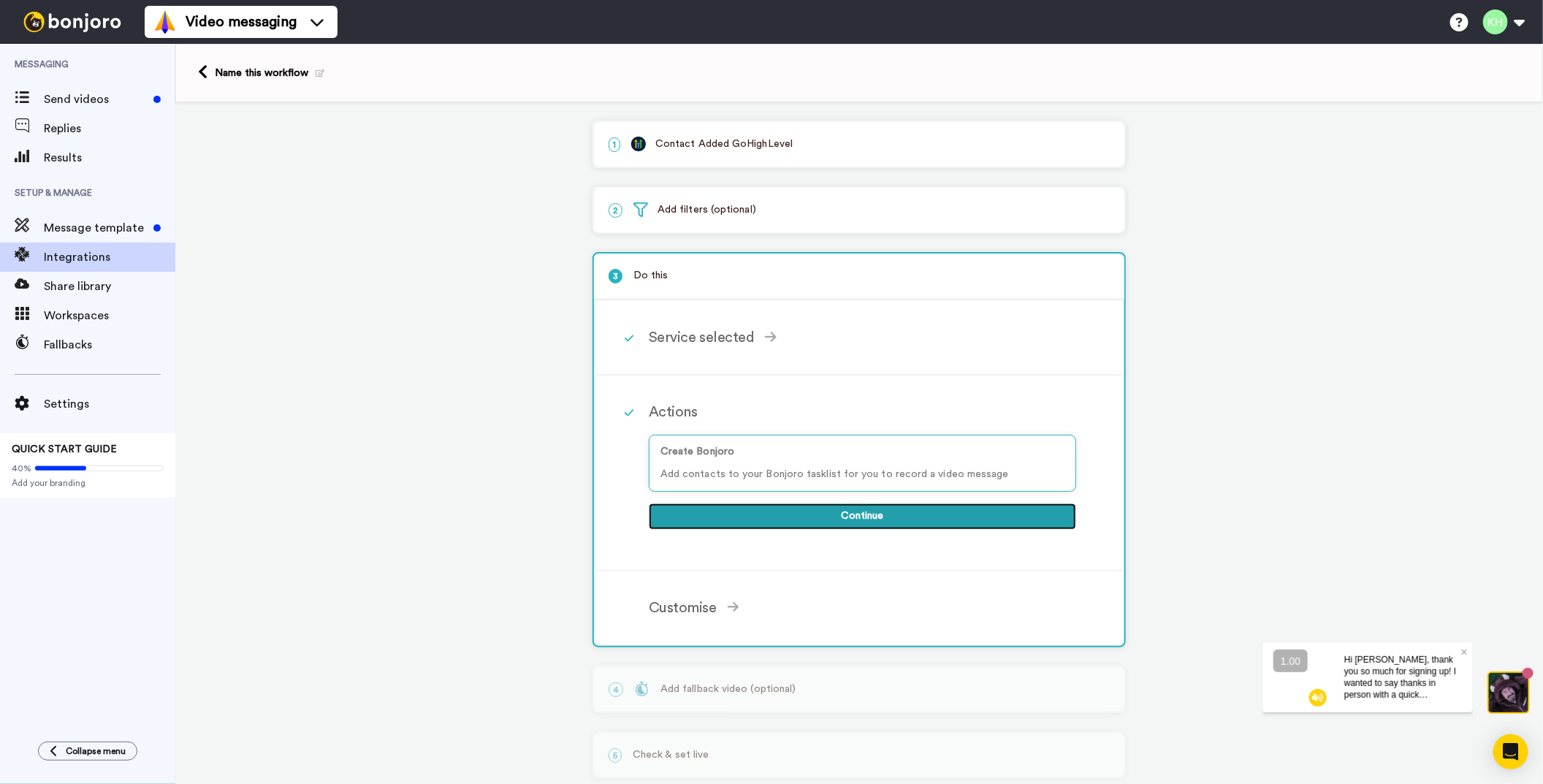
click at [879, 512] on button "Continue" at bounding box center [862, 516] width 427 height 27
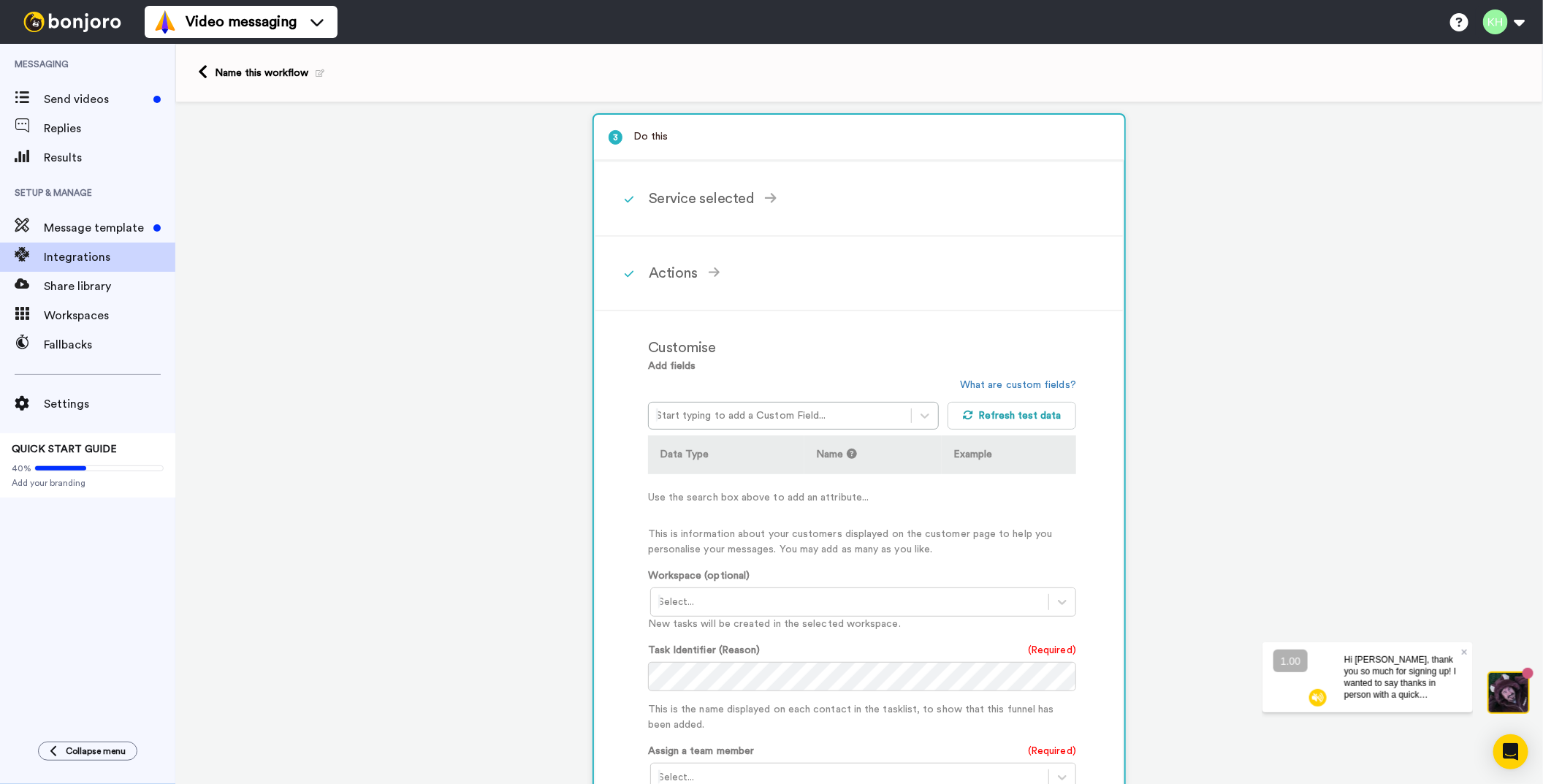
scroll to position [146, 0]
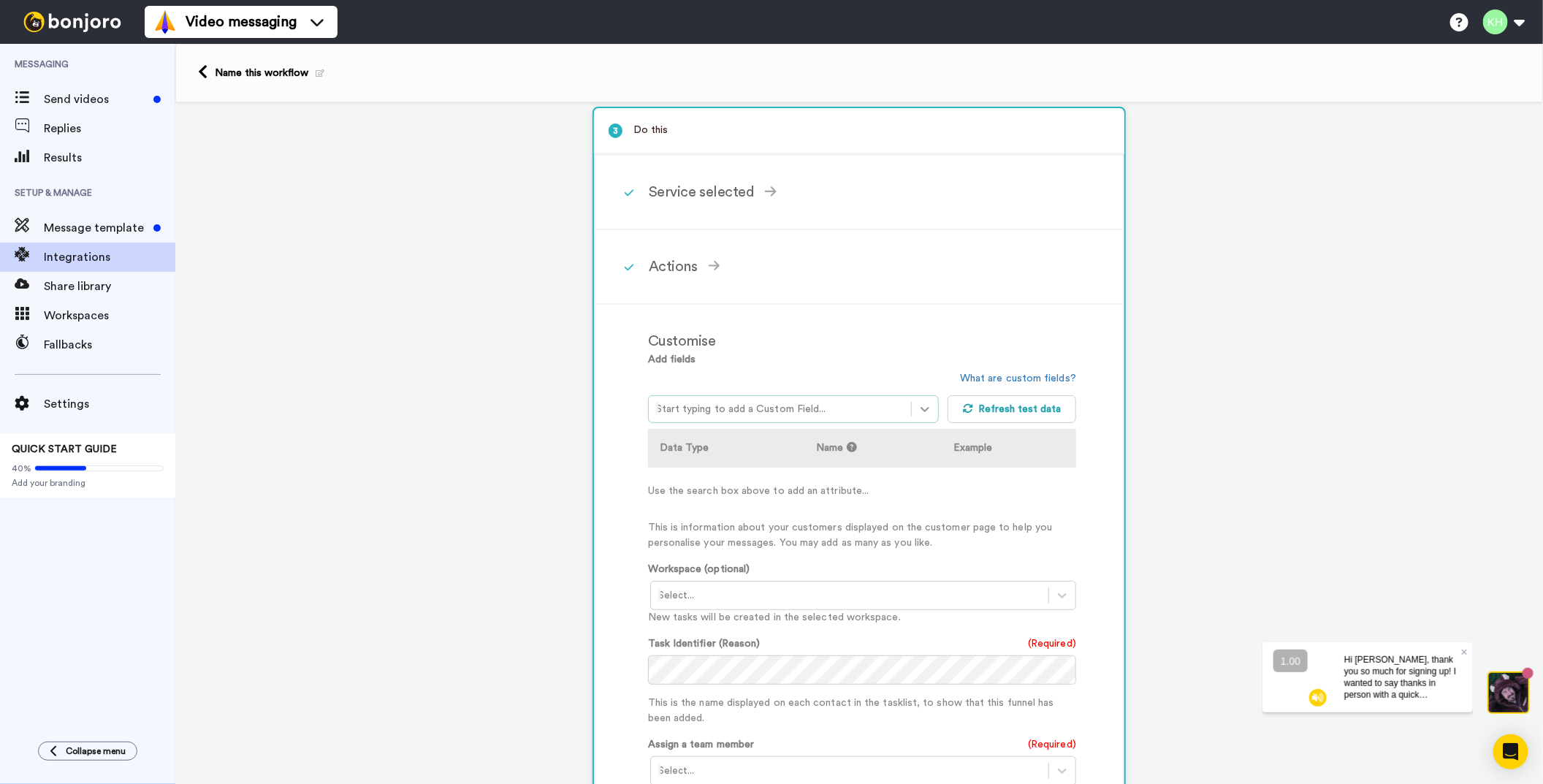
click at [921, 398] on div at bounding box center [924, 409] width 27 height 27
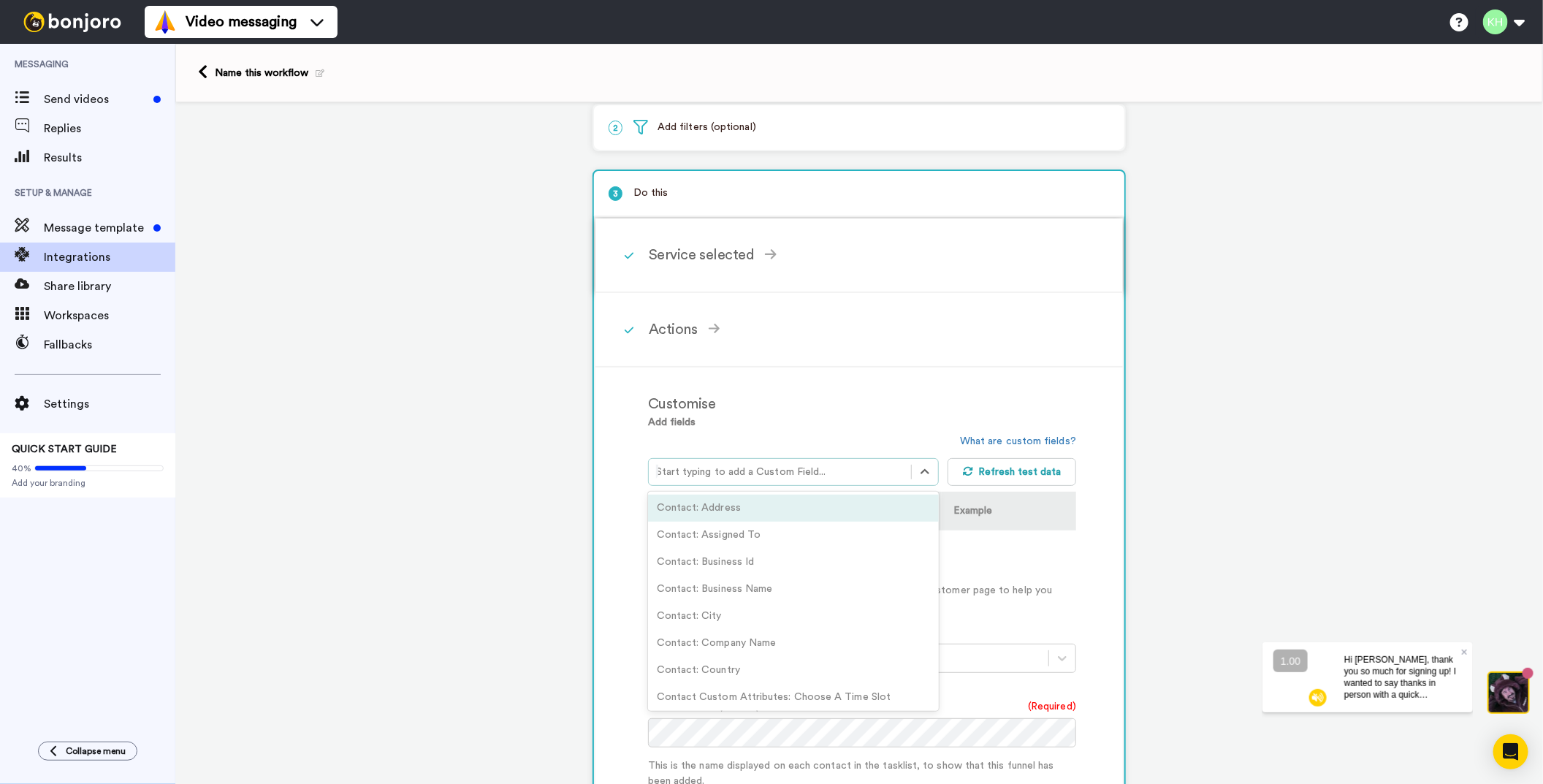
scroll to position [0, 0]
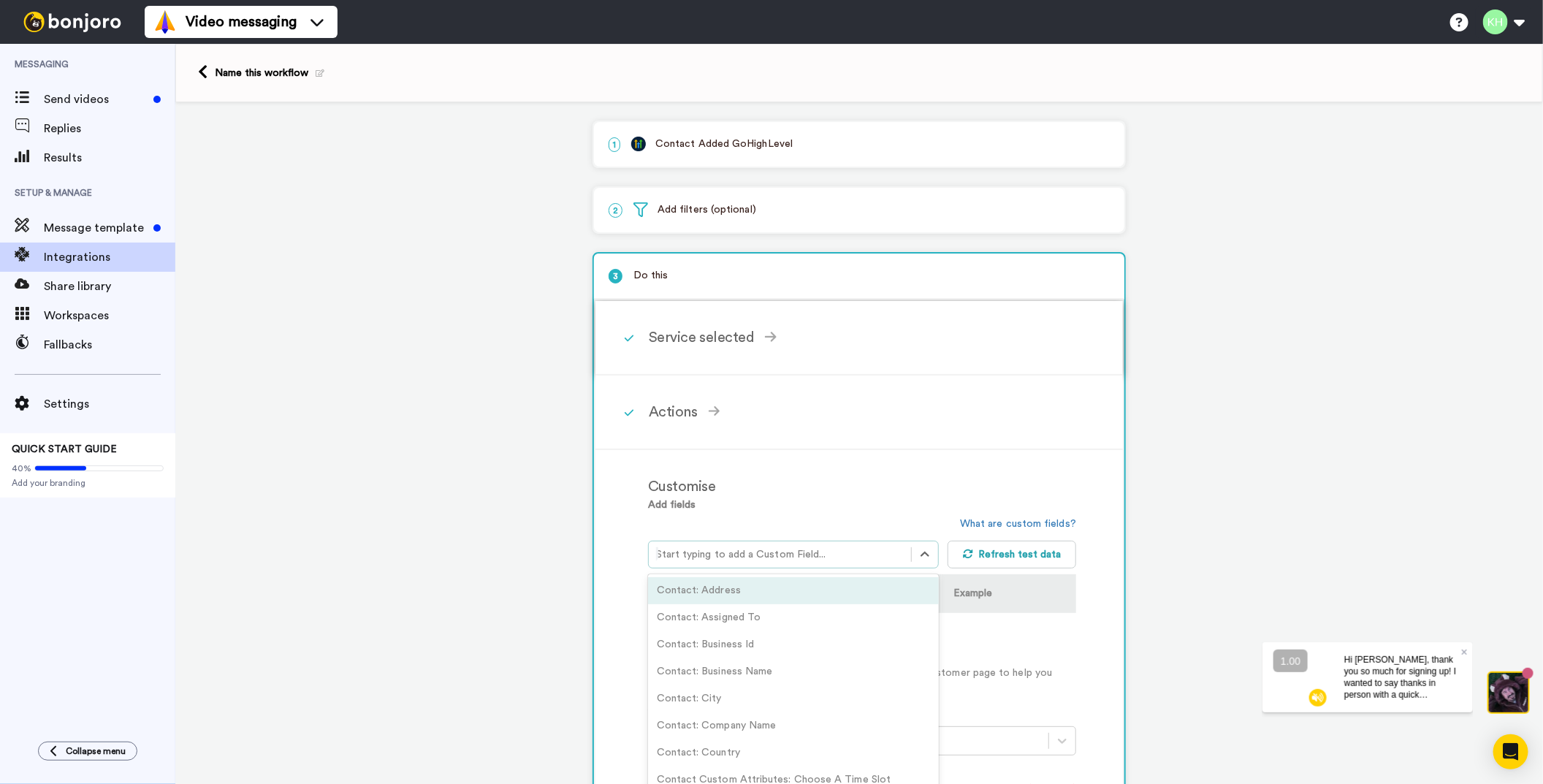
click at [899, 357] on div "Service selected Bonjoro Continue" at bounding box center [879, 338] width 460 height 44
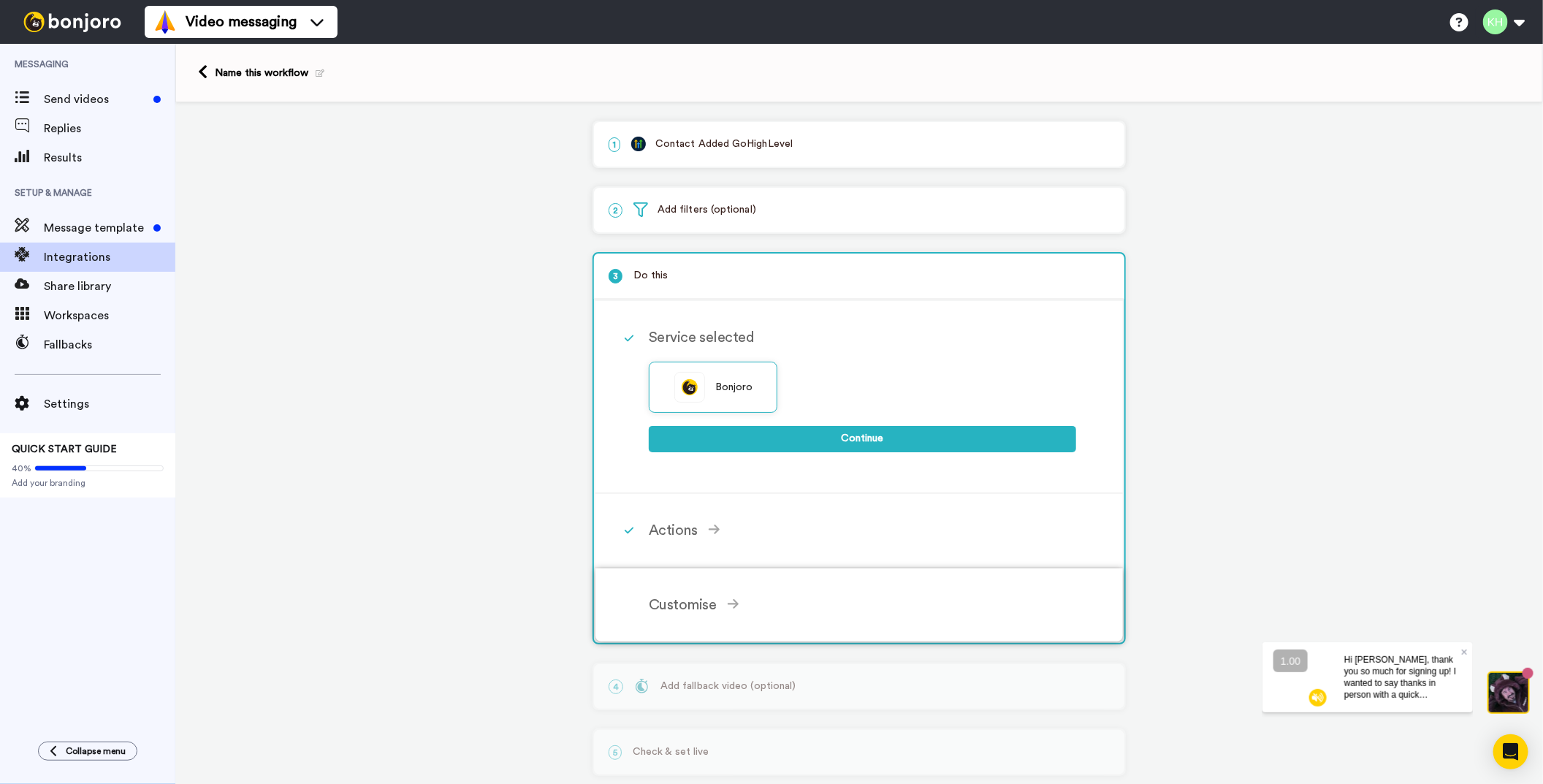
click at [737, 594] on div "Customise" at bounding box center [862, 605] width 427 height 22
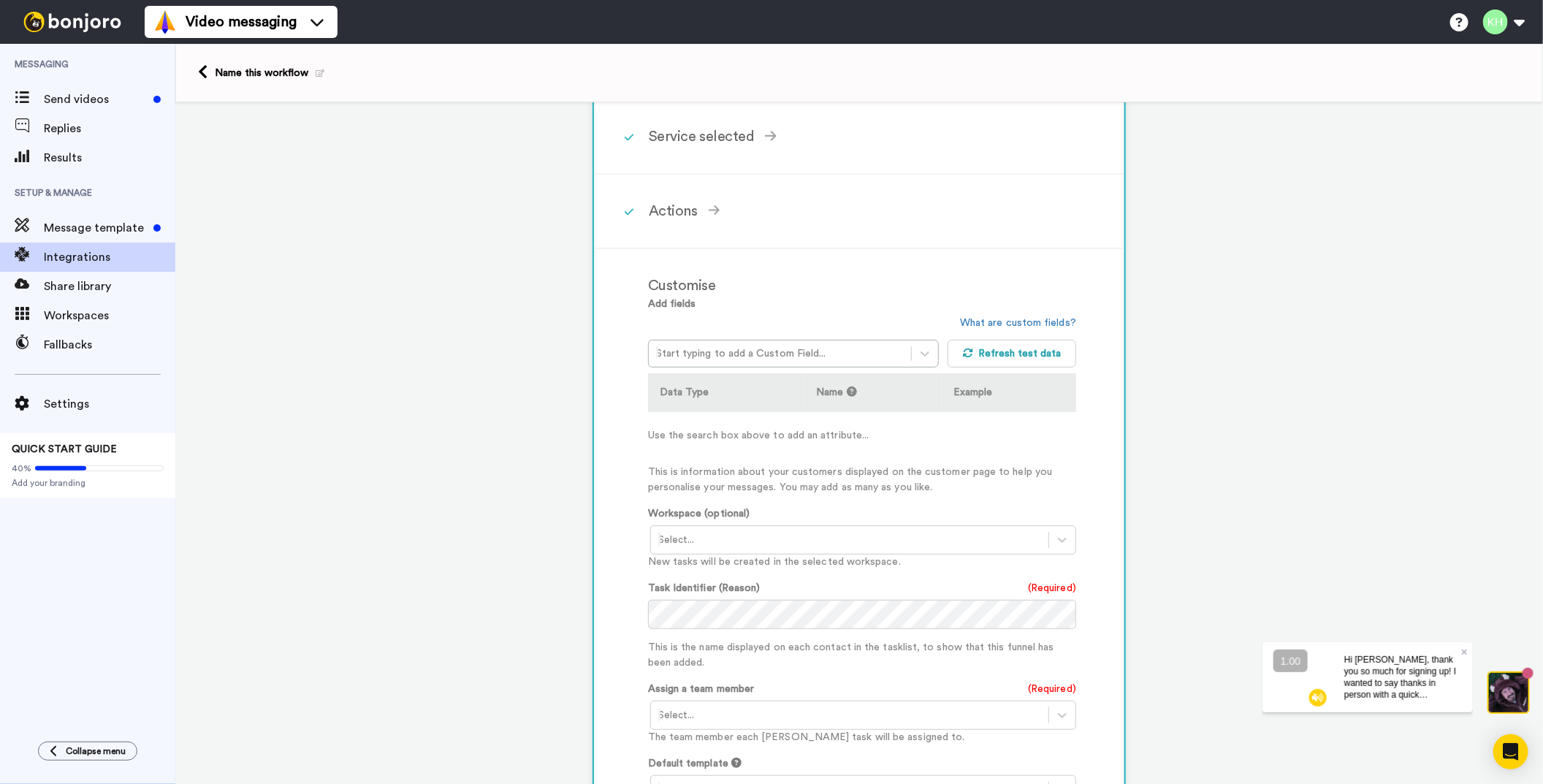
scroll to position [219, 0]
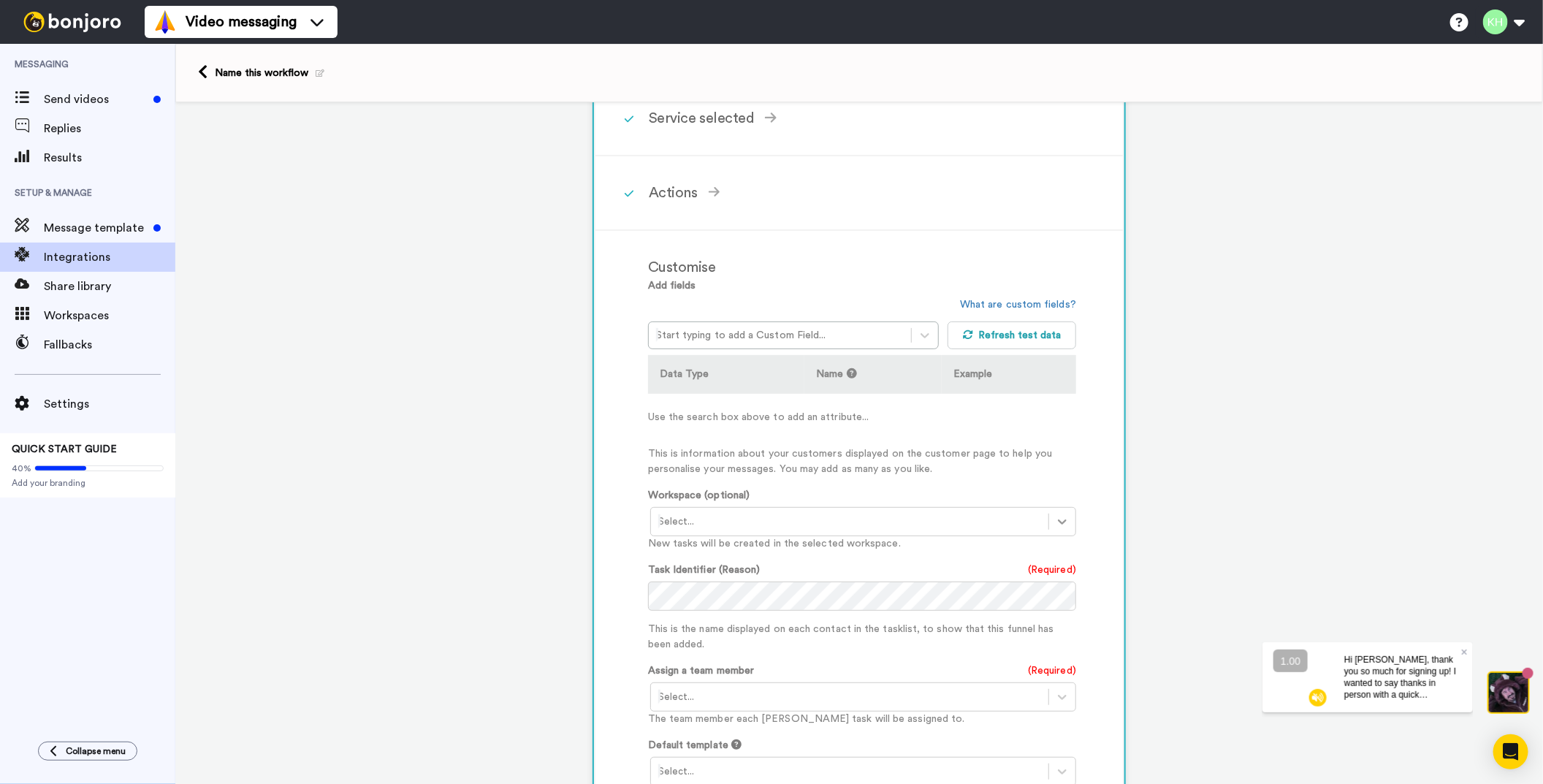
click at [1060, 520] on icon at bounding box center [1063, 521] width 9 height 5
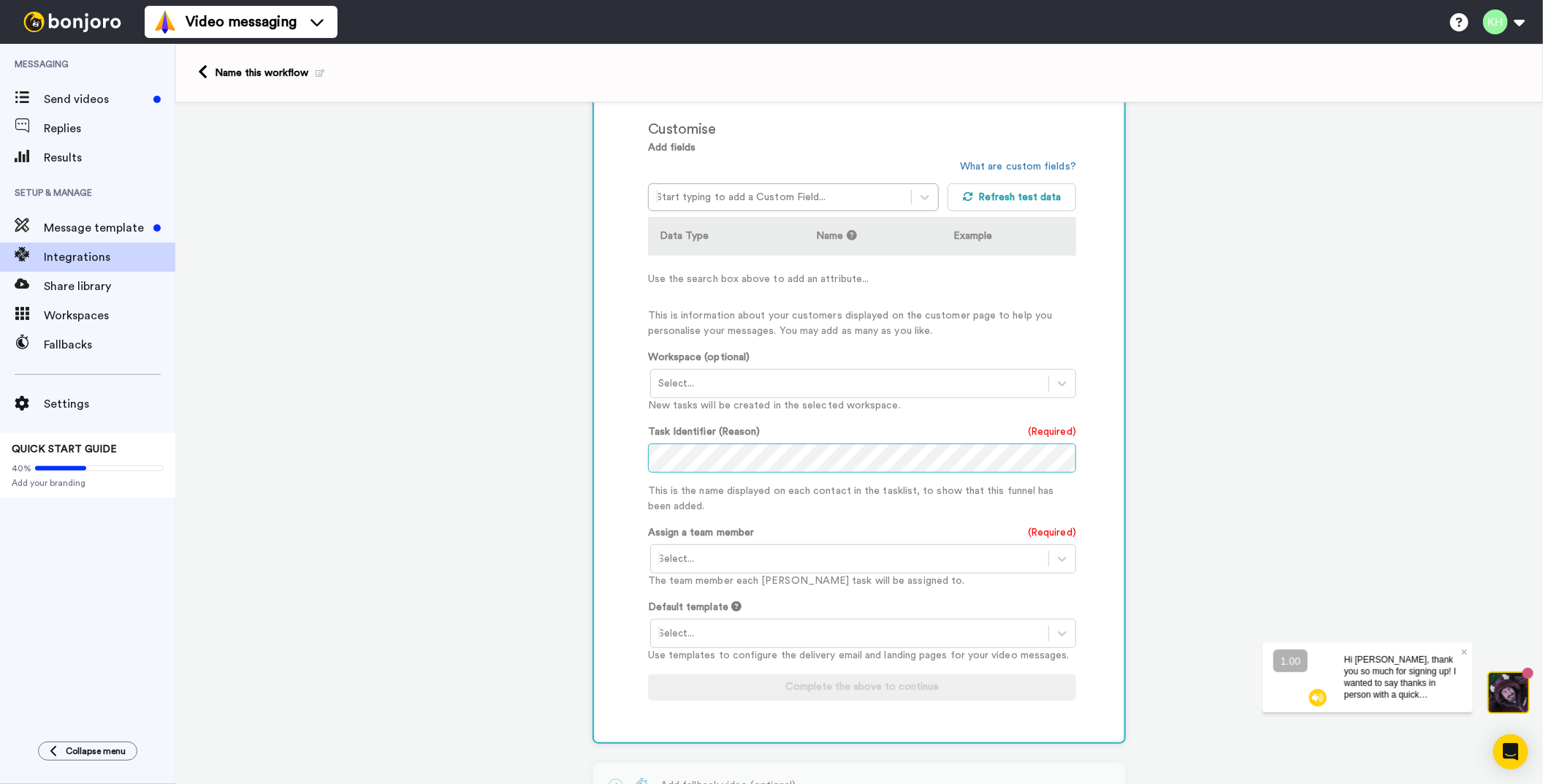
scroll to position [364, 0]
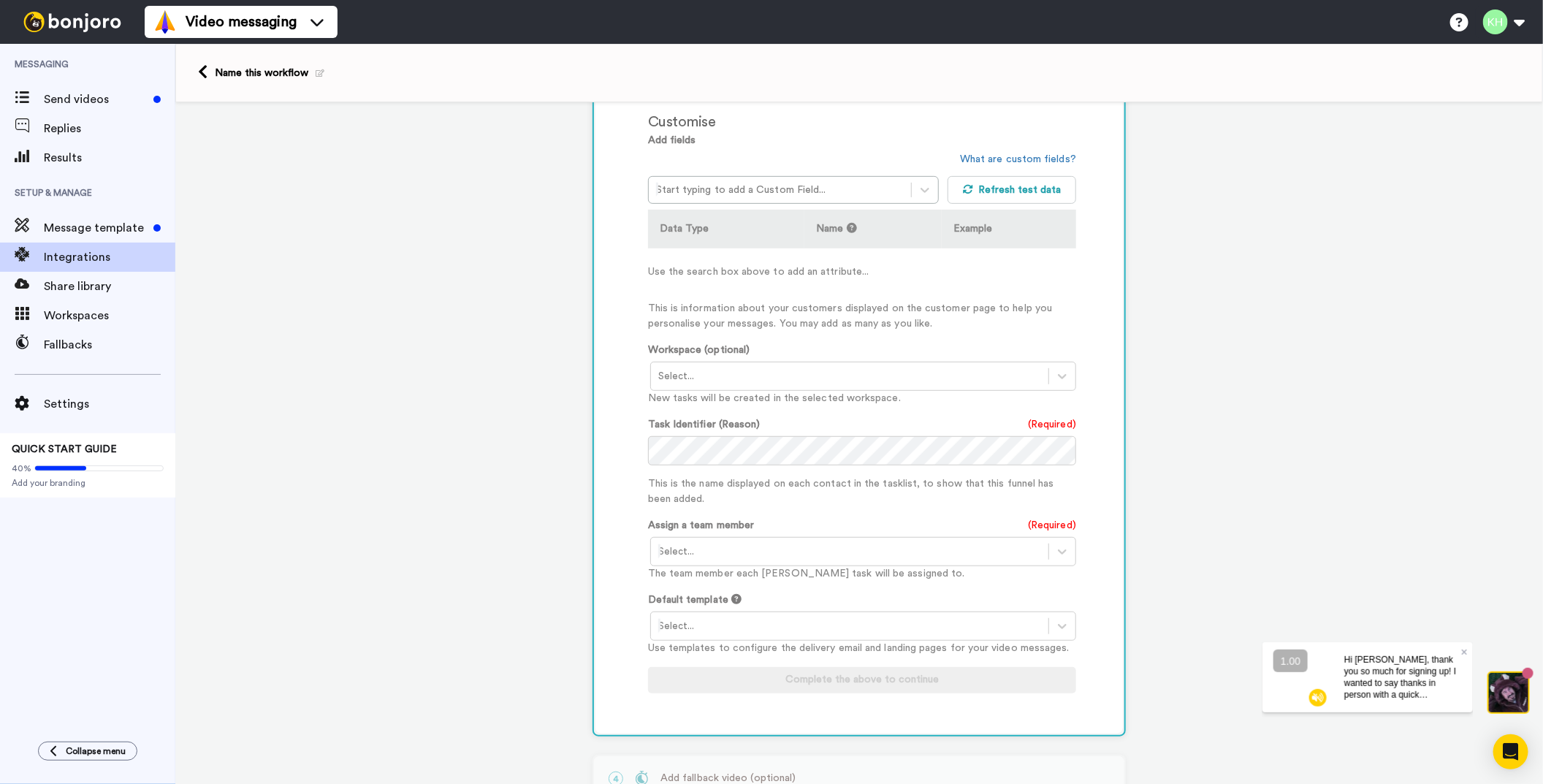
click at [856, 543] on div at bounding box center [849, 551] width 383 height 17
click at [820, 578] on div "Kevin Hammer <younever@gmail.com>" at bounding box center [864, 583] width 428 height 27
click at [788, 625] on div at bounding box center [849, 625] width 383 height 17
click at [1072, 596] on div "Customise Add fields Start typing to add a Custom Field... What are custom fiel…" at bounding box center [878, 409] width 460 height 619
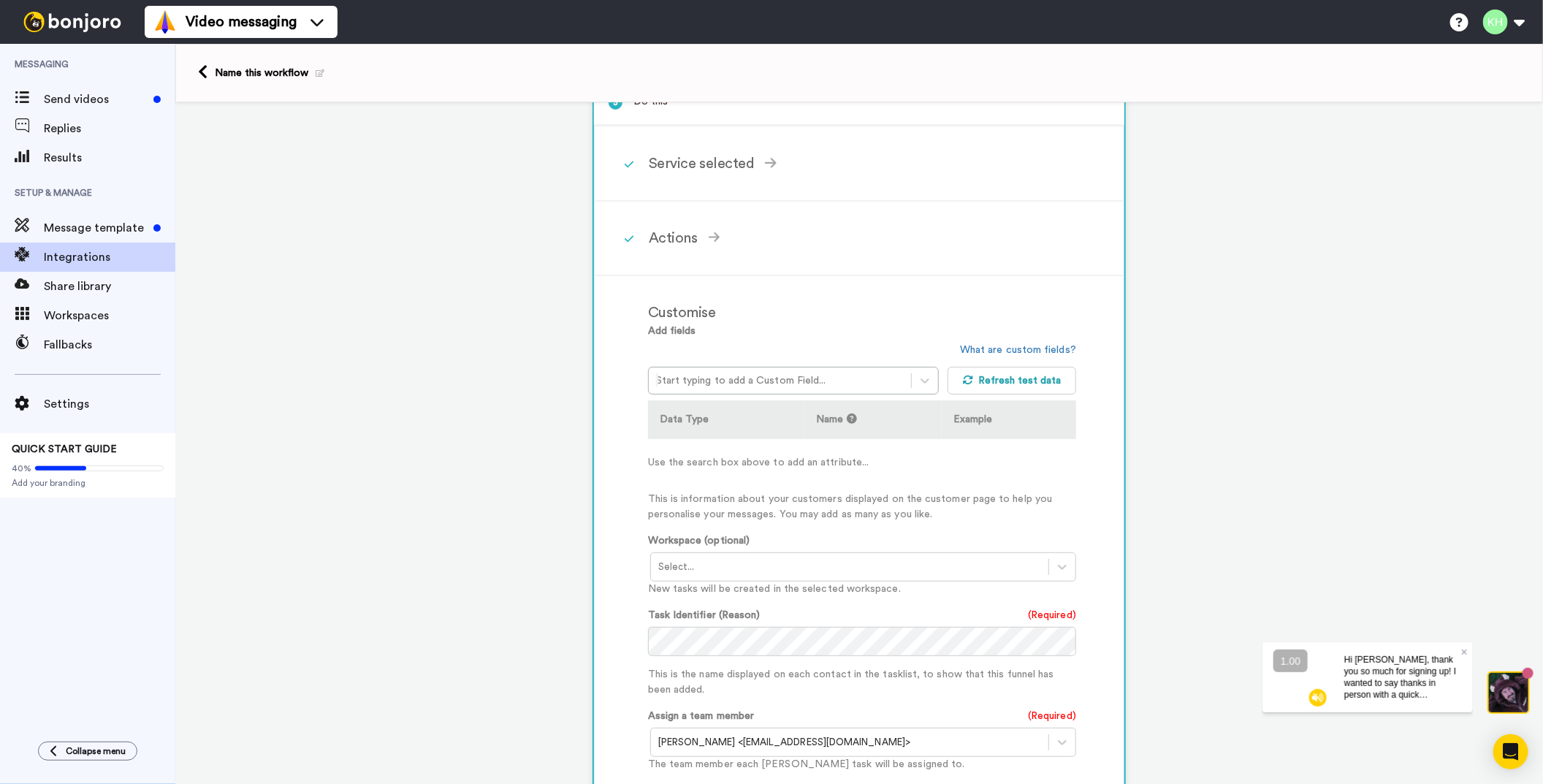
scroll to position [219, 0]
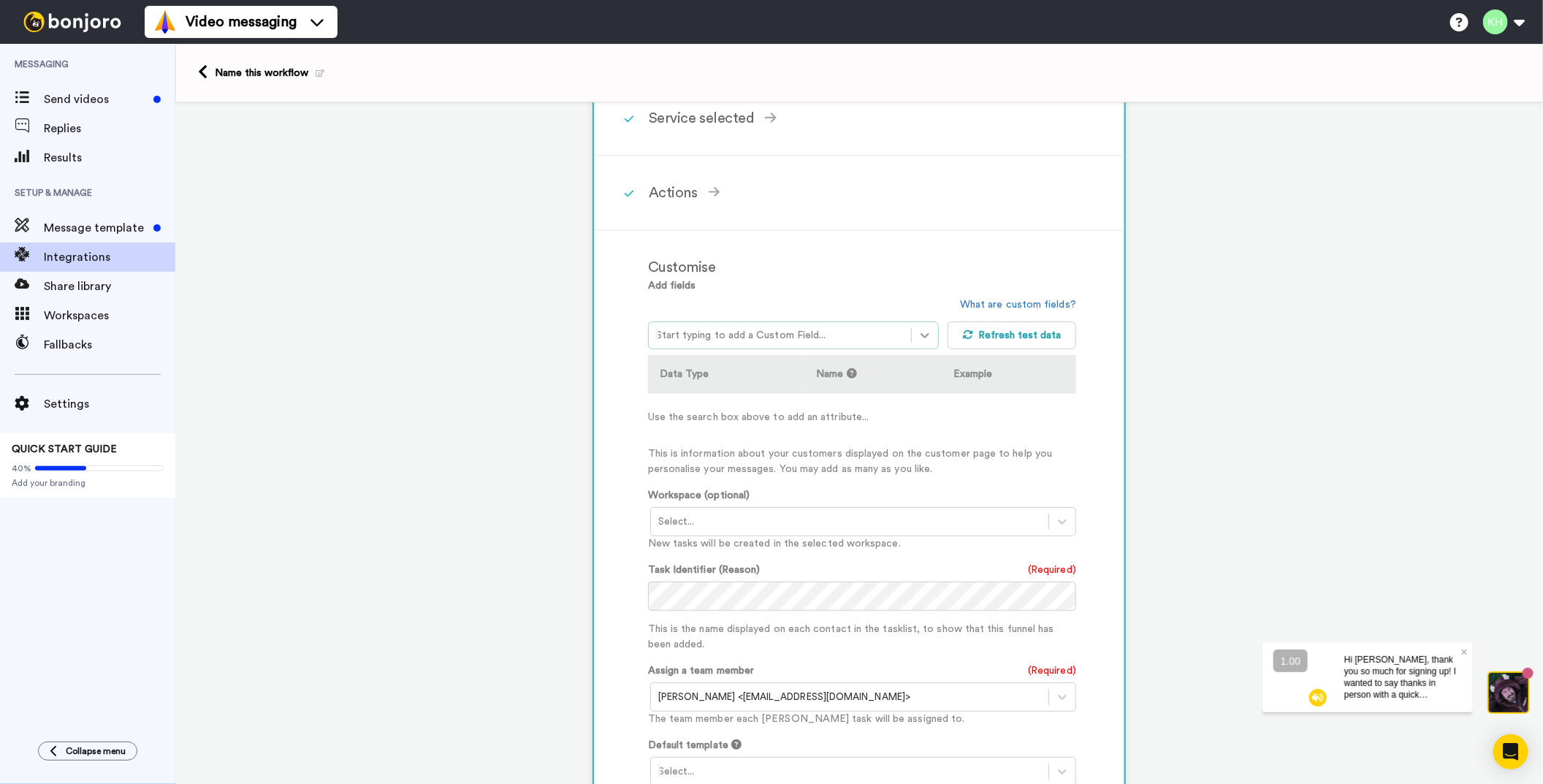
click at [931, 331] on div at bounding box center [924, 335] width 27 height 27
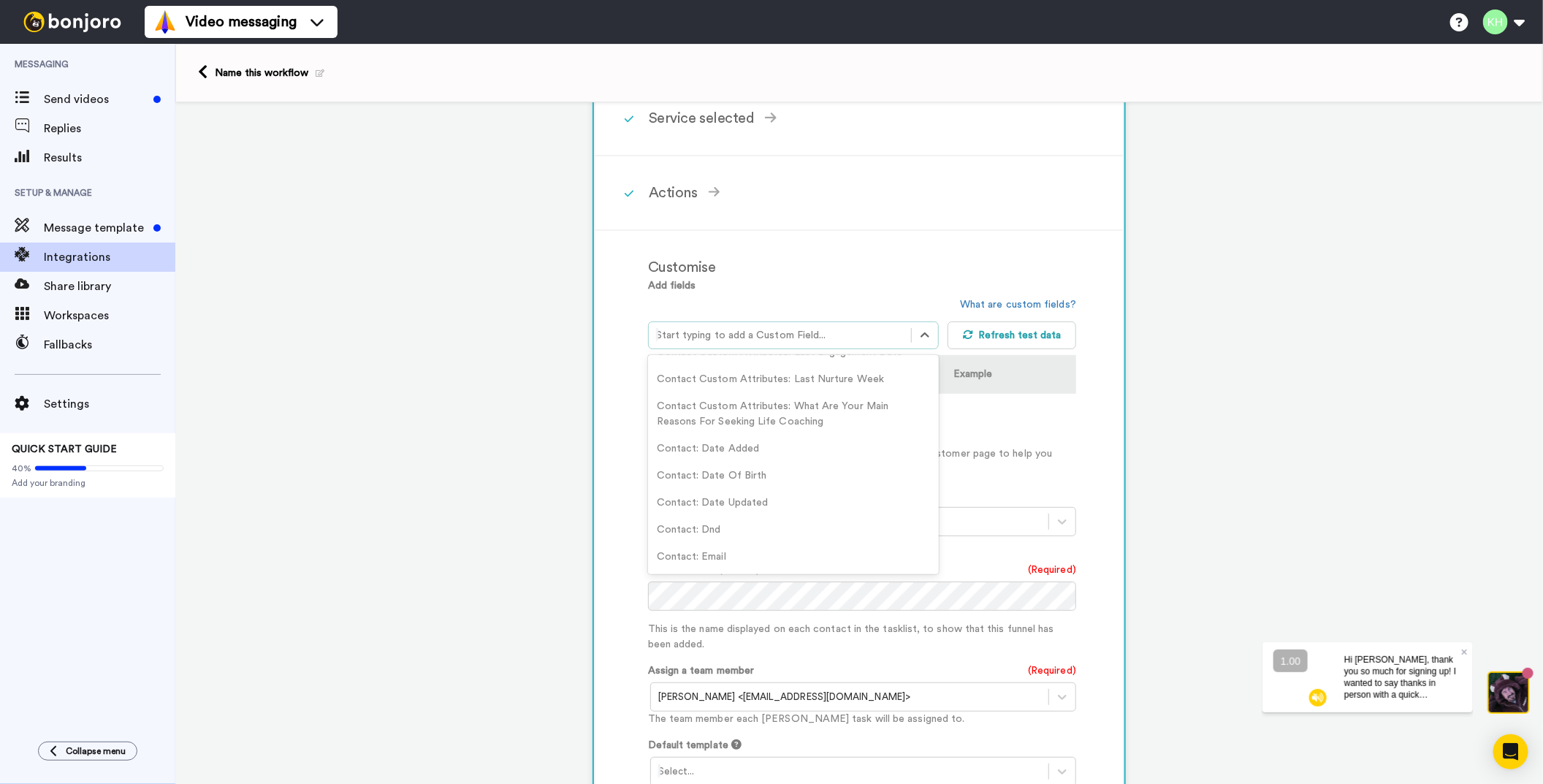
scroll to position [364, 0]
click at [965, 334] on icon at bounding box center [968, 334] width 10 height 10
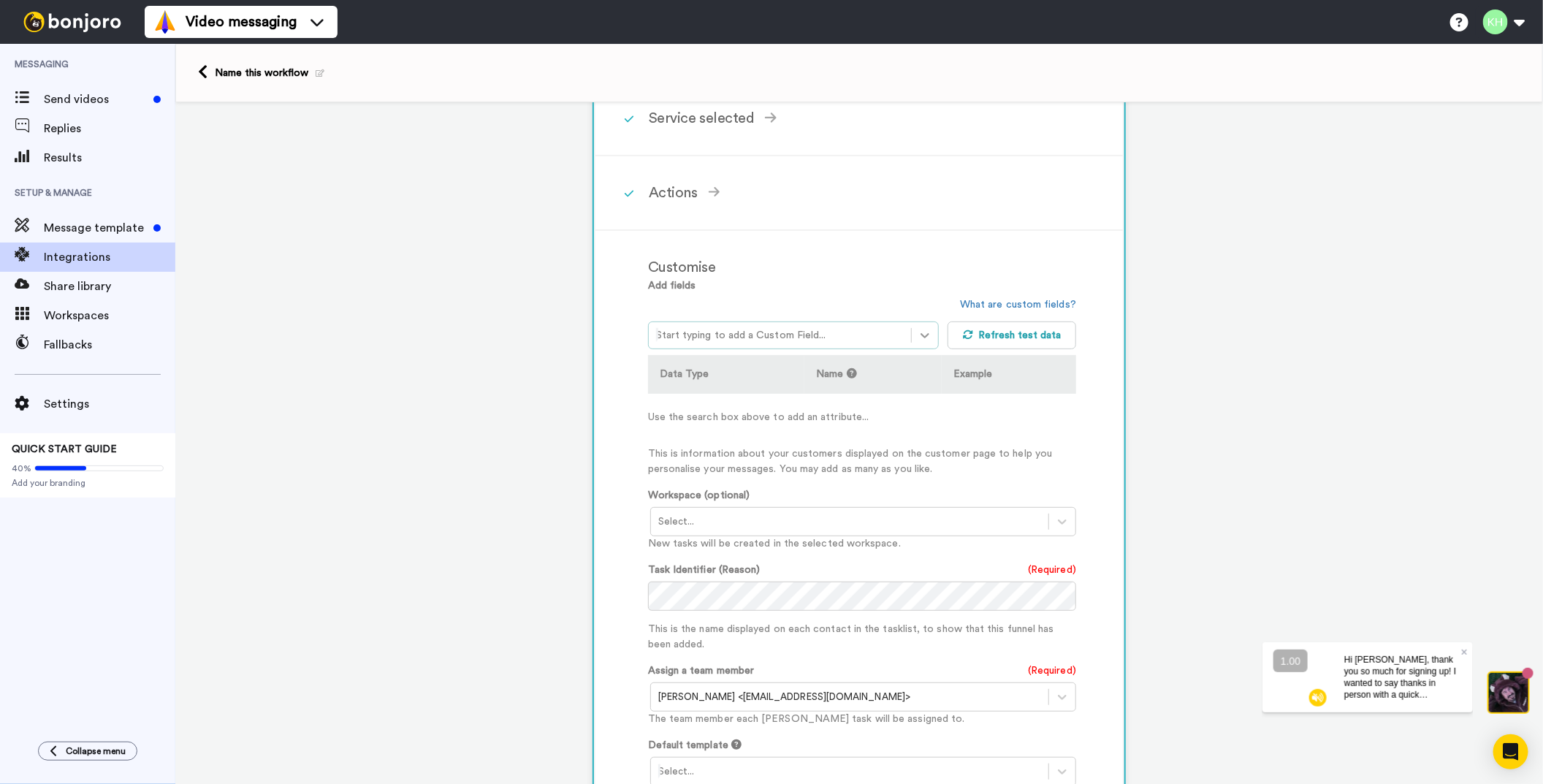
click at [918, 336] on icon at bounding box center [924, 335] width 14 height 14
click at [866, 298] on div "option Contact: Address focused, 1 of 35. 35 results available. Use Up and Down…" at bounding box center [798, 323] width 300 height 52
click at [913, 340] on div at bounding box center [924, 335] width 27 height 27
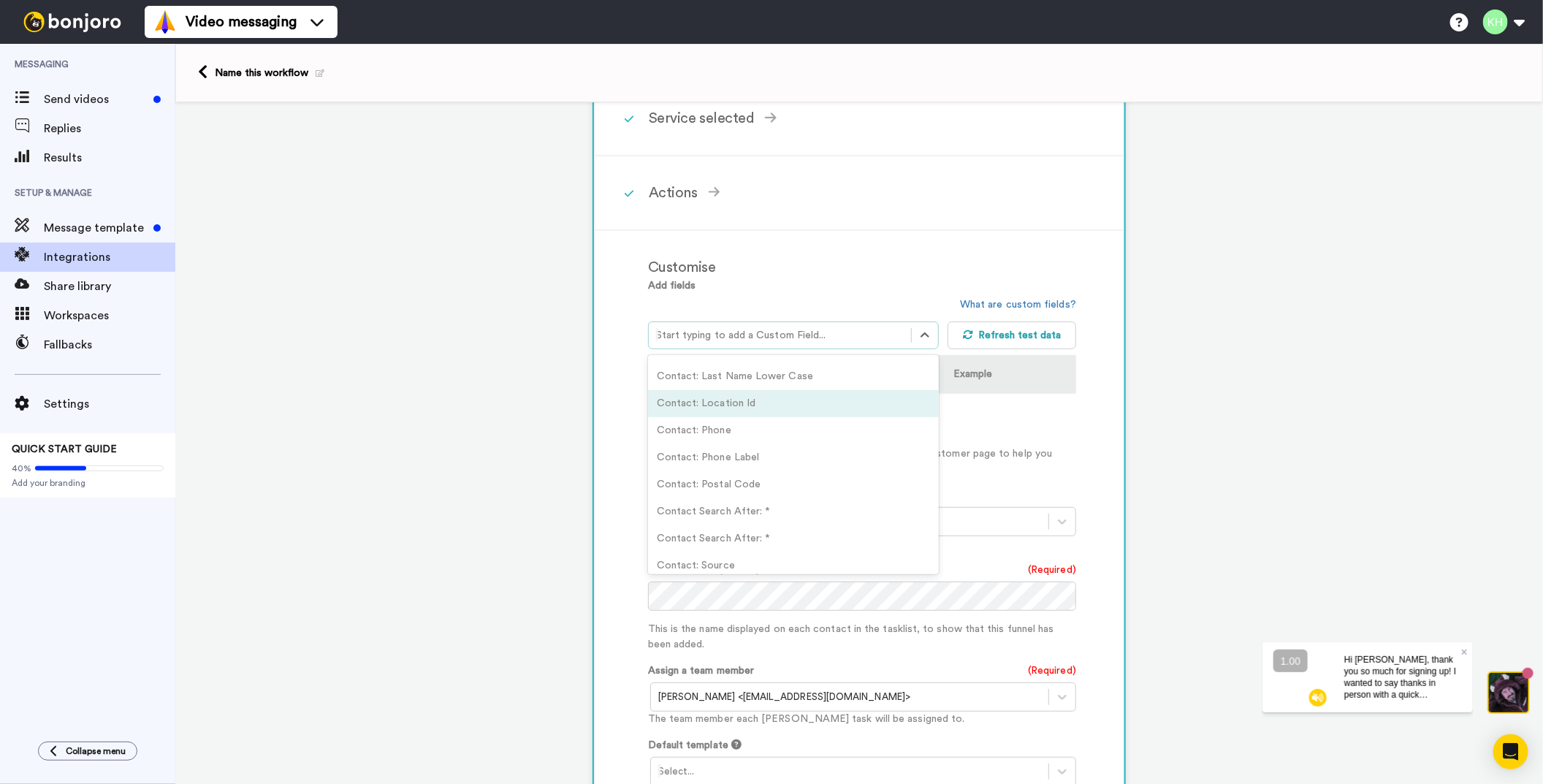
scroll to position [792, 0]
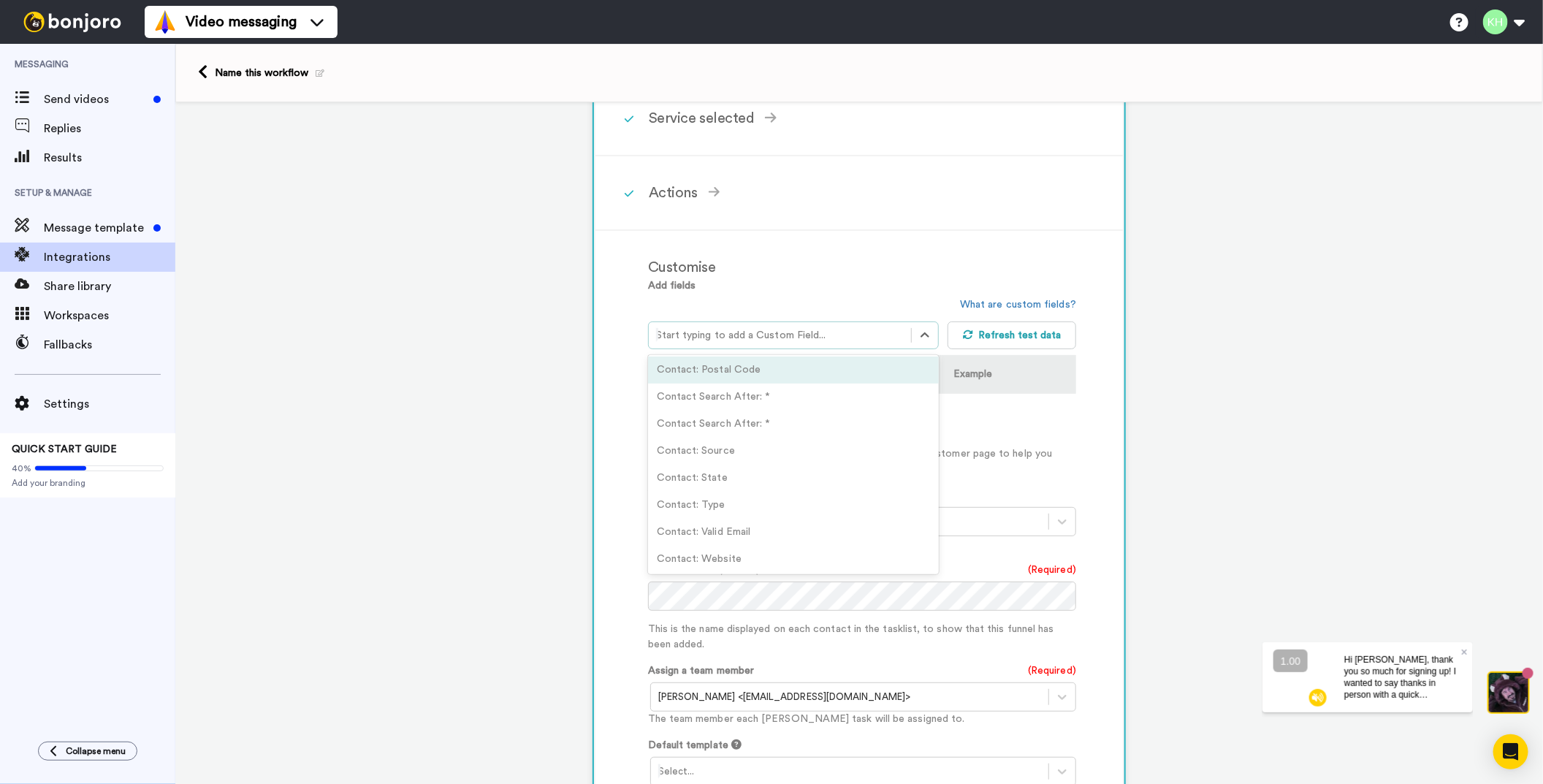
click at [826, 298] on div "option Contact: Postal Code focused, 28 of 35. 35 results available. Use Up and…" at bounding box center [798, 323] width 300 height 52
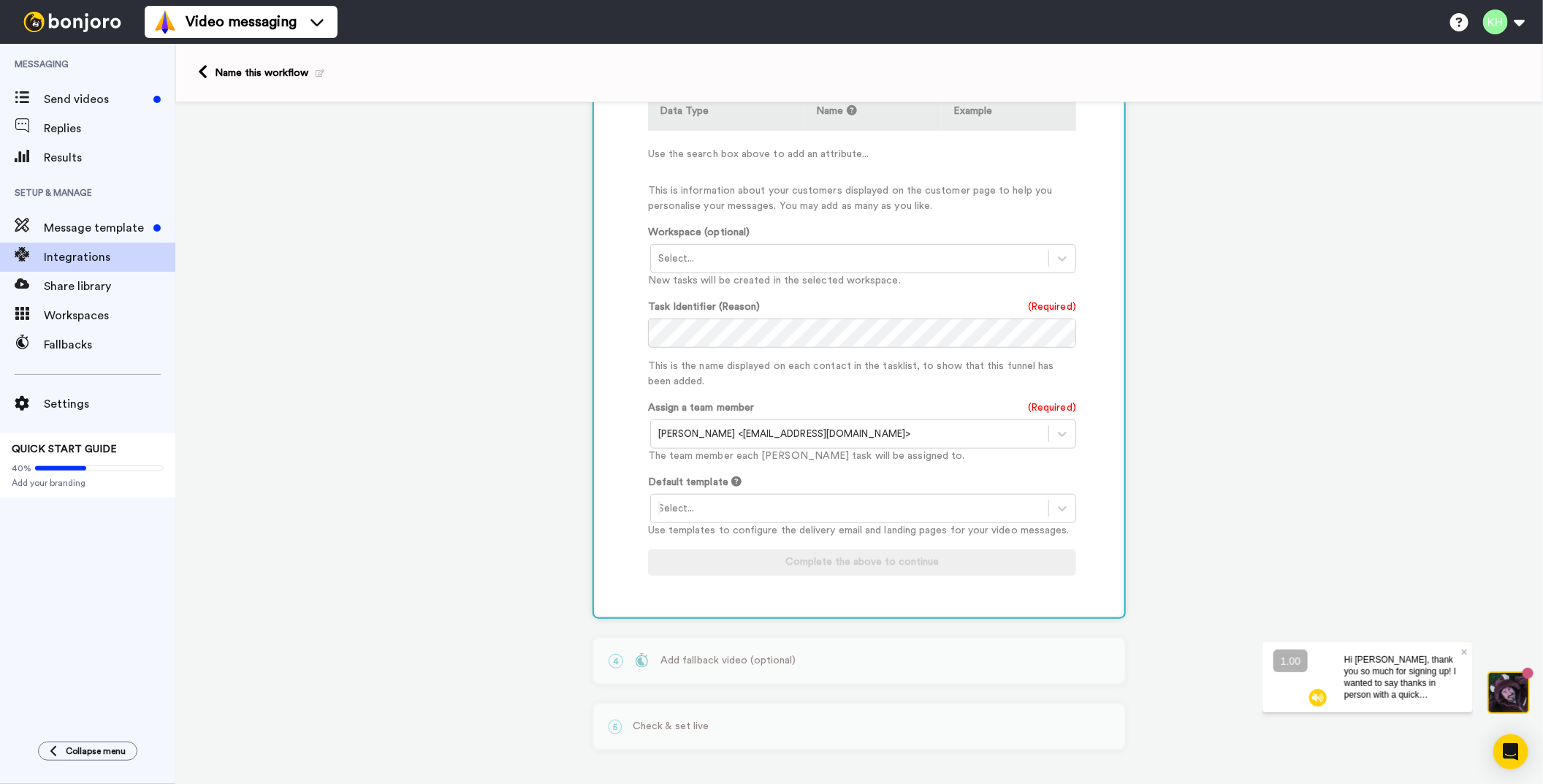
scroll to position [0, 0]
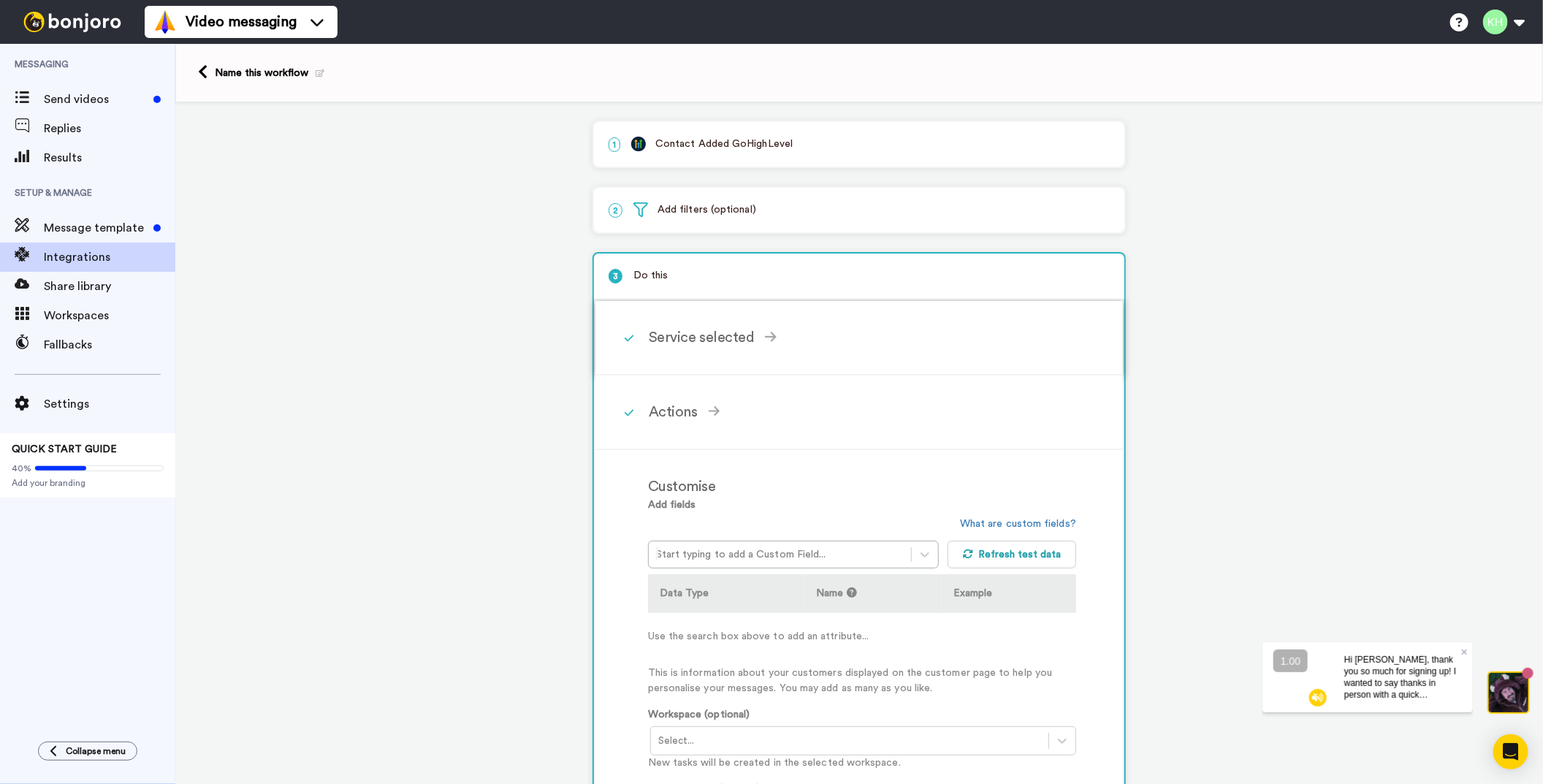
click at [745, 338] on div "Service selected" at bounding box center [862, 337] width 427 height 22
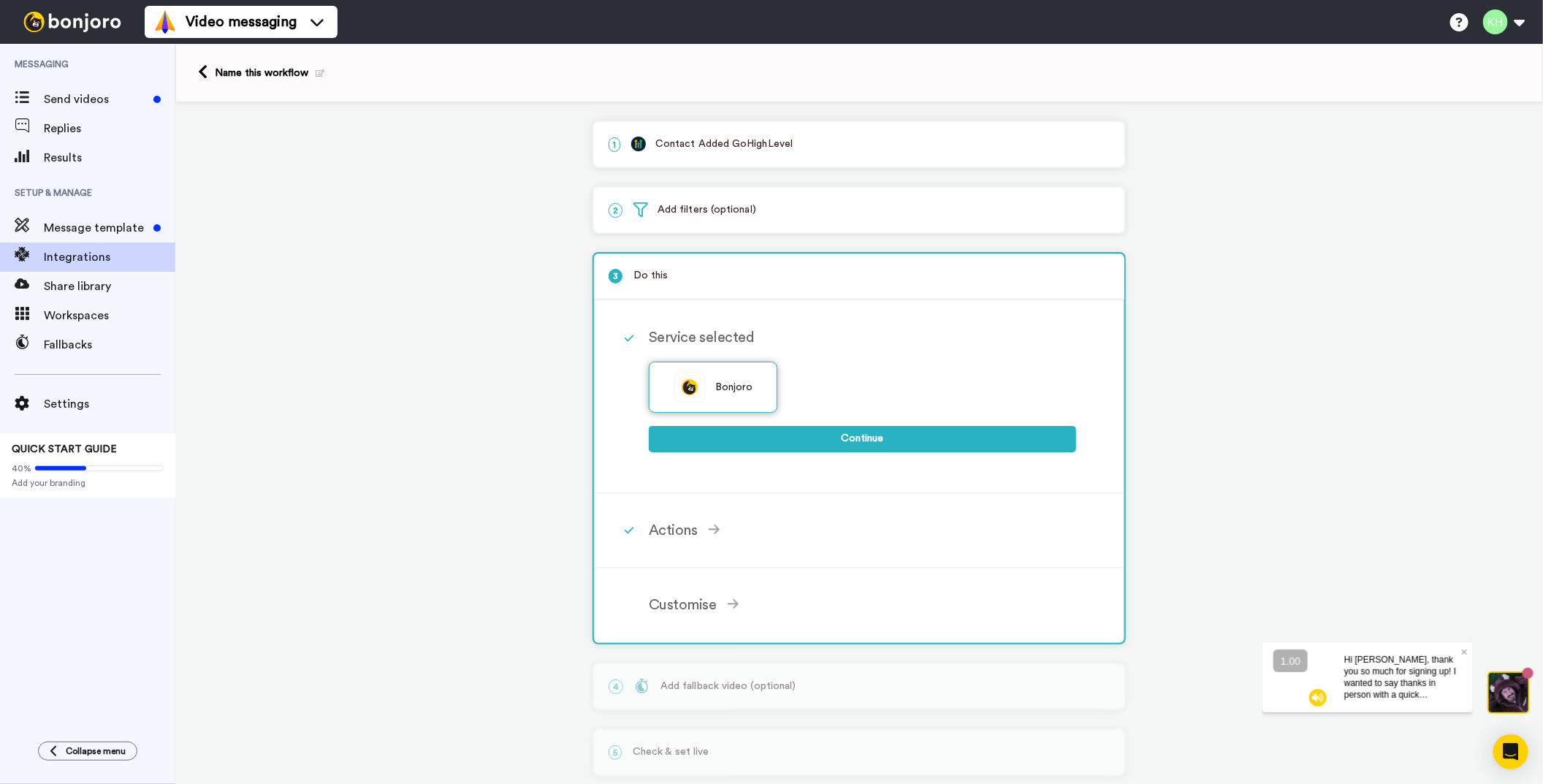
click at [723, 397] on div "Bonjoro" at bounding box center [713, 387] width 128 height 51
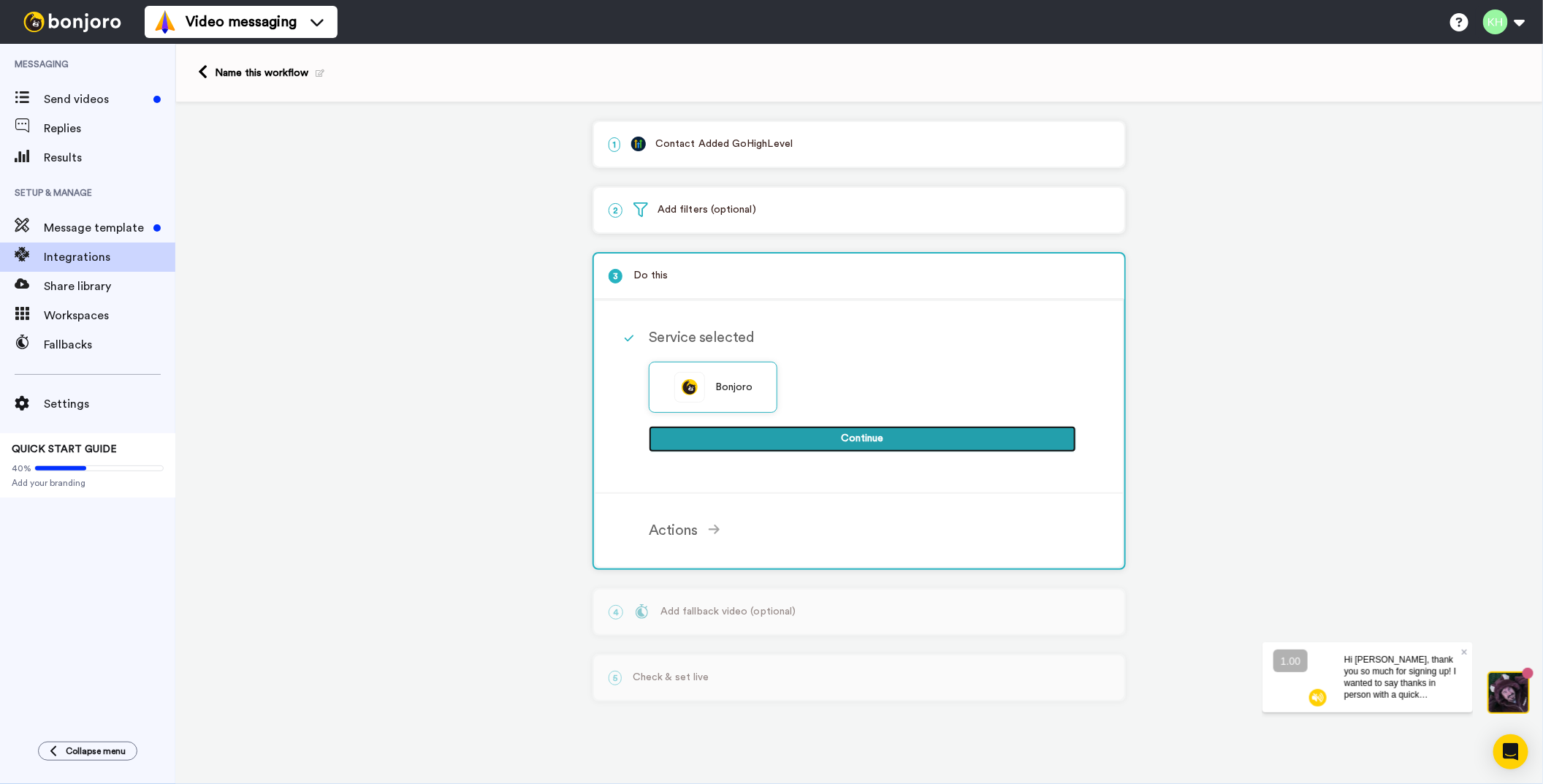
click at [781, 443] on button "Continue" at bounding box center [862, 439] width 427 height 27
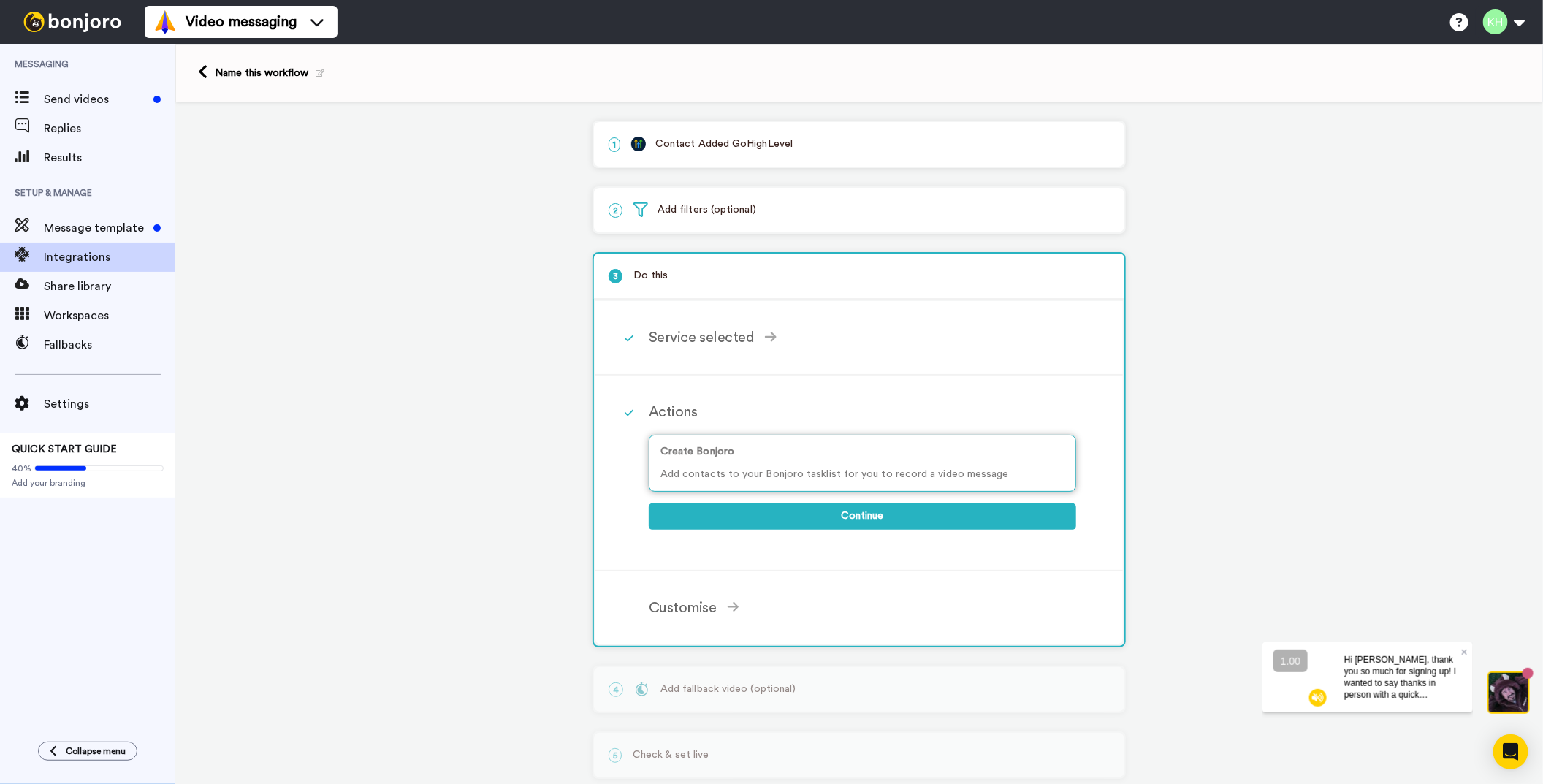
click at [777, 478] on p "Add contacts to your Bonjoro tasklist for you to record a video message" at bounding box center [862, 474] width 404 height 15
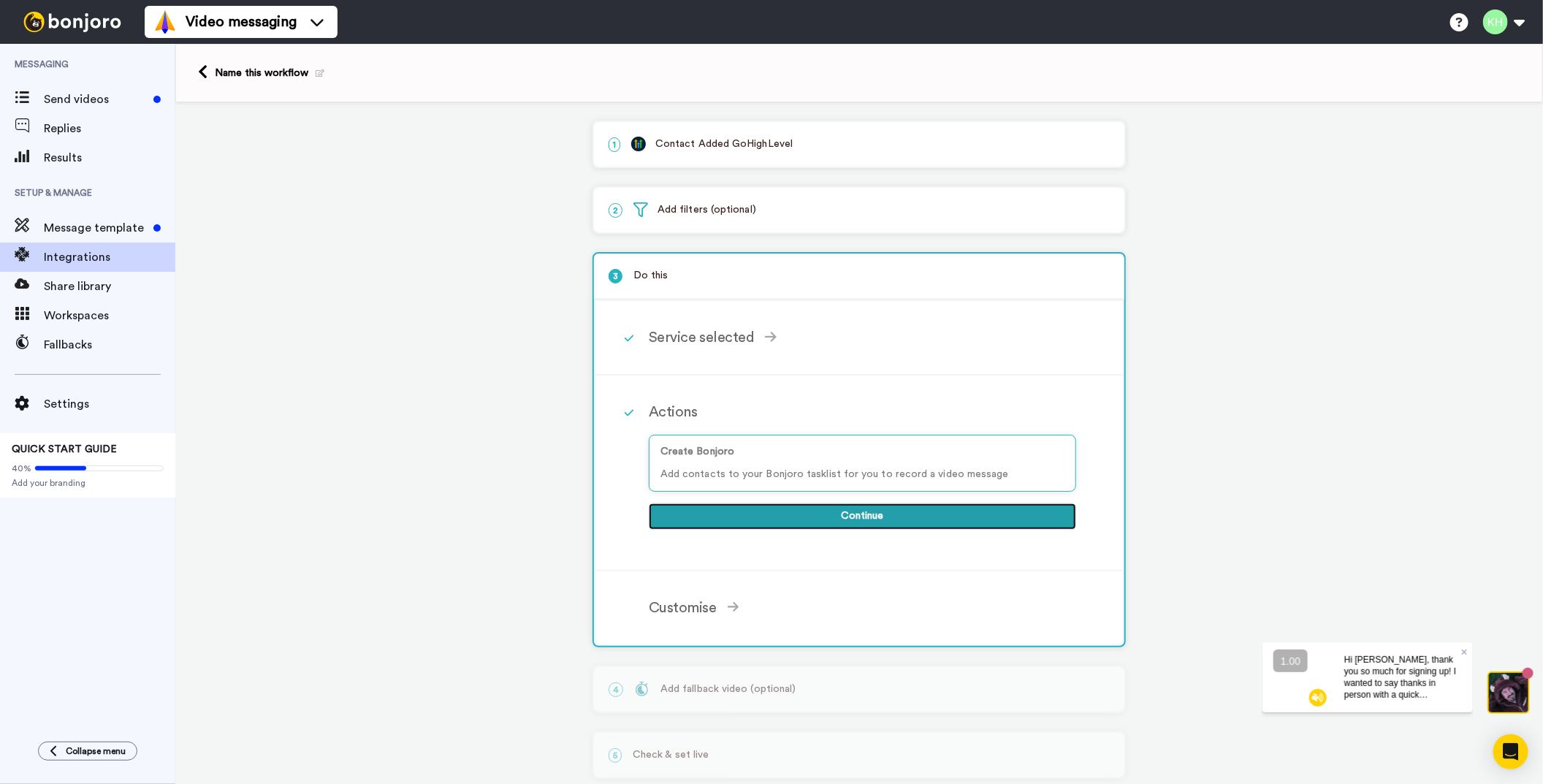
click at [844, 512] on button "Continue" at bounding box center [862, 516] width 427 height 27
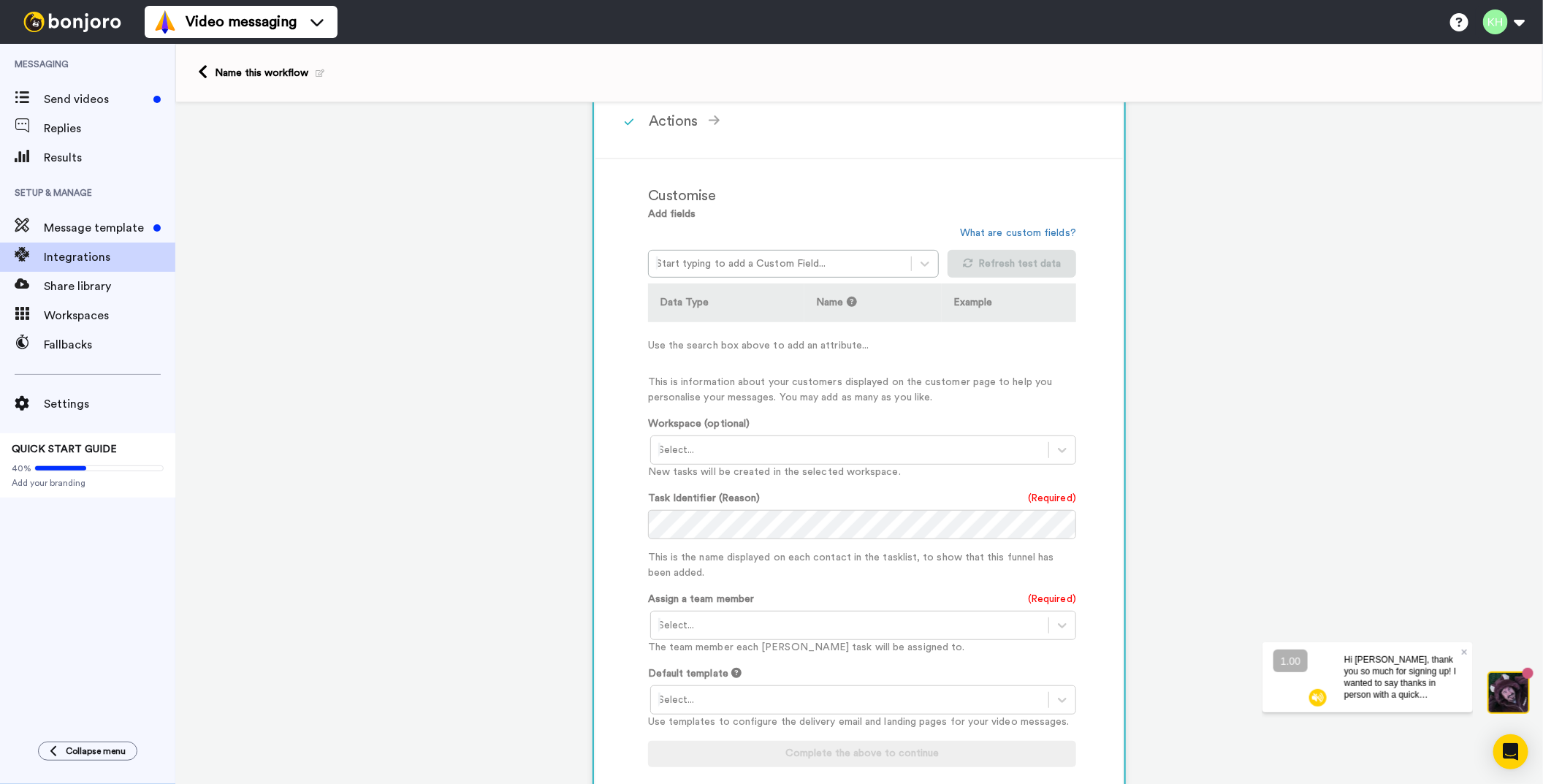
scroll to position [291, 0]
click at [1038, 228] on link "What are custom fields?" at bounding box center [1018, 231] width 116 height 10
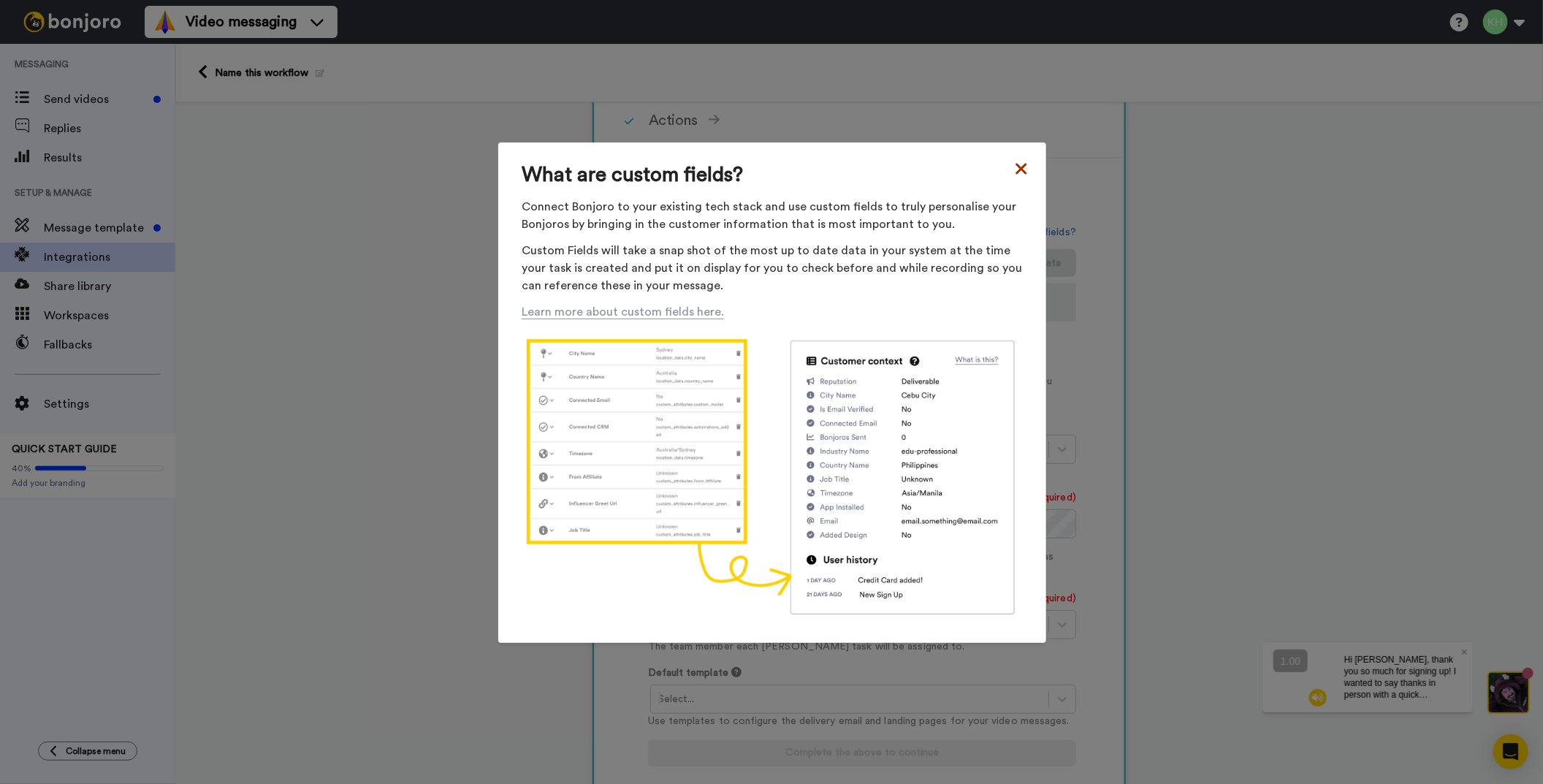
click at [1017, 168] on icon at bounding box center [1021, 168] width 11 height 11
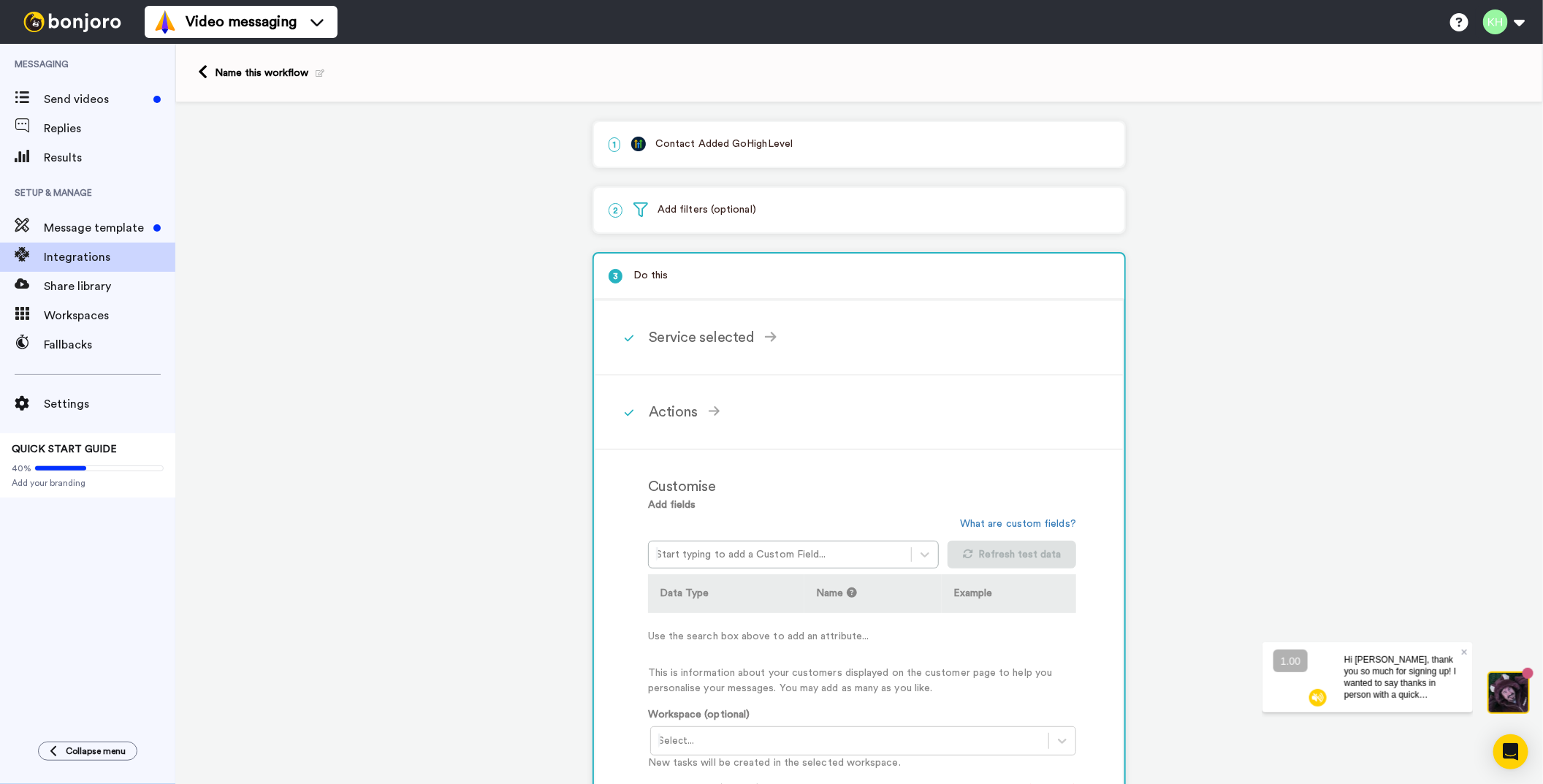
scroll to position [482, 0]
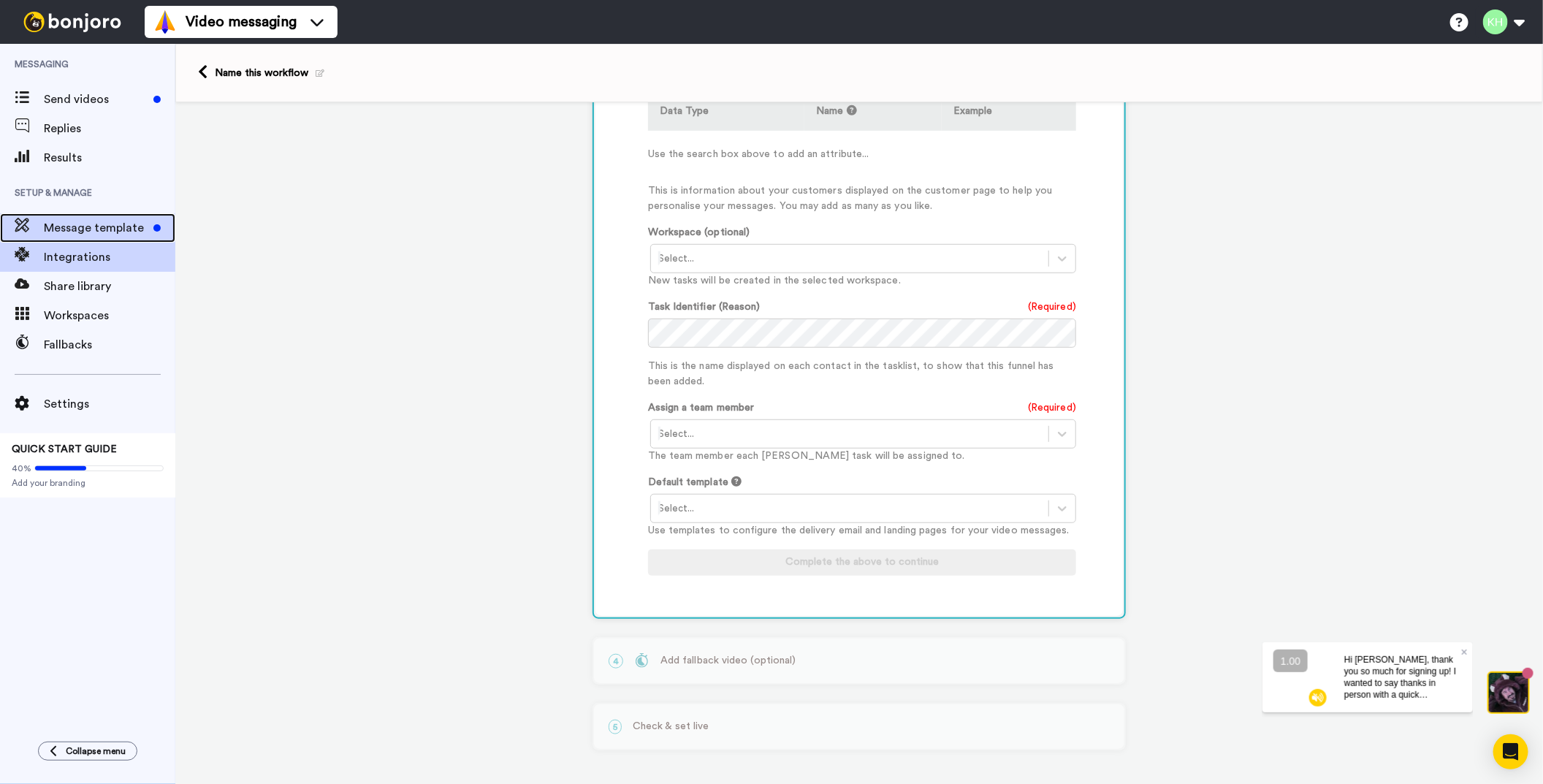
click at [59, 225] on span "Message template" at bounding box center [96, 228] width 104 height 17
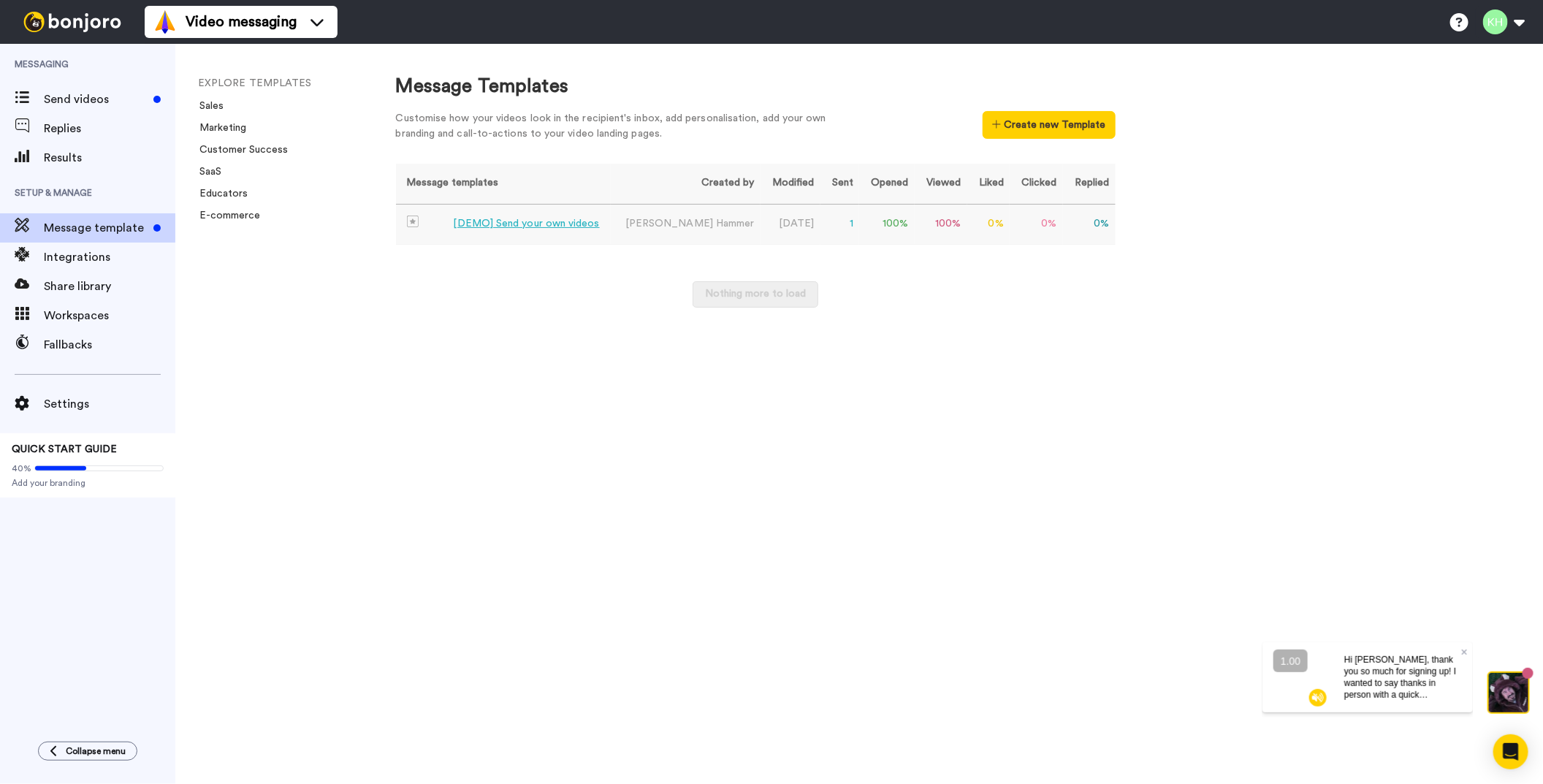
click at [557, 225] on div "[DEMO] Send your own videos" at bounding box center [527, 224] width 146 height 15
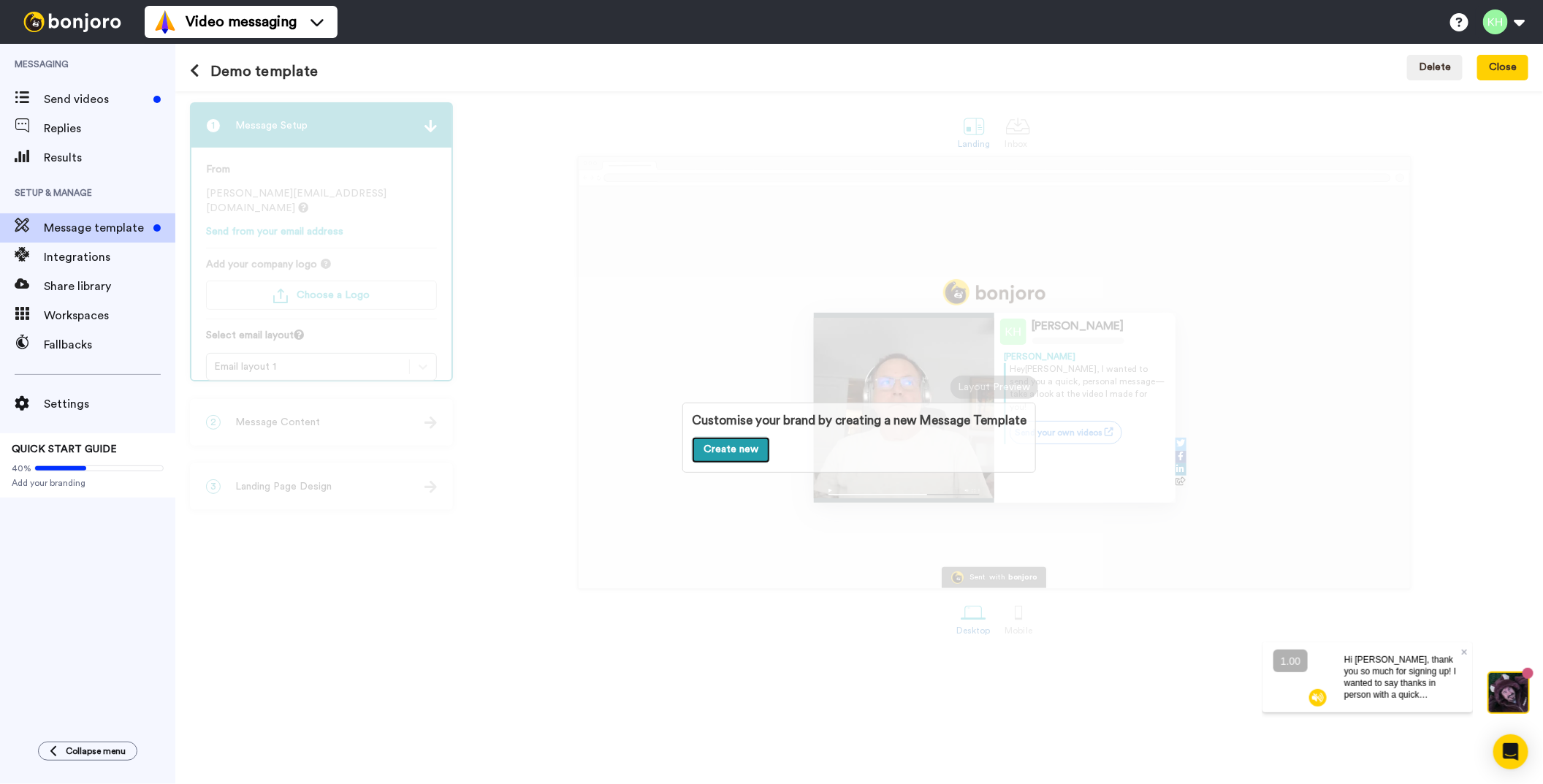
click at [735, 455] on link "Create new" at bounding box center [731, 450] width 78 height 27
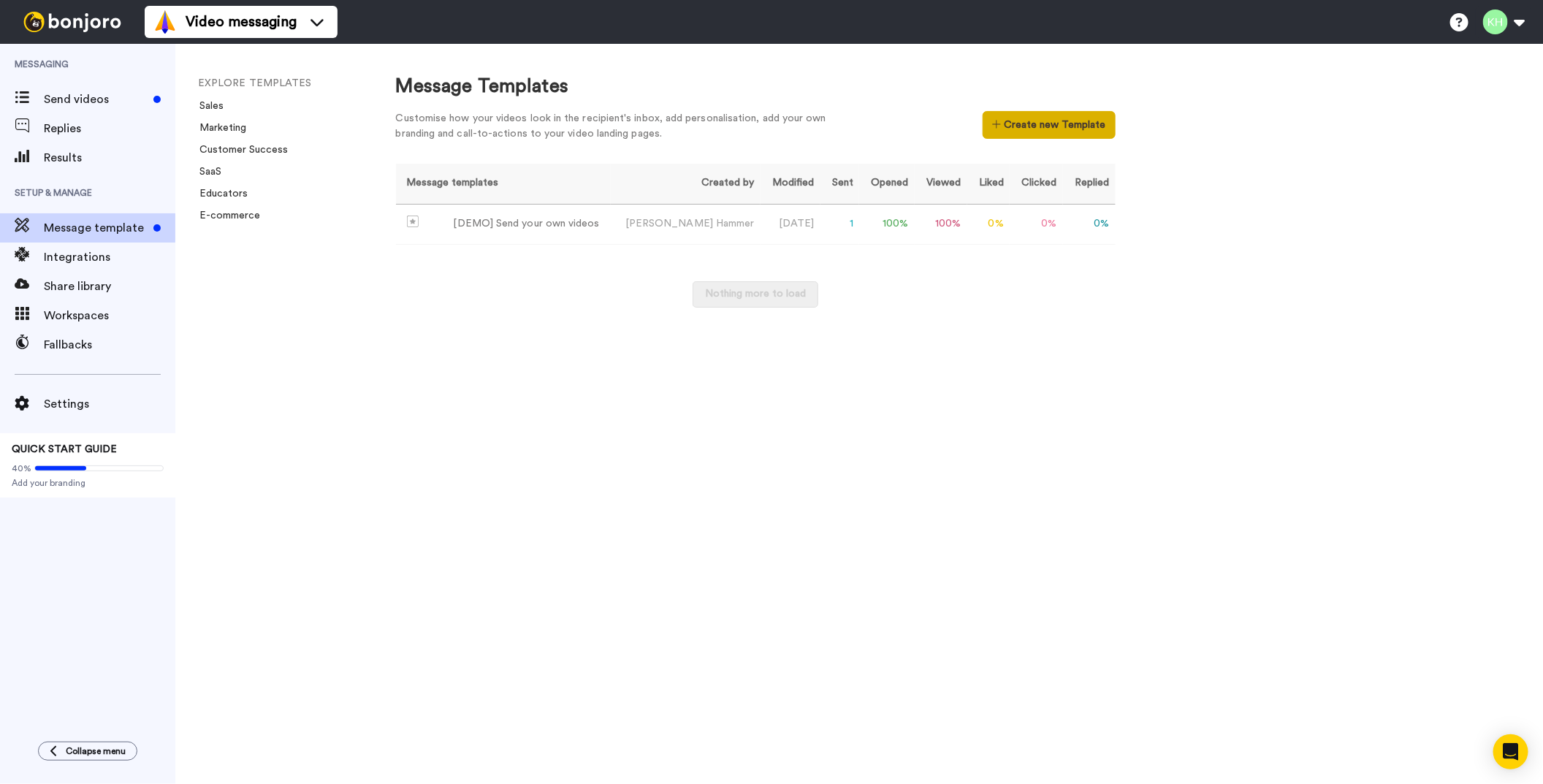
click at [1078, 122] on button "Create new Template" at bounding box center [1049, 124] width 132 height 28
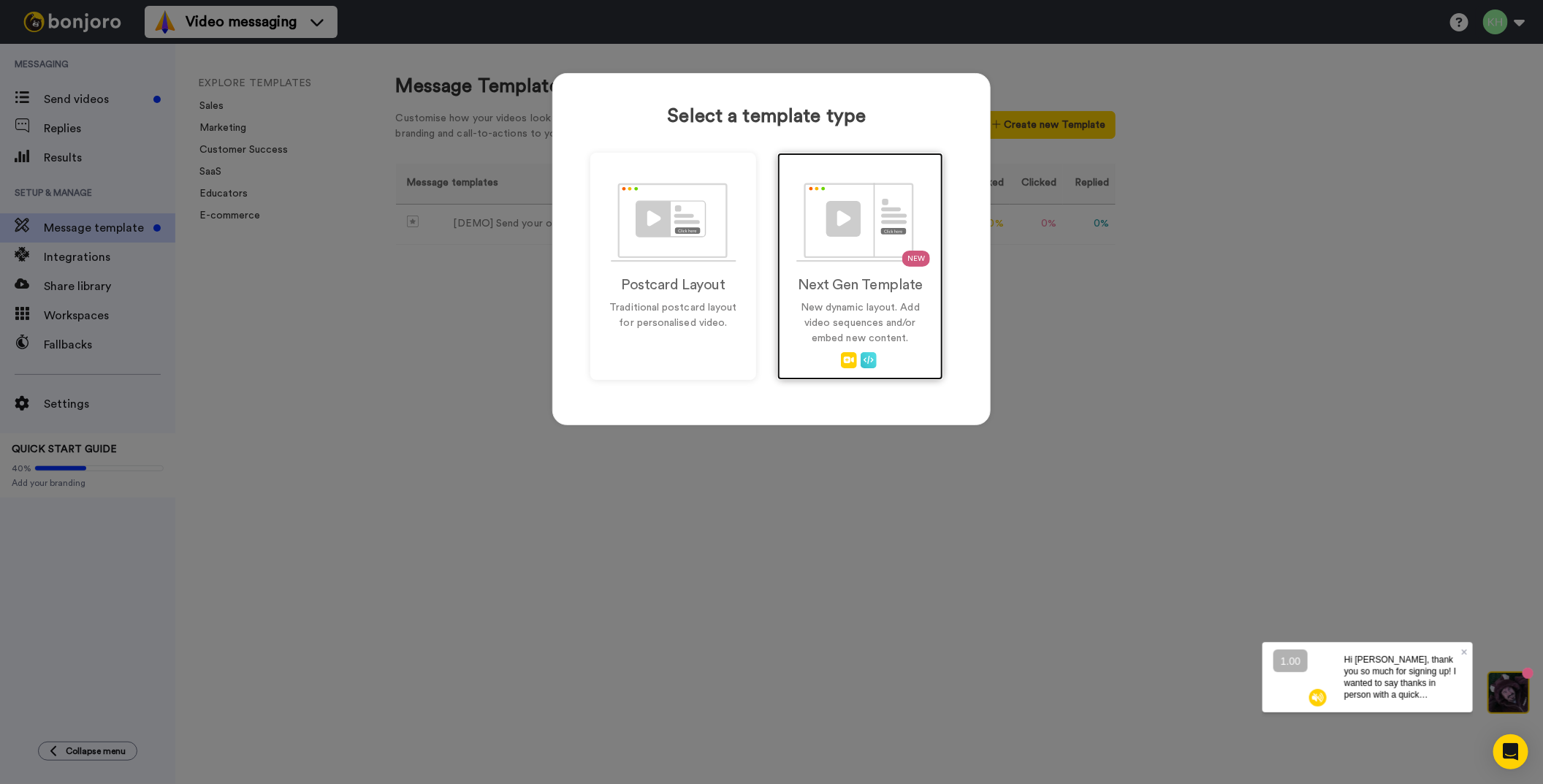
click at [869, 305] on p "New dynamic layout. Add video sequences and/or embed new content." at bounding box center [860, 323] width 135 height 46
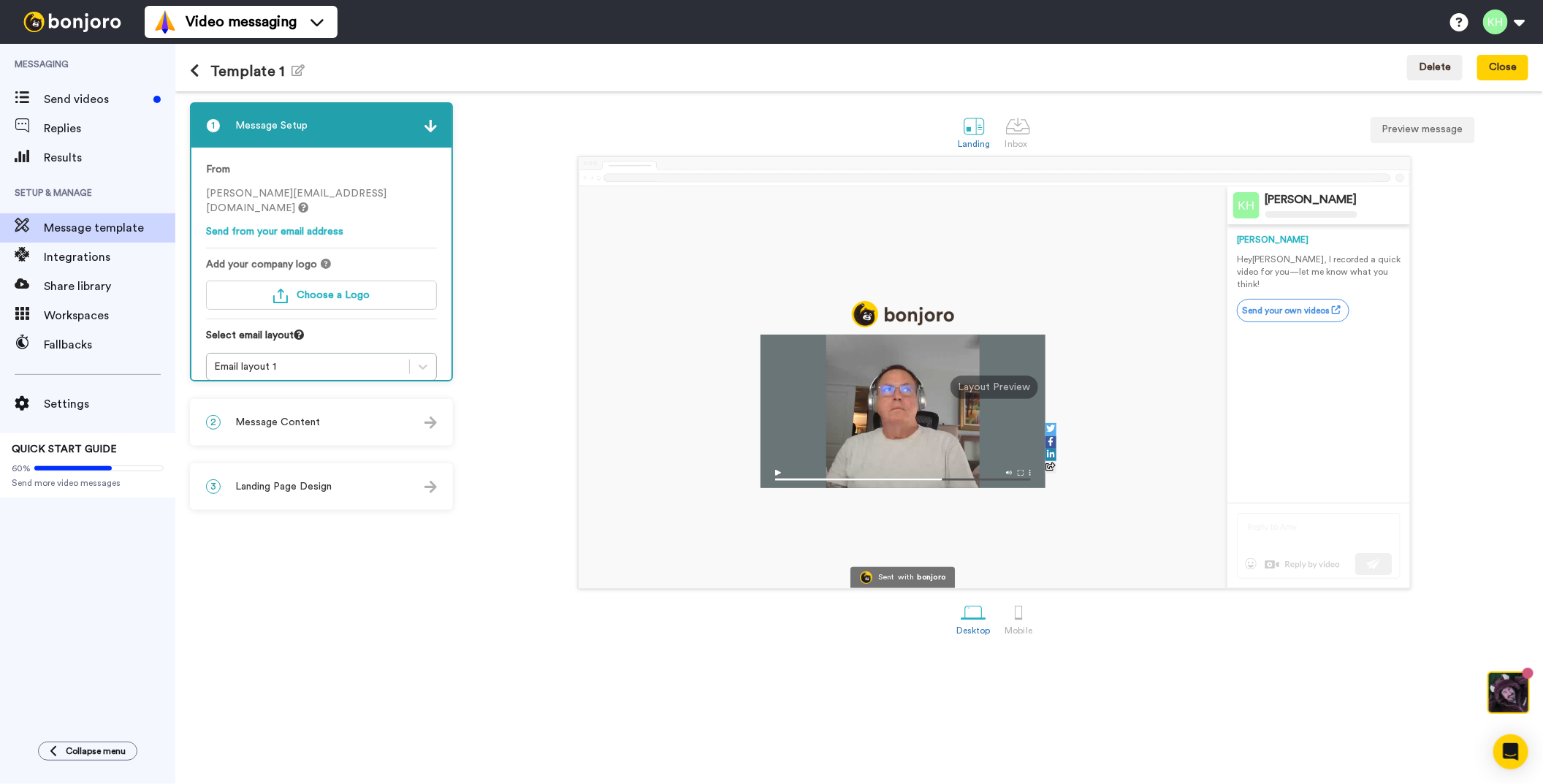
click at [933, 313] on img at bounding box center [902, 314] width 102 height 27
click at [309, 290] on span "Choose a Logo" at bounding box center [333, 294] width 73 height 10
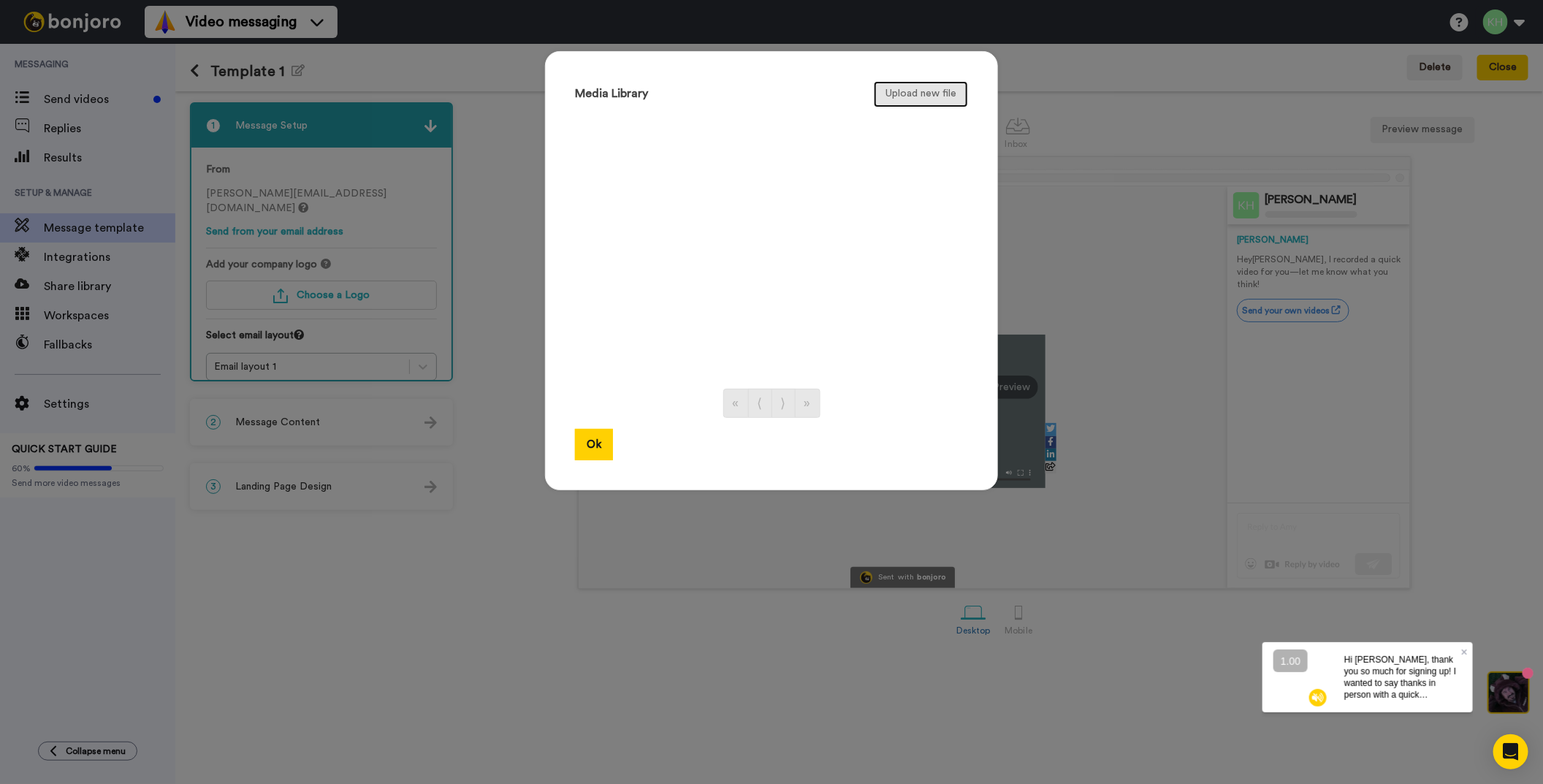
click at [920, 91] on button "Upload new file" at bounding box center [921, 94] width 94 height 27
click at [907, 90] on button "Upload new file" at bounding box center [921, 94] width 94 height 27
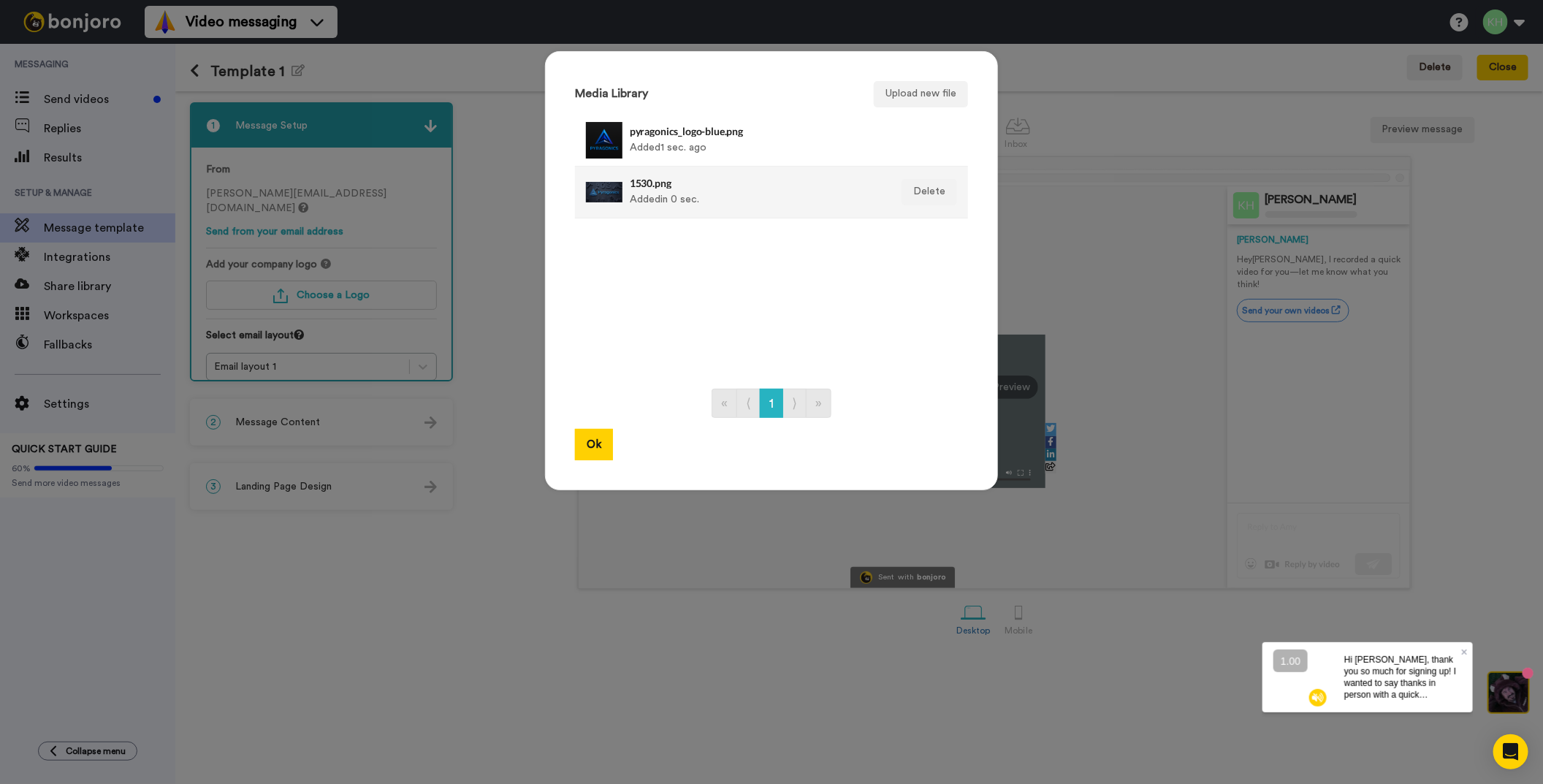
click at [647, 200] on div "1530.png Added in 0 sec." at bounding box center [756, 192] width 252 height 36
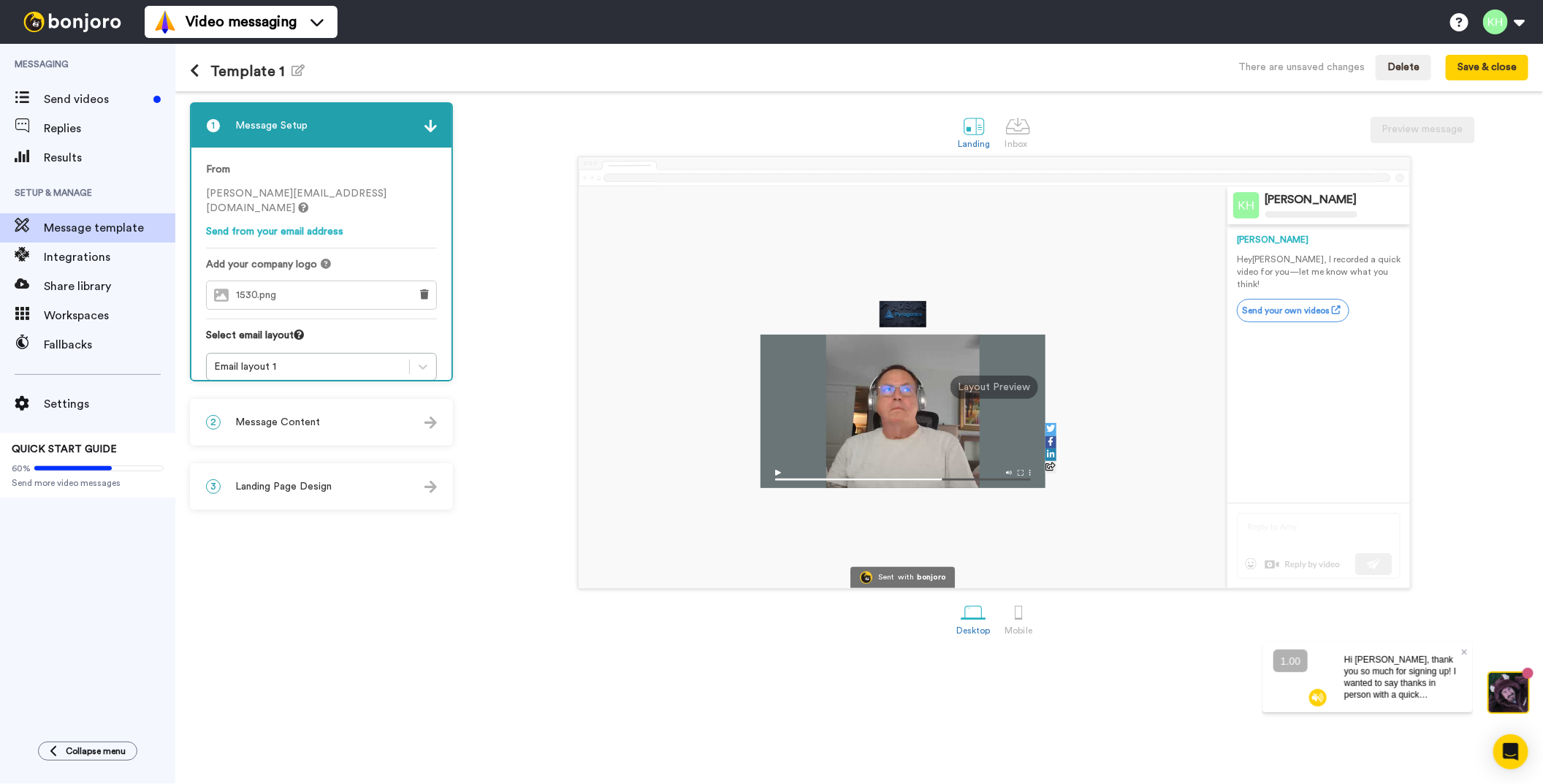
click at [909, 310] on img at bounding box center [903, 314] width 47 height 27
click at [420, 282] on button at bounding box center [424, 295] width 24 height 28
click at [383, 281] on button "Choose a Logo" at bounding box center [321, 295] width 231 height 30
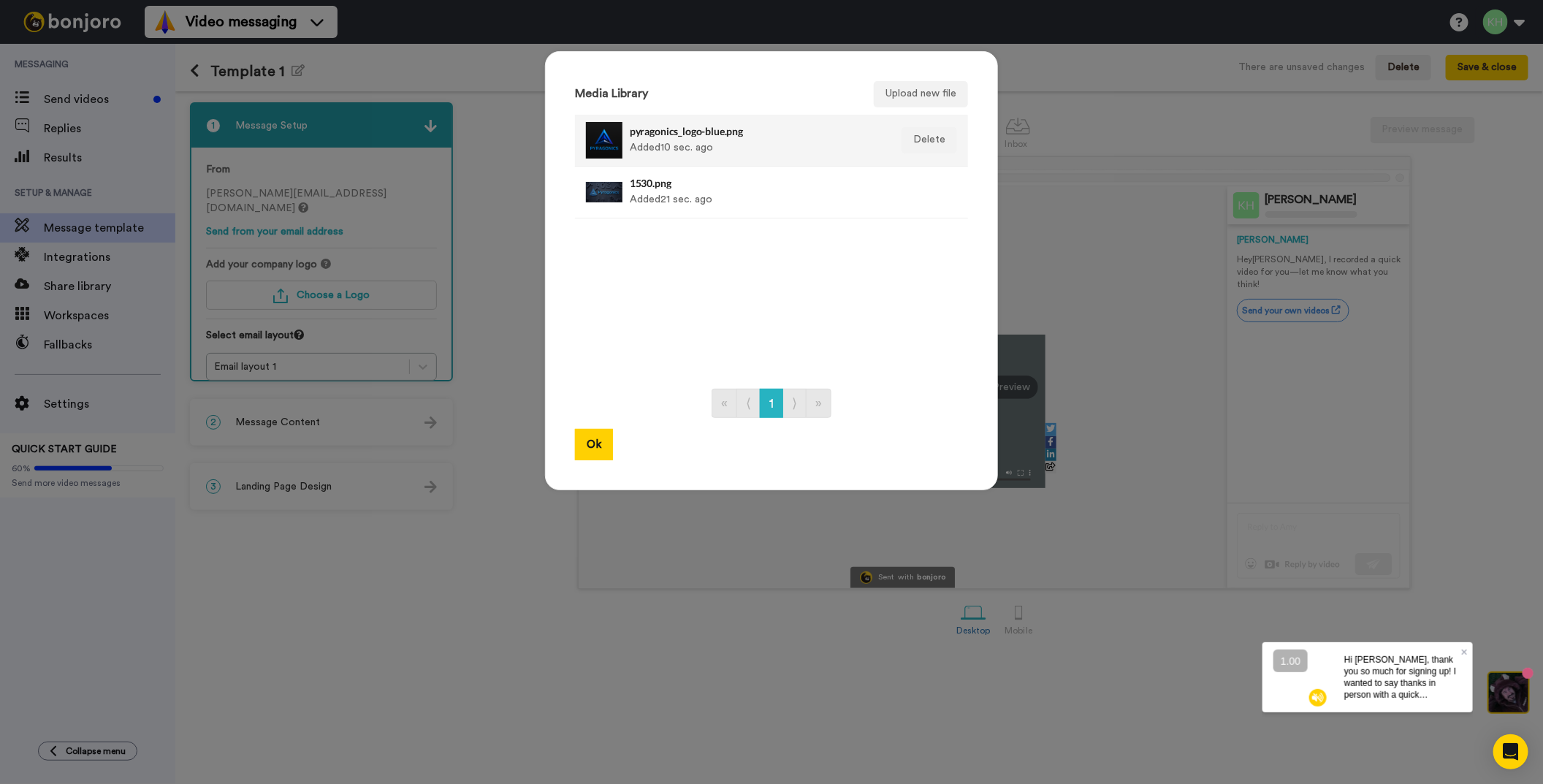
click at [612, 141] on div at bounding box center [604, 140] width 36 height 36
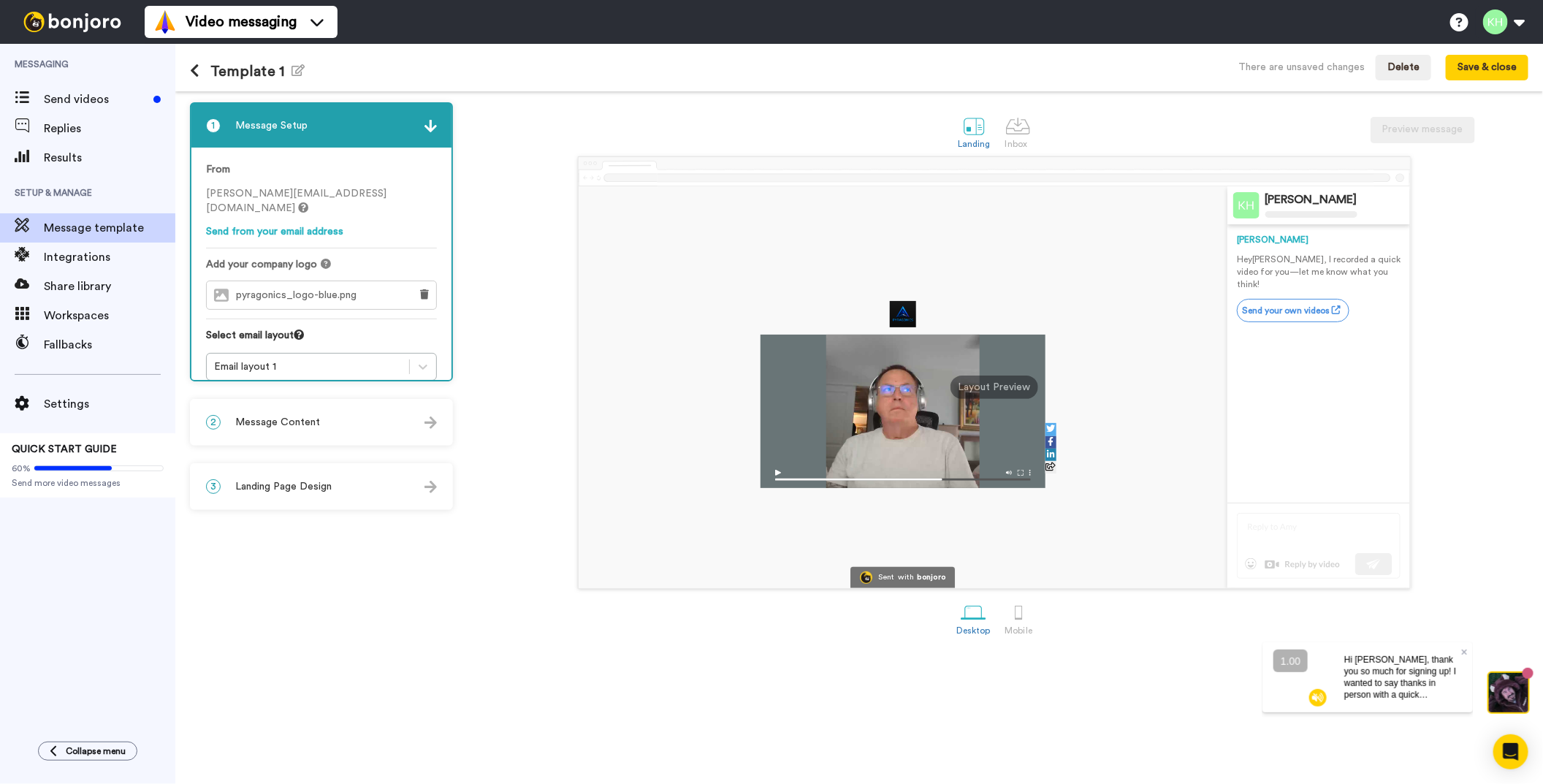
click at [903, 318] on img at bounding box center [902, 314] width 27 height 27
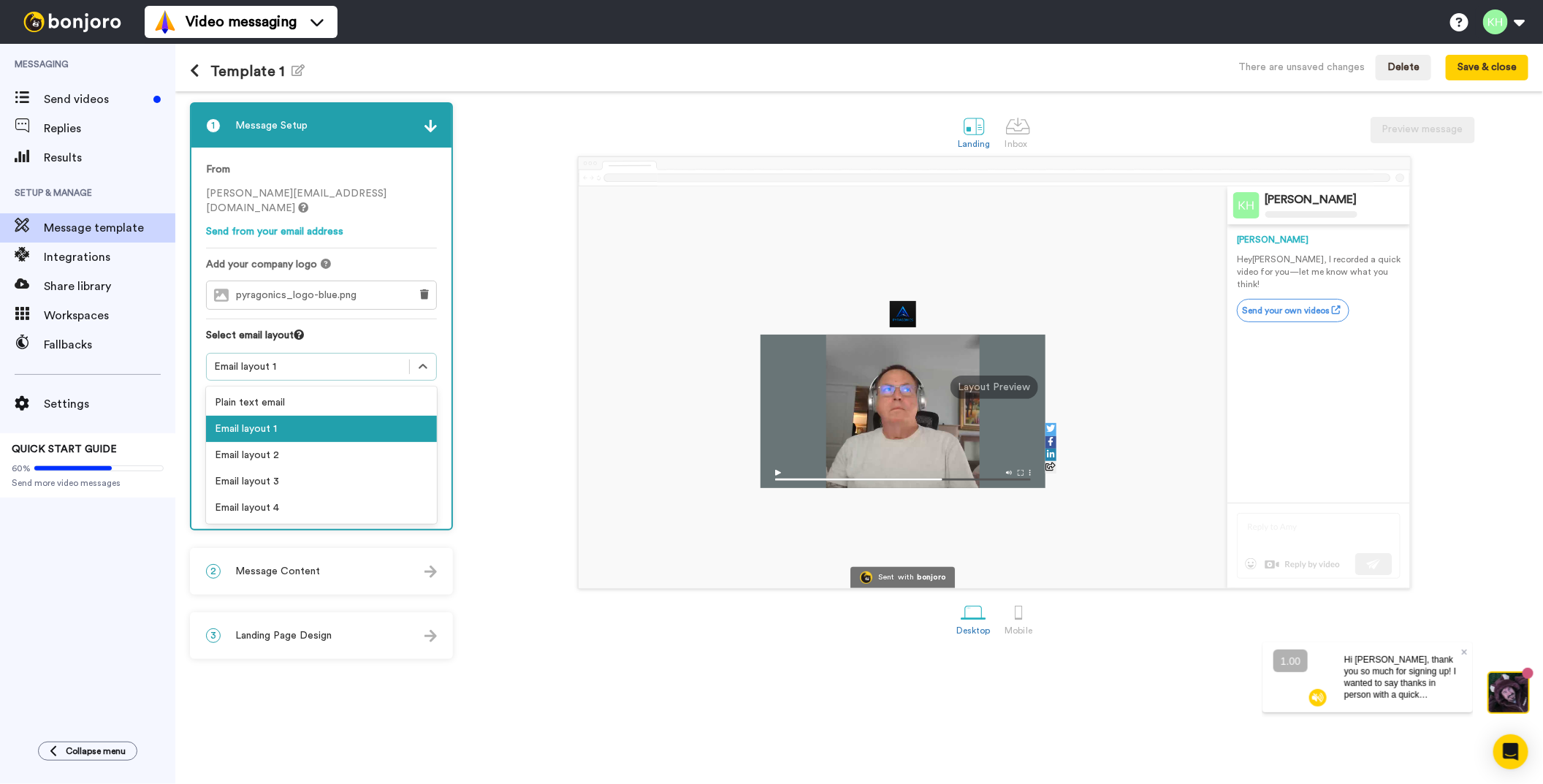
click at [298, 360] on div "Email layout 1" at bounding box center [307, 367] width 187 height 14
click at [291, 442] on div "Email layout 2" at bounding box center [321, 455] width 231 height 27
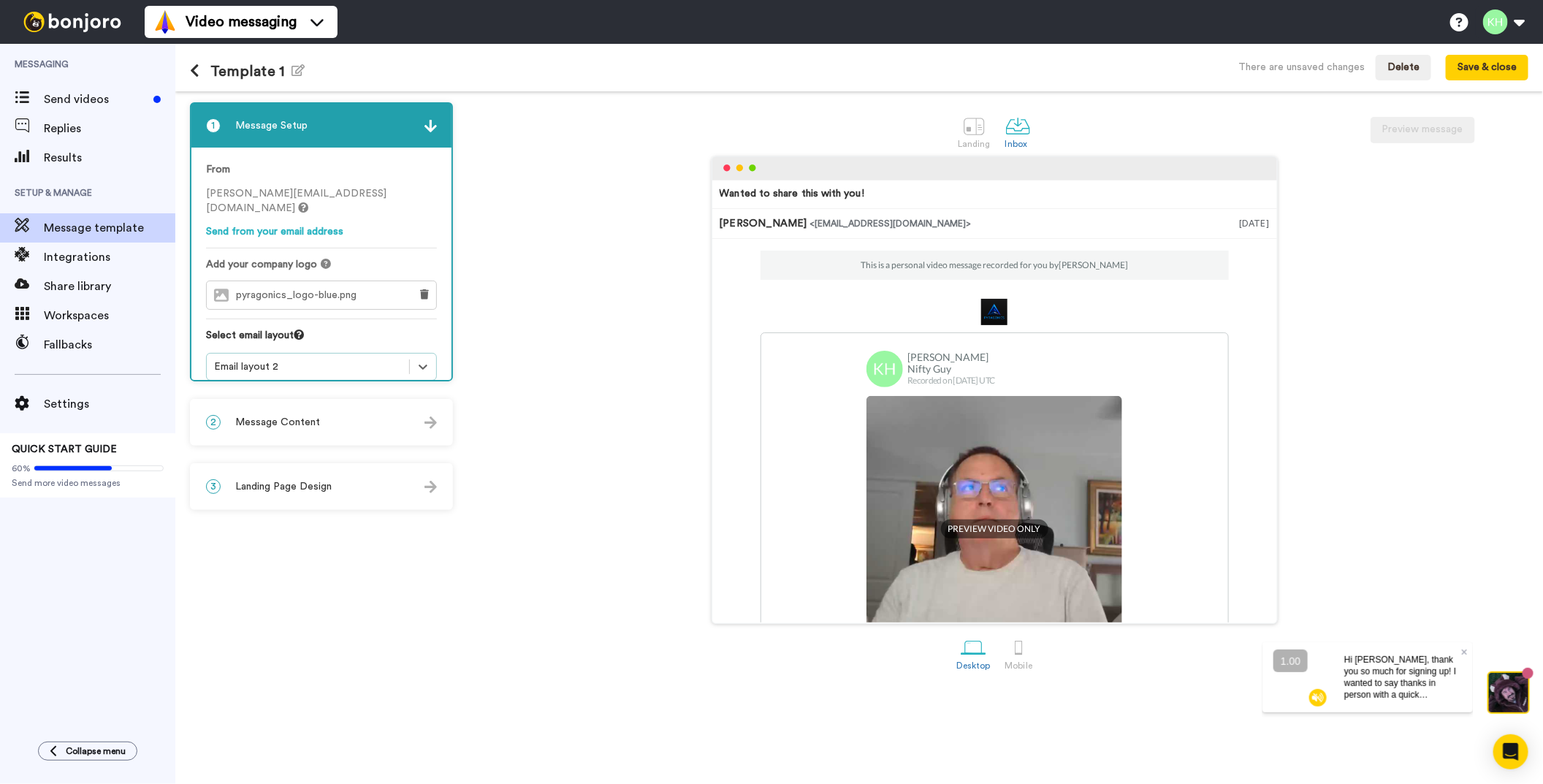
click at [319, 360] on div "Email layout 2" at bounding box center [307, 367] width 187 height 14
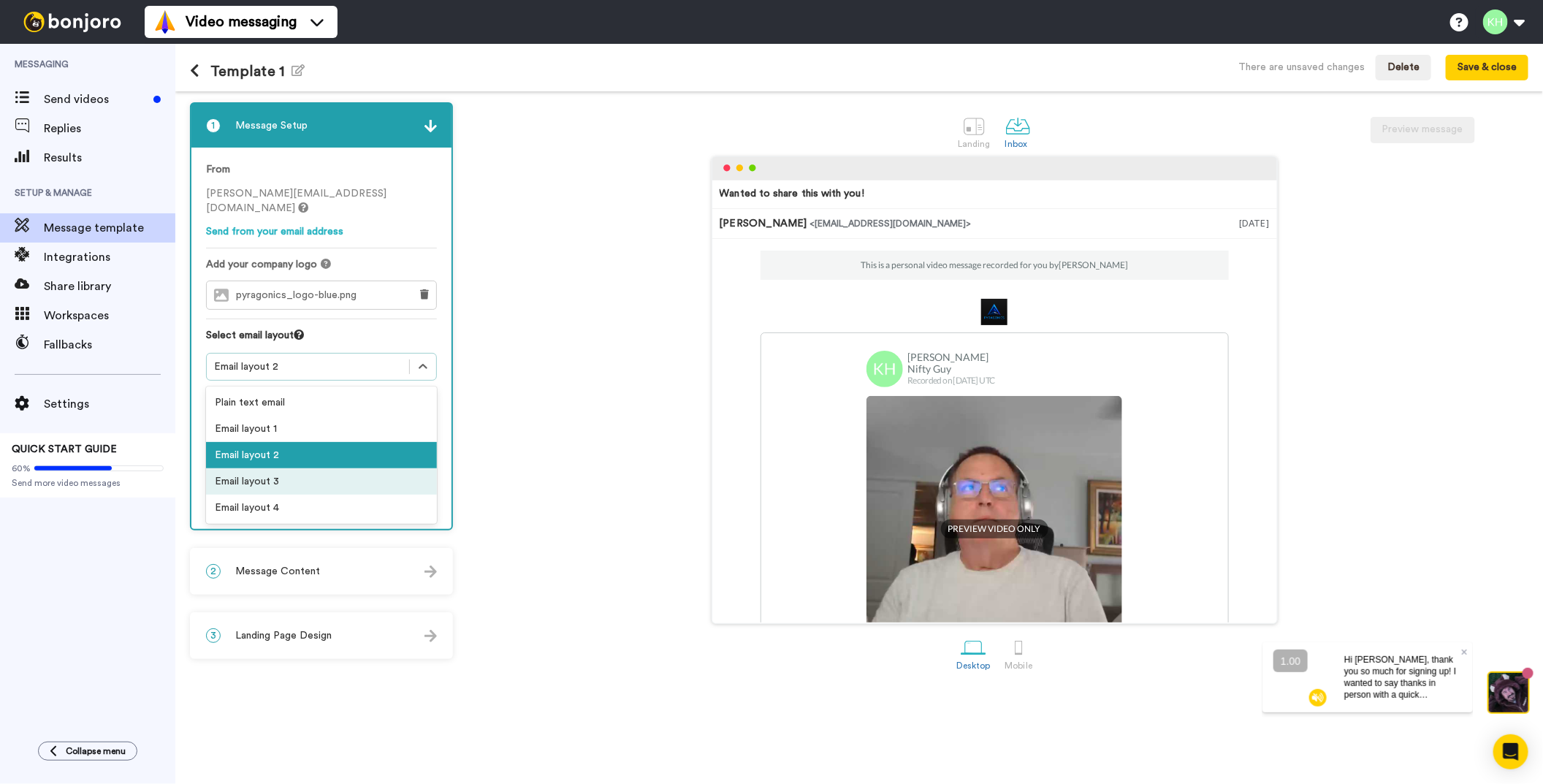
click at [272, 468] on div "Email layout 3" at bounding box center [321, 481] width 231 height 27
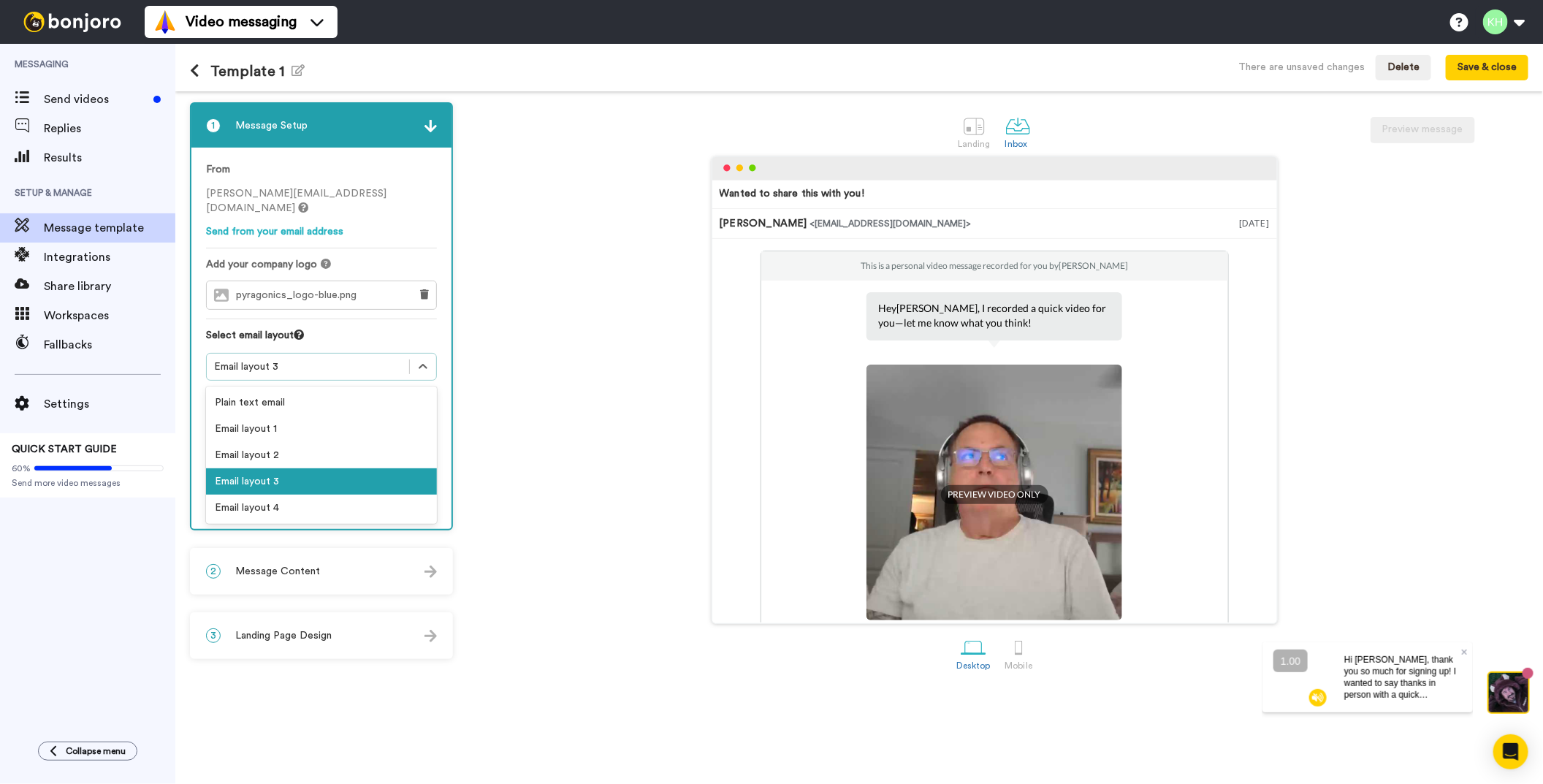
click at [332, 360] on div "Email layout 3" at bounding box center [307, 367] width 187 height 14
click at [288, 495] on div "Email layout 4" at bounding box center [321, 508] width 231 height 27
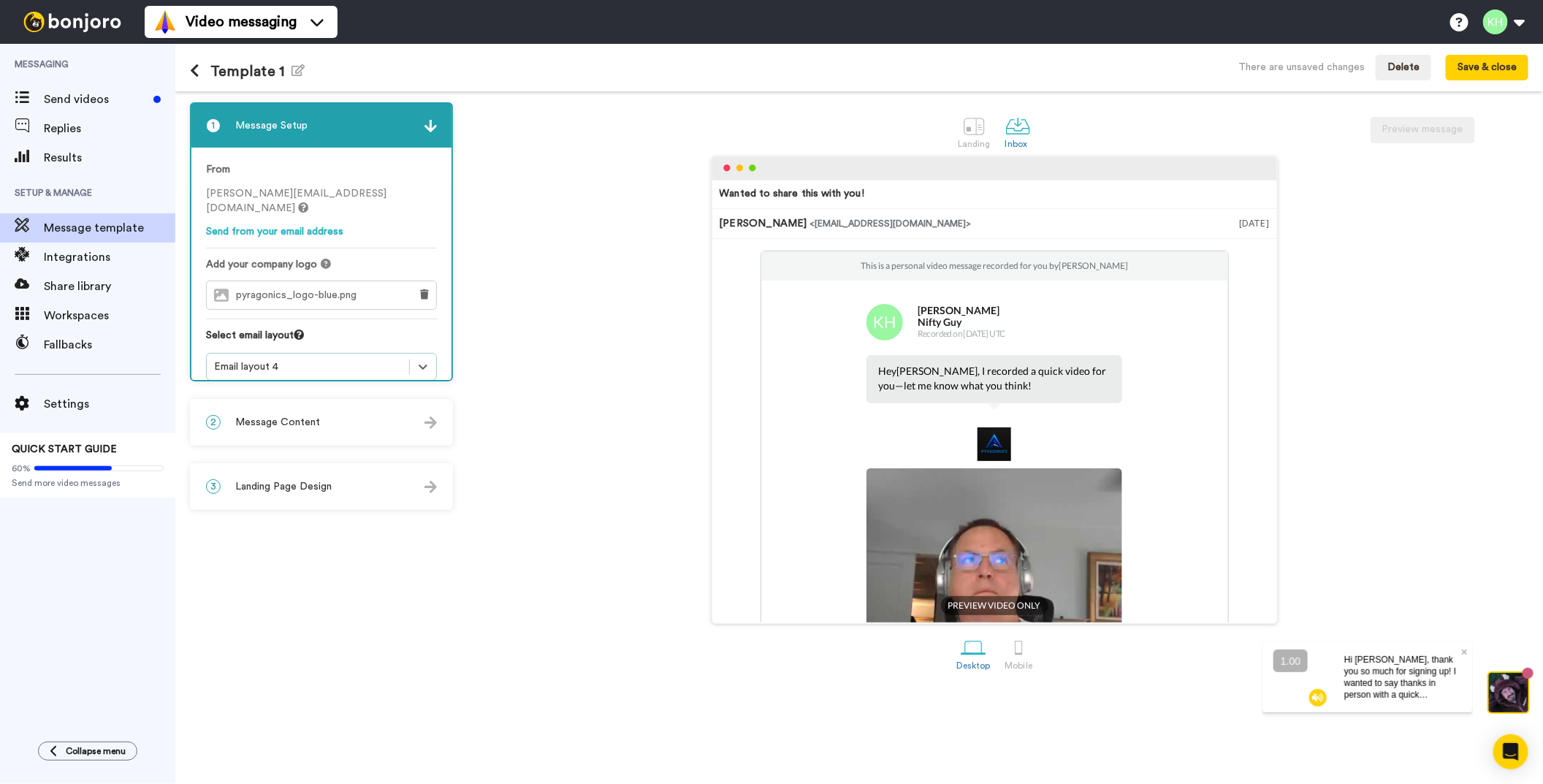
click at [325, 360] on div "Email layout 4" at bounding box center [307, 367] width 187 height 14
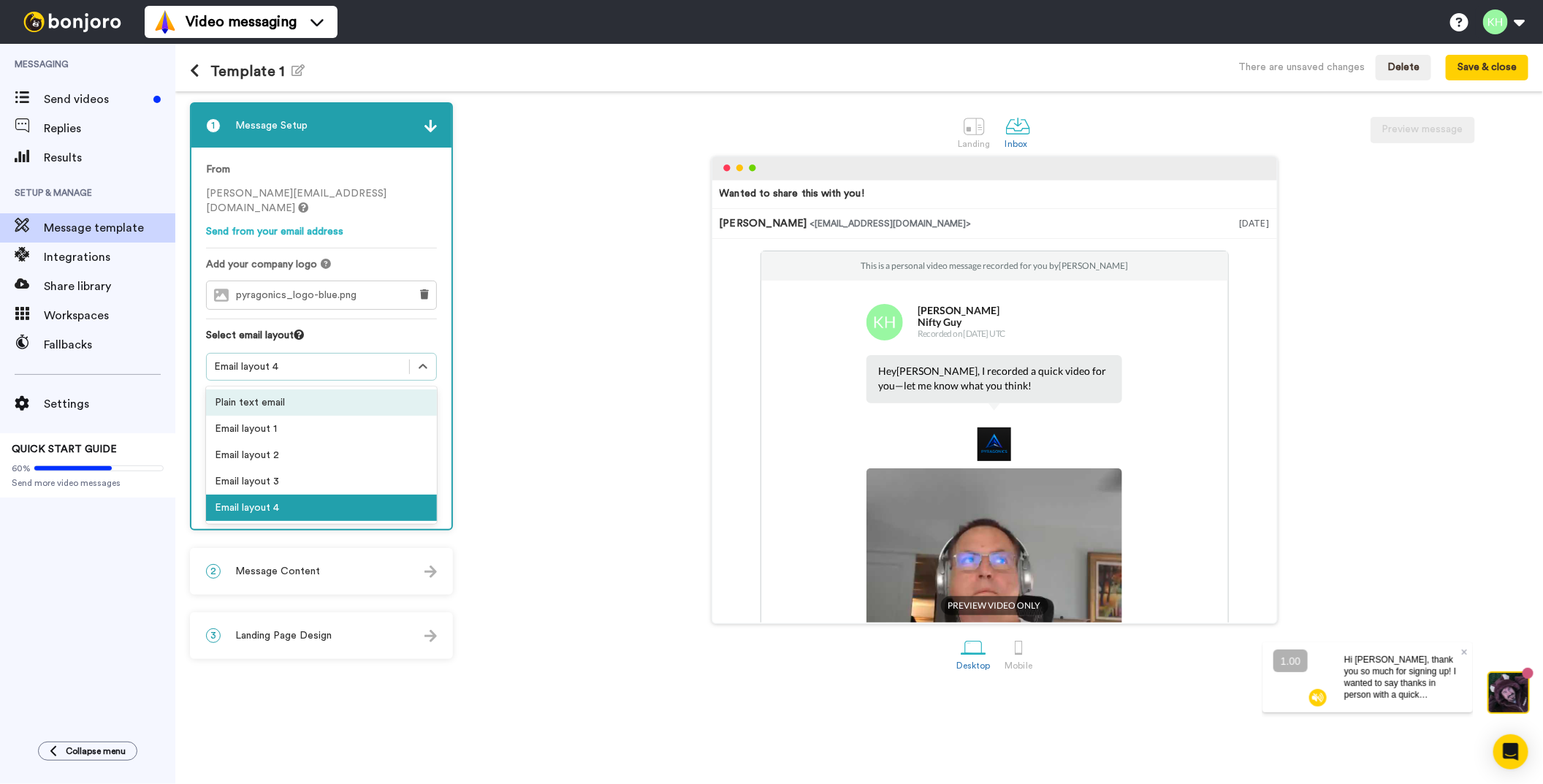
click at [300, 389] on div "Plain text email" at bounding box center [321, 402] width 231 height 27
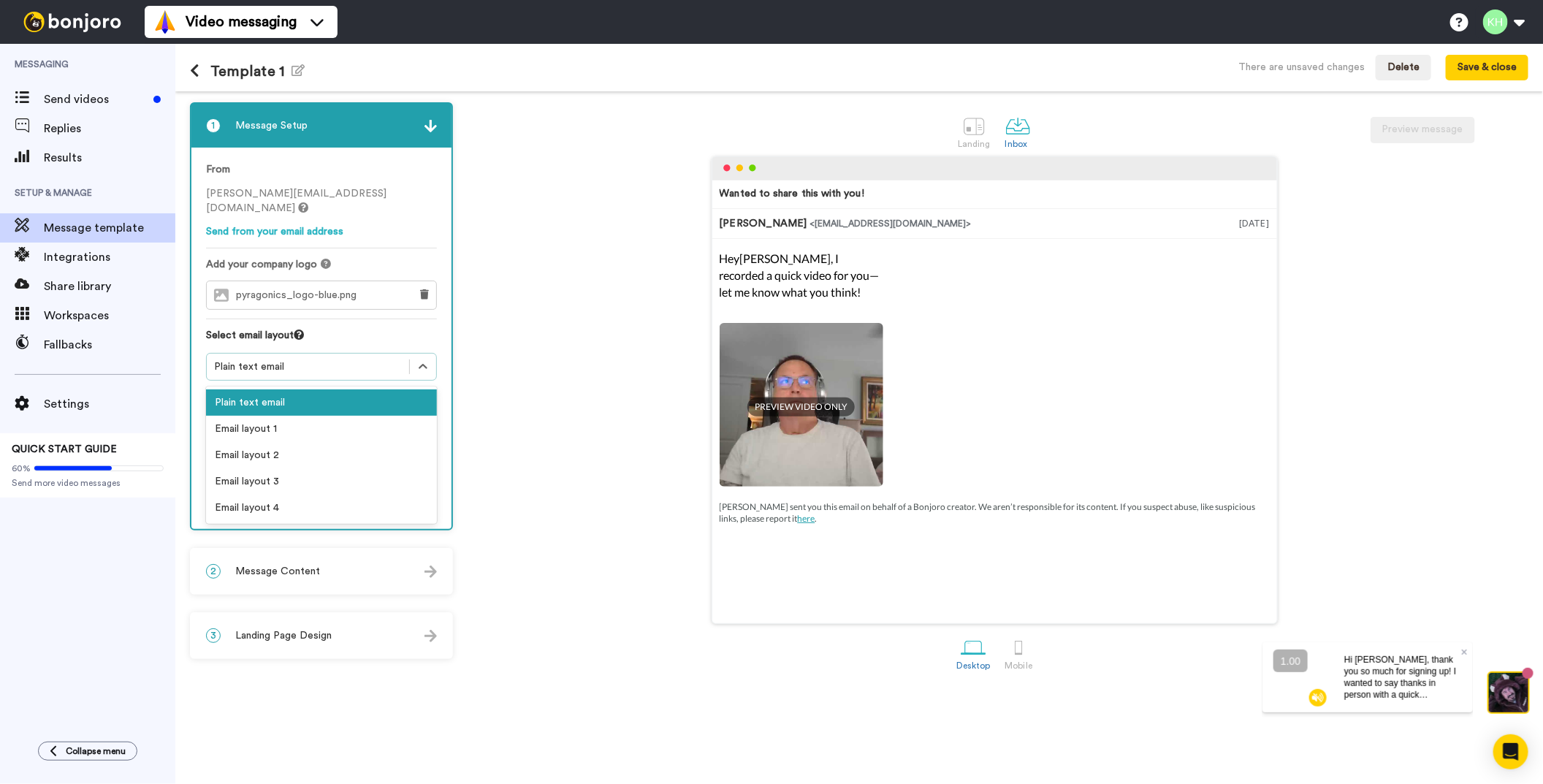
click at [325, 360] on div "Plain text email" at bounding box center [307, 367] width 187 height 14
click at [297, 416] on div "Email layout 1" at bounding box center [321, 429] width 231 height 27
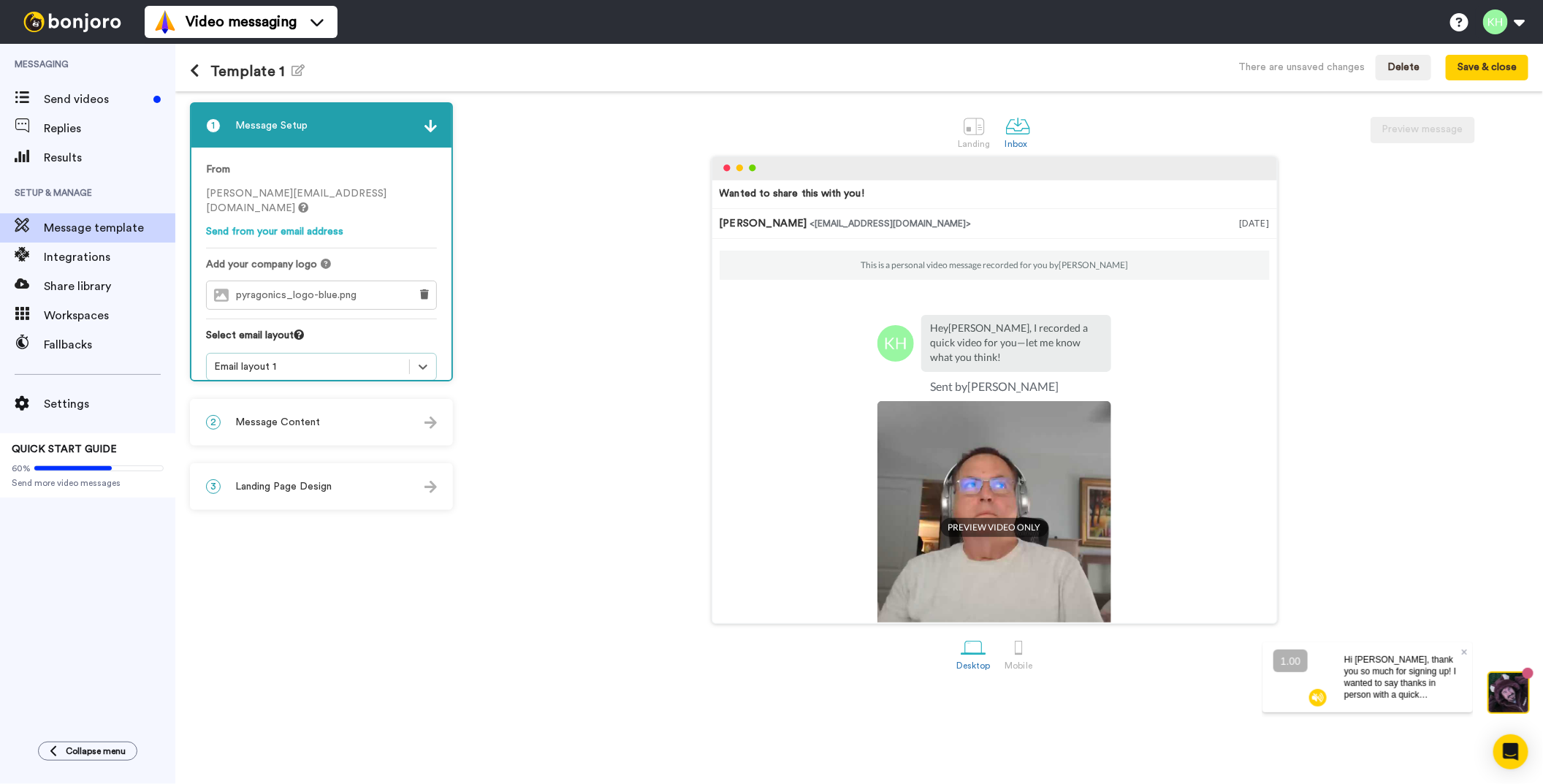
click at [332, 360] on div "Email layout 1" at bounding box center [307, 367] width 187 height 14
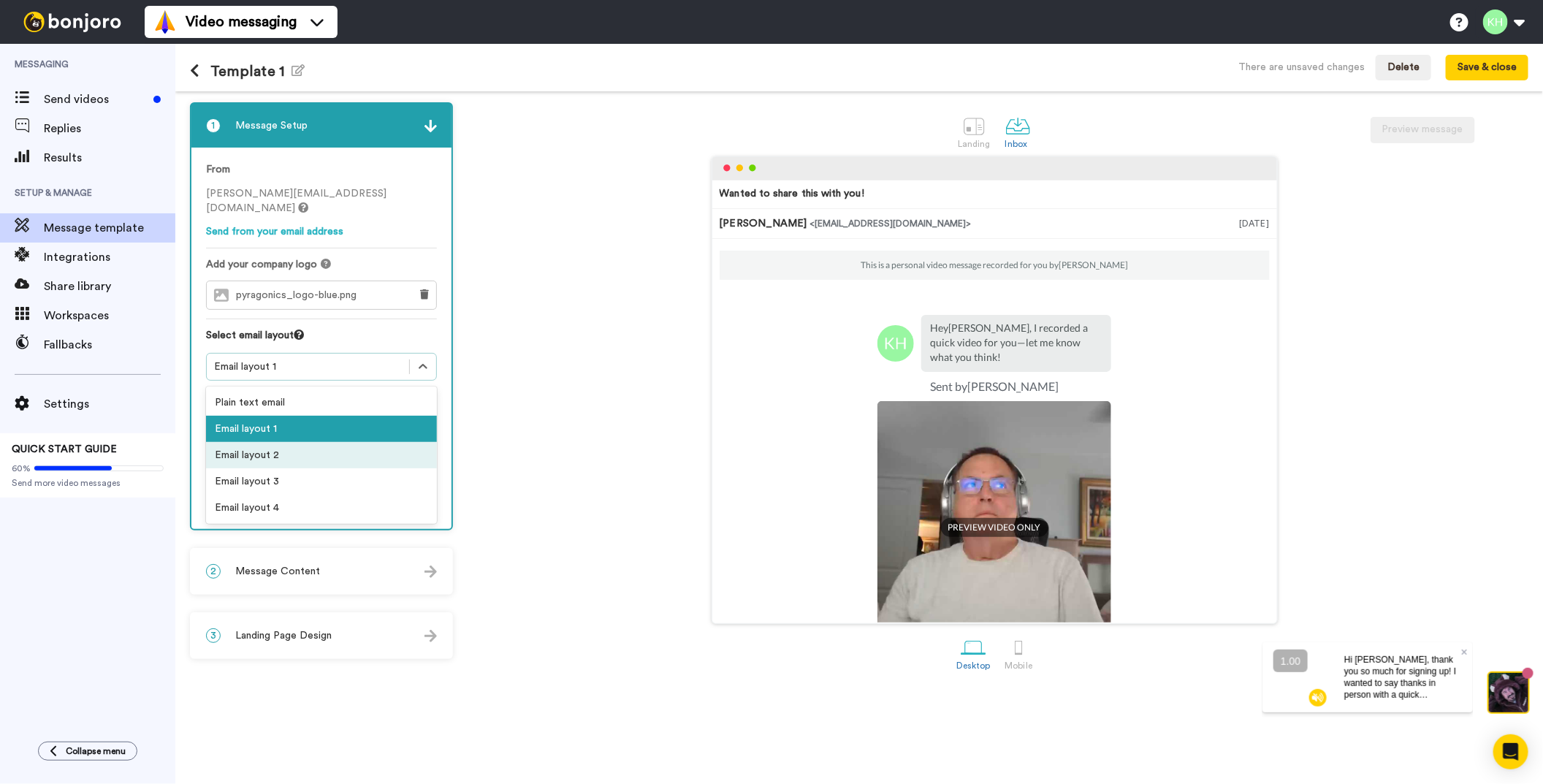
click at [286, 446] on div "Email layout 2" at bounding box center [321, 455] width 231 height 27
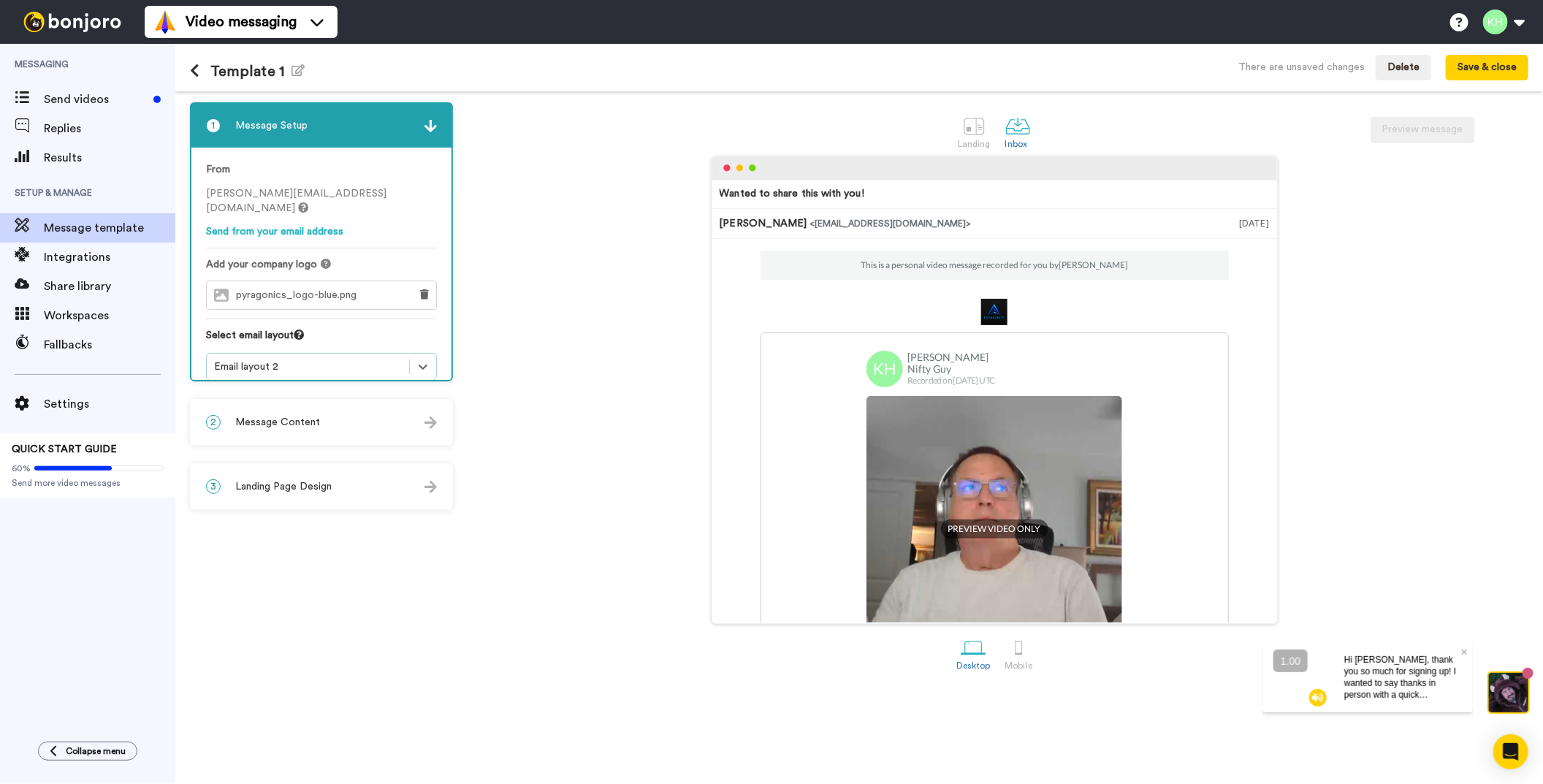
click at [994, 314] on img at bounding box center [994, 312] width 27 height 27
click at [432, 124] on img at bounding box center [430, 126] width 12 height 12
click at [276, 226] on link "Send from your email address" at bounding box center [274, 231] width 137 height 10
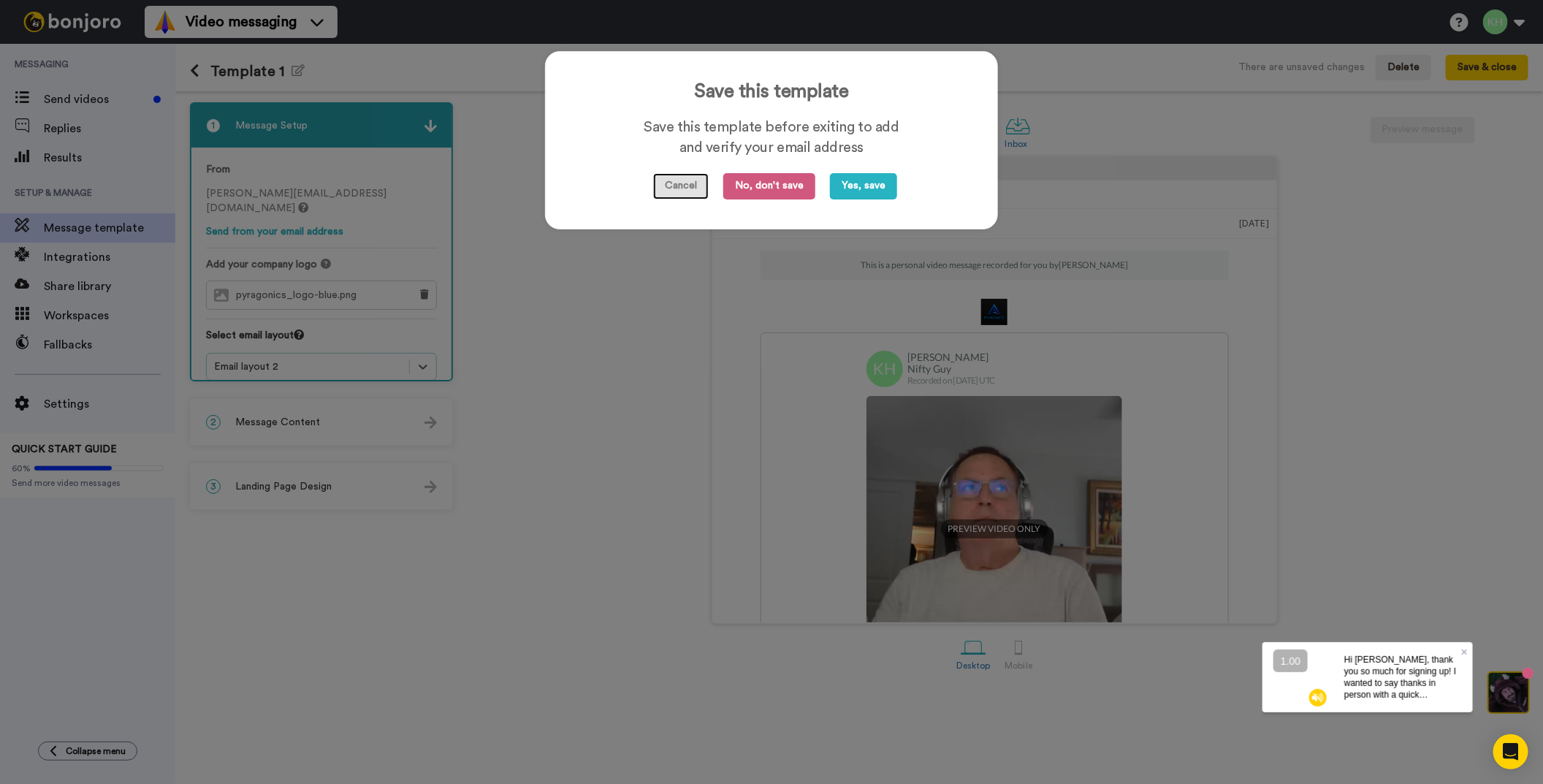
click at [672, 189] on button "Cancel" at bounding box center [681, 186] width 55 height 27
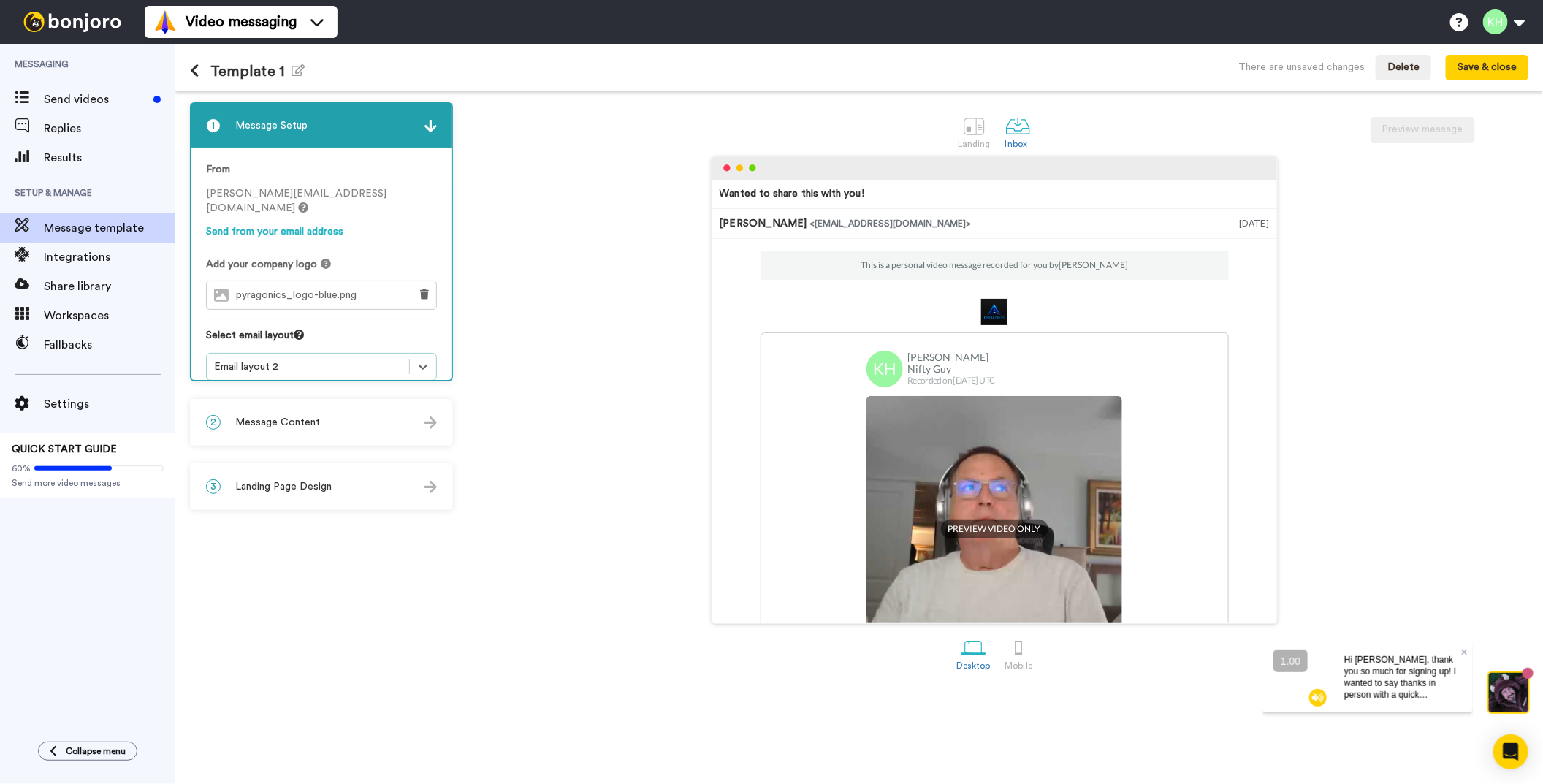
click at [300, 425] on span "Message Content" at bounding box center [278, 422] width 85 height 14
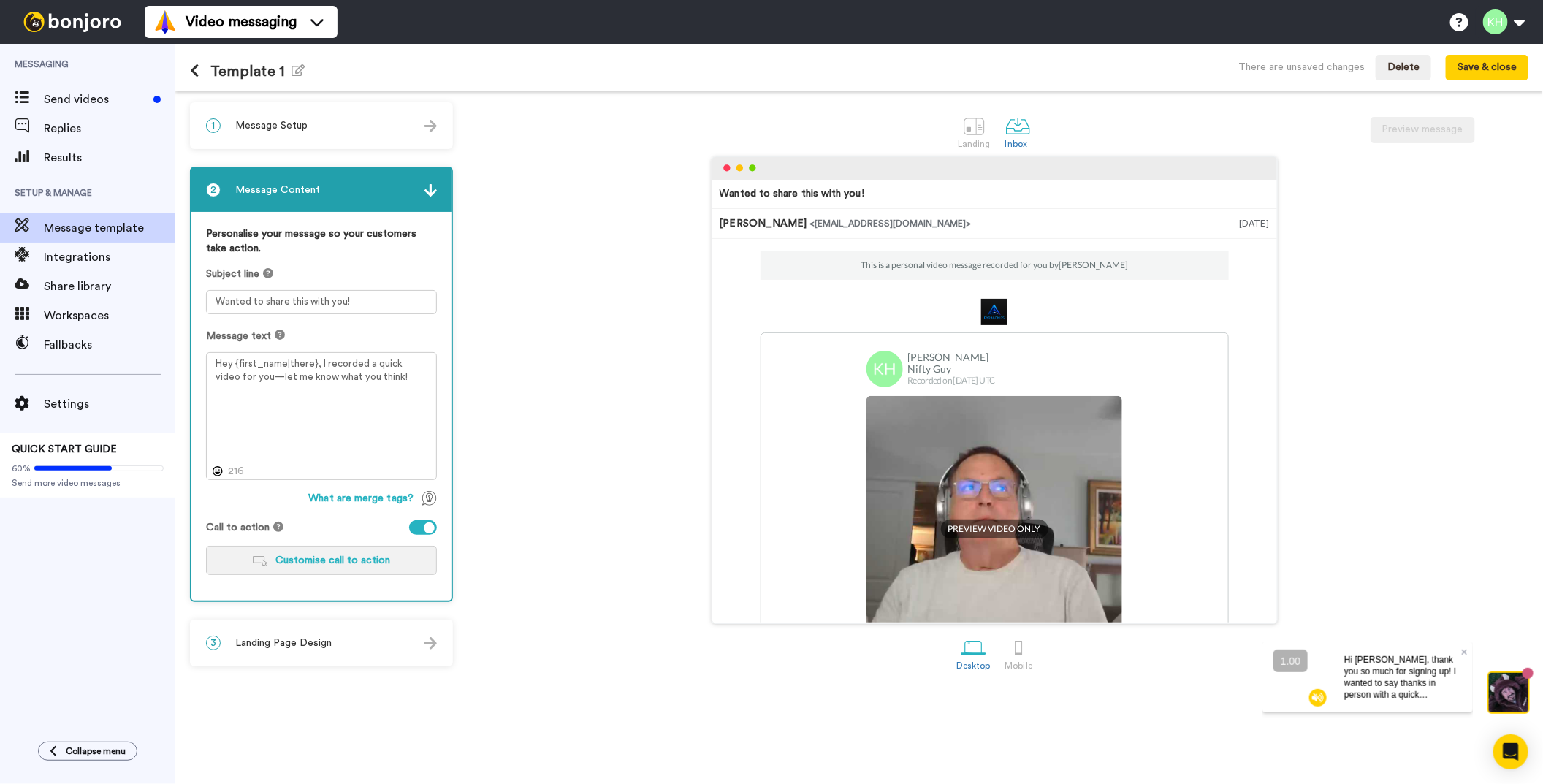
click at [285, 559] on span "Customise call to action" at bounding box center [333, 560] width 115 height 10
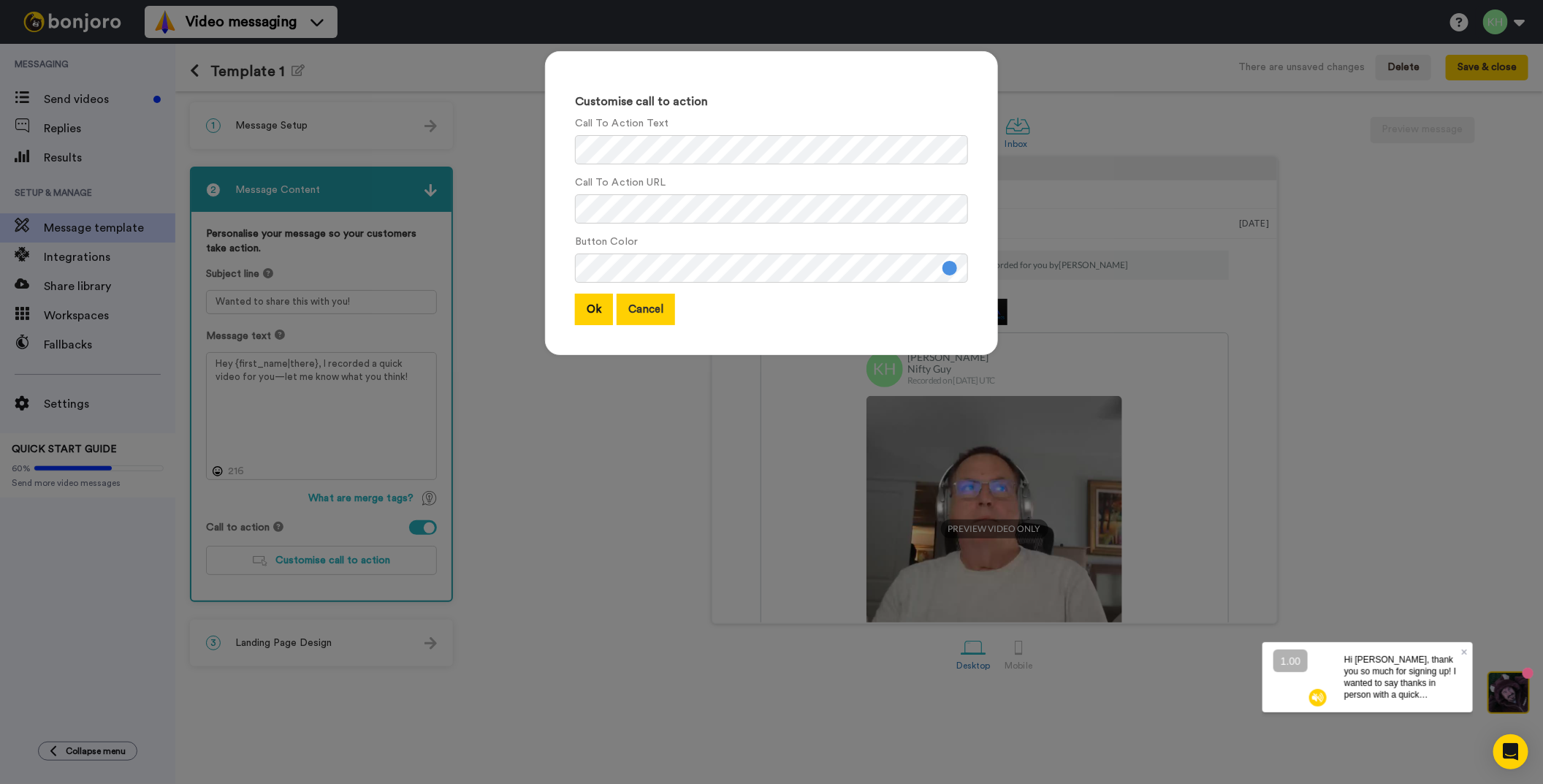
click at [619, 310] on button "Cancel" at bounding box center [645, 309] width 58 height 31
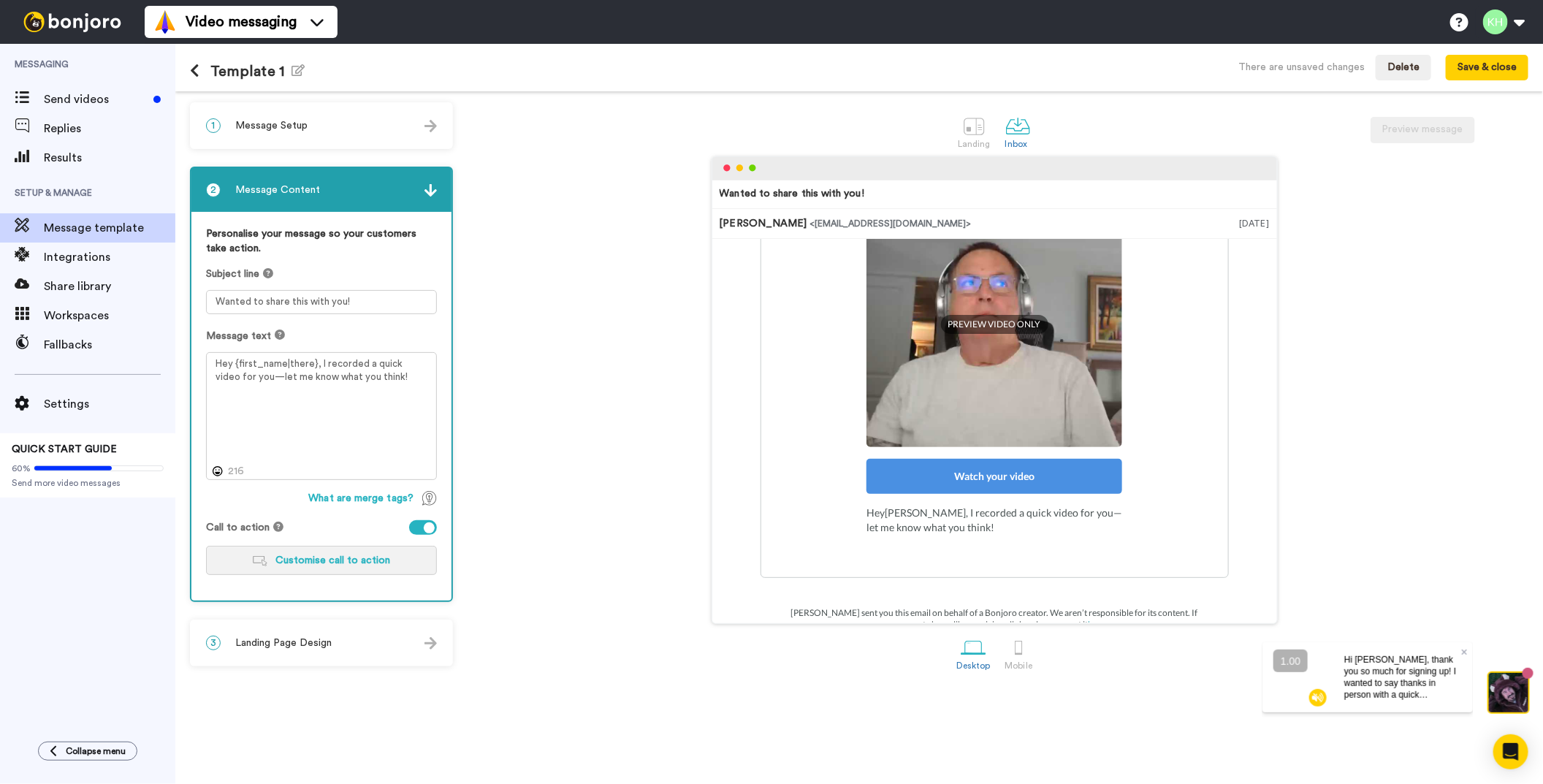
scroll to position [224, 0]
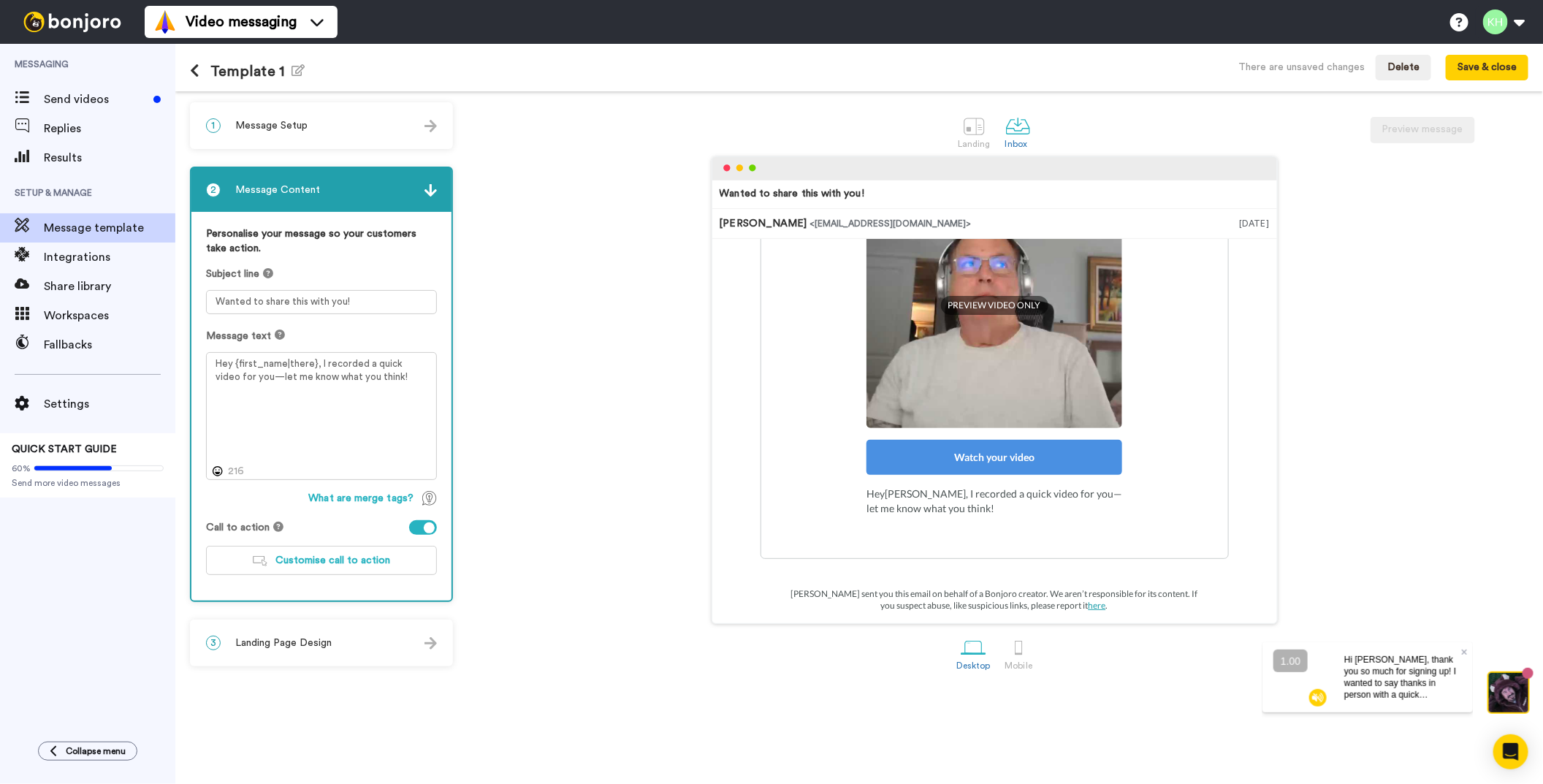
click at [288, 644] on span "Landing Page Design" at bounding box center [283, 642] width 96 height 14
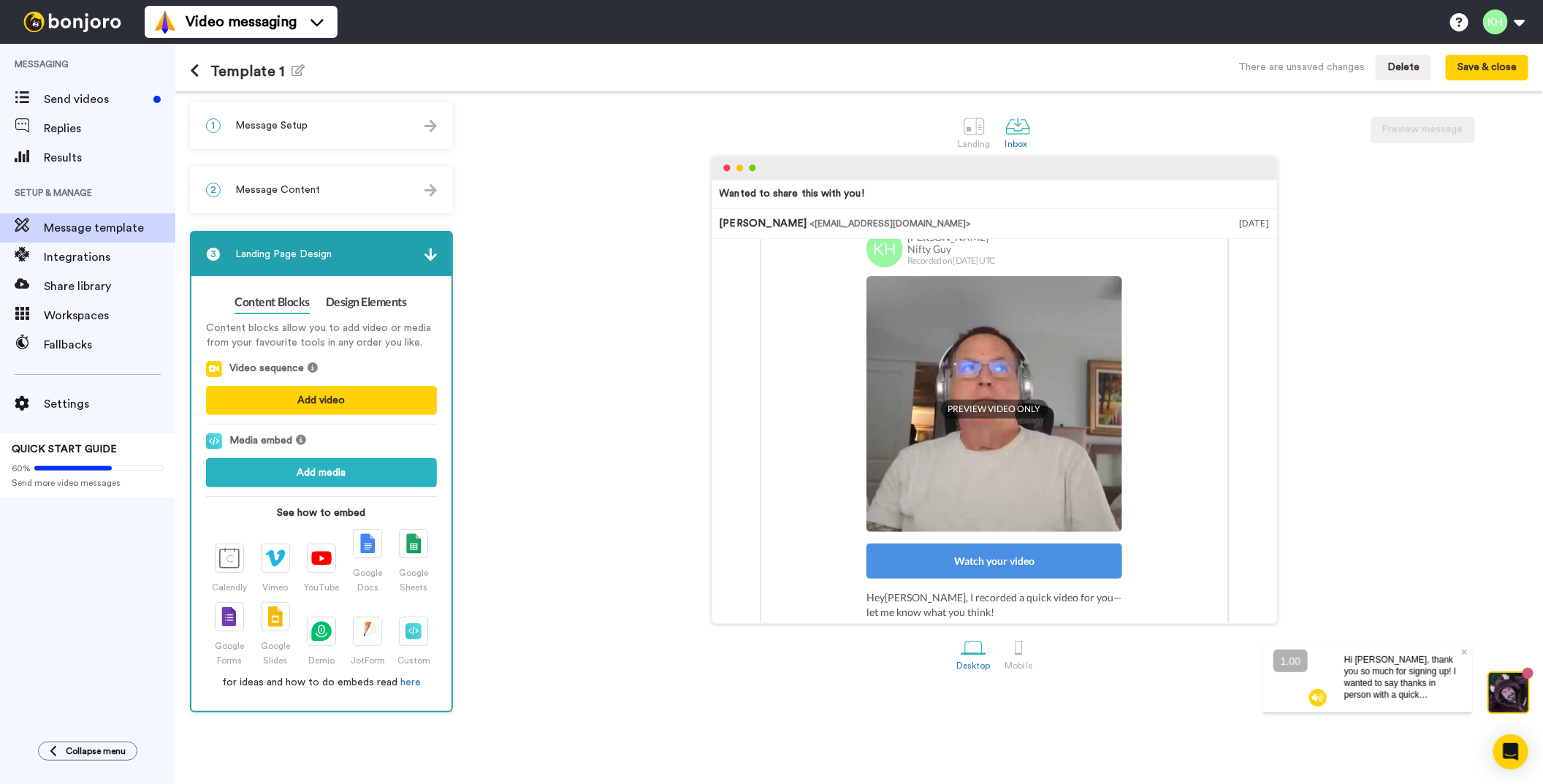
scroll to position [146, 0]
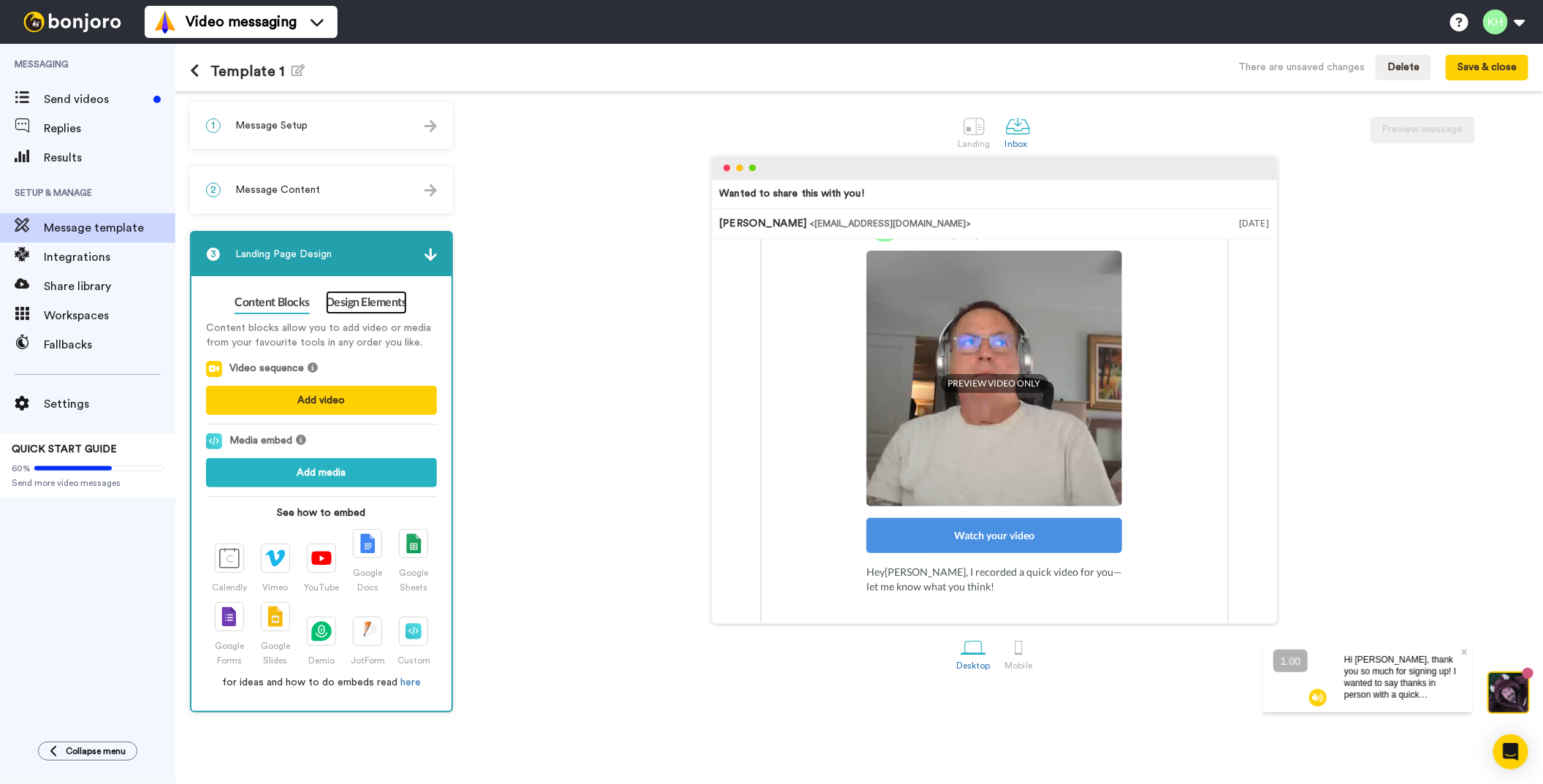
click at [376, 298] on link "Design Elements" at bounding box center [366, 302] width 81 height 24
